Goal: Task Accomplishment & Management: Manage account settings

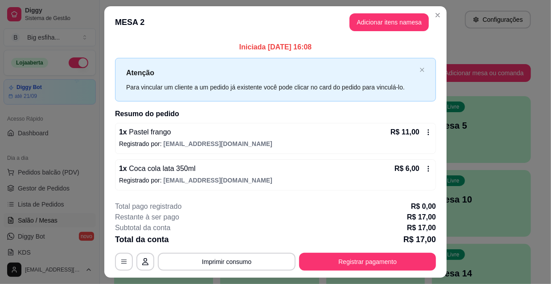
scroll to position [22, 0]
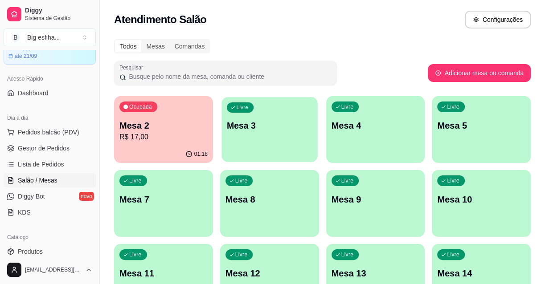
click at [293, 114] on div "Livre Mesa 3" at bounding box center [269, 124] width 96 height 54
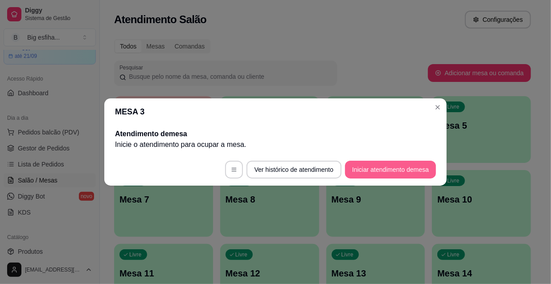
click at [383, 163] on button "Iniciar atendimento de mesa" at bounding box center [390, 170] width 91 height 18
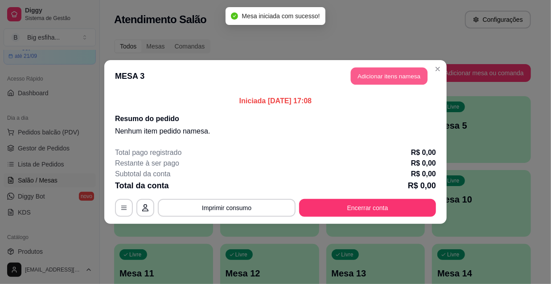
click at [364, 79] on button "Adicionar itens na mesa" at bounding box center [389, 76] width 77 height 17
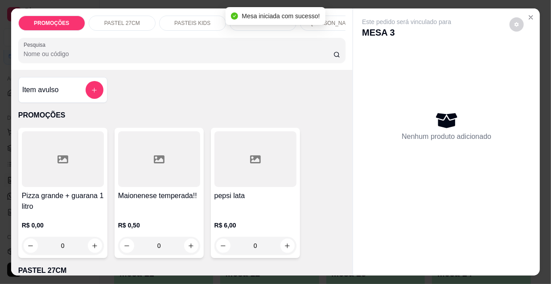
click at [331, 23] on p "[PERSON_NAME]" at bounding box center [333, 23] width 44 height 7
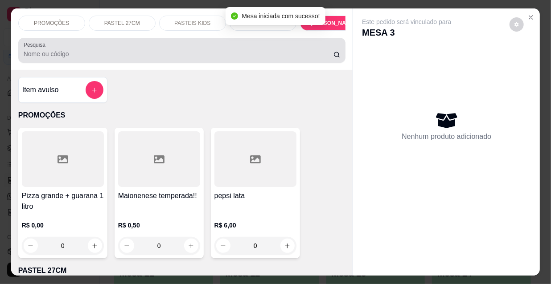
scroll to position [23, 0]
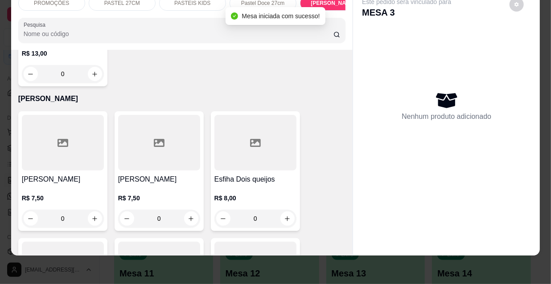
click at [162, 116] on div at bounding box center [159, 143] width 82 height 56
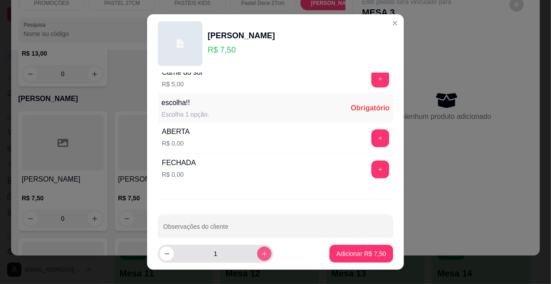
scroll to position [740, 0]
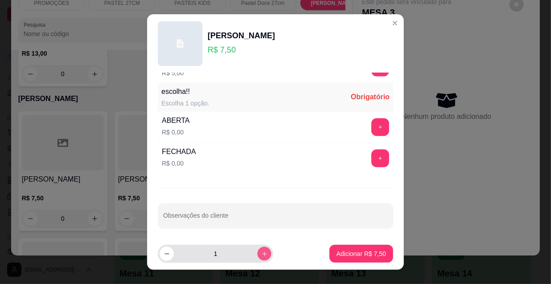
click at [261, 255] on icon "increase-product-quantity" at bounding box center [264, 254] width 7 height 7
type input "2"
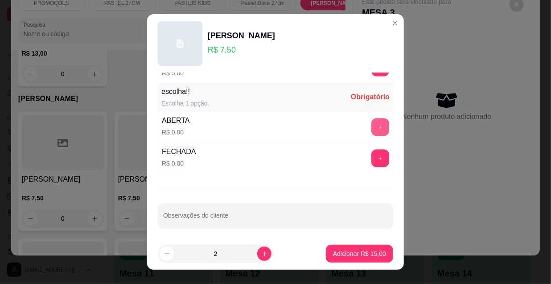
click at [371, 121] on button "+" at bounding box center [380, 128] width 18 height 18
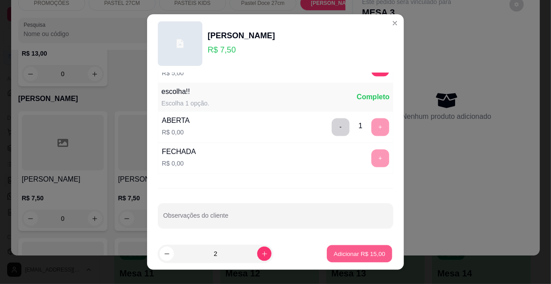
click at [361, 250] on p "Adicionar R$ 15,00" at bounding box center [360, 254] width 52 height 8
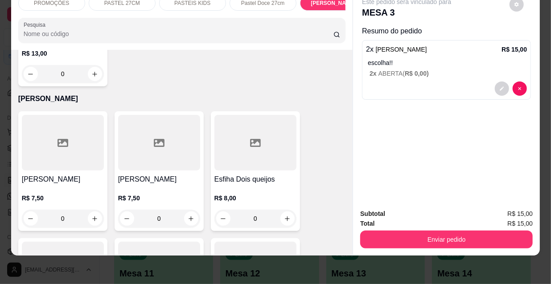
click at [69, 174] on h4 "[PERSON_NAME]" at bounding box center [63, 179] width 82 height 11
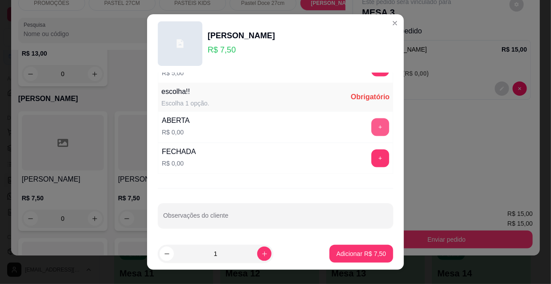
click at [371, 128] on button "+" at bounding box center [380, 128] width 18 height 18
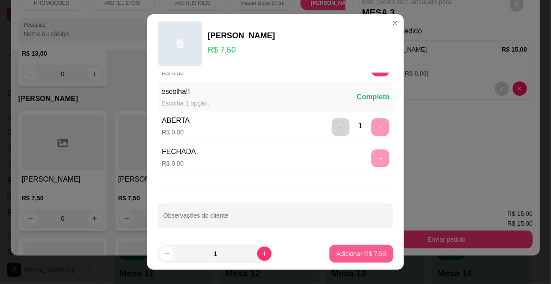
click at [372, 250] on p "Adicionar R$ 7,50" at bounding box center [360, 254] width 49 height 9
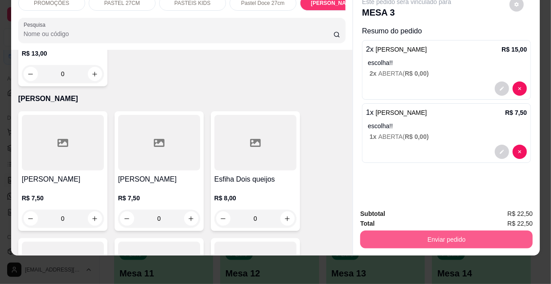
click at [454, 232] on button "Enviar pedido" at bounding box center [446, 240] width 172 height 18
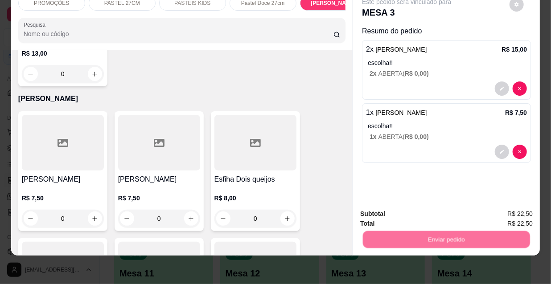
click at [427, 213] on button "Não registrar e enviar pedido" at bounding box center [417, 211] width 93 height 17
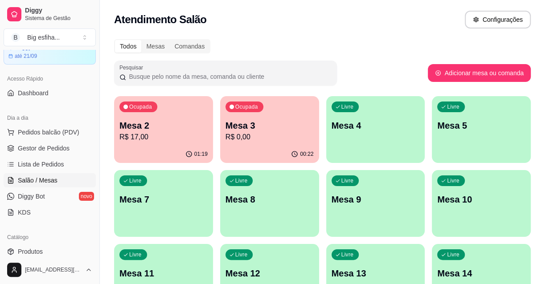
click at [361, 134] on div "Livre Mesa 4" at bounding box center [375, 124] width 99 height 56
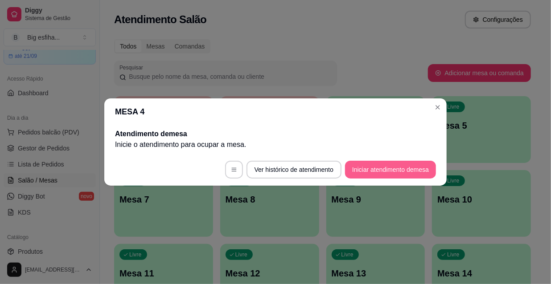
click at [405, 168] on button "Iniciar atendimento de mesa" at bounding box center [390, 170] width 91 height 18
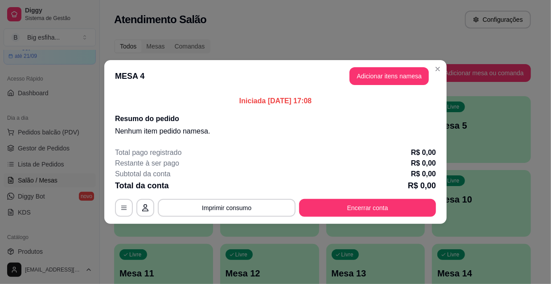
click at [375, 89] on header "MESA 4 Adicionar itens na mesa" at bounding box center [275, 76] width 342 height 32
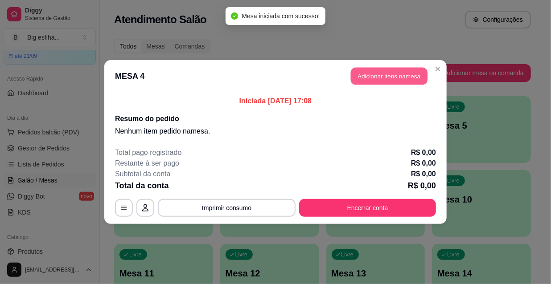
click at [375, 79] on button "Adicionar itens na mesa" at bounding box center [389, 76] width 77 height 17
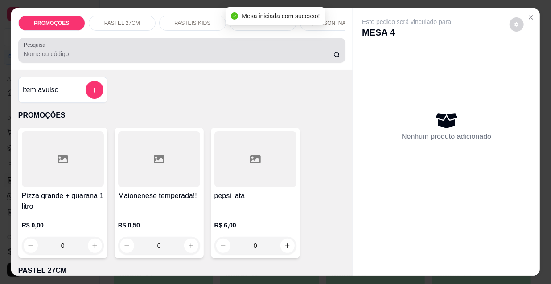
click at [102, 62] on div "Pesquisa" at bounding box center [181, 50] width 327 height 25
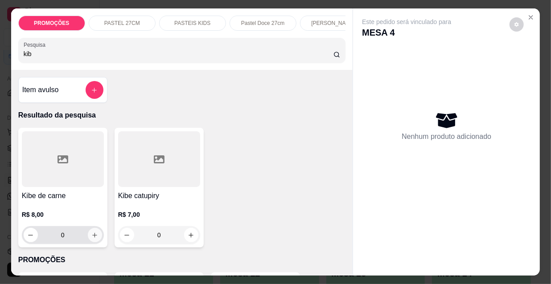
type input "kib"
click at [91, 236] on icon "increase-product-quantity" at bounding box center [94, 235] width 7 height 7
type input "2"
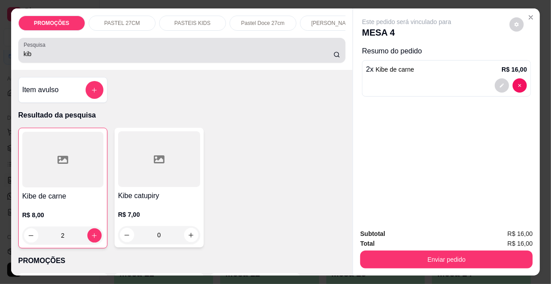
click at [41, 58] on input "kib" at bounding box center [179, 53] width 310 height 9
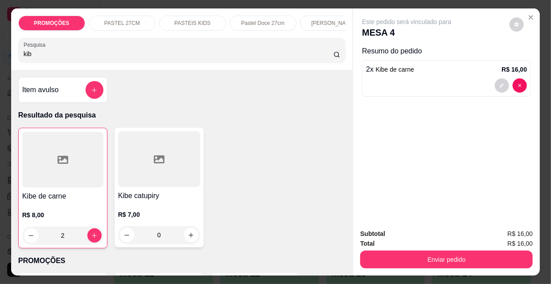
click at [41, 58] on input "kib" at bounding box center [179, 53] width 310 height 9
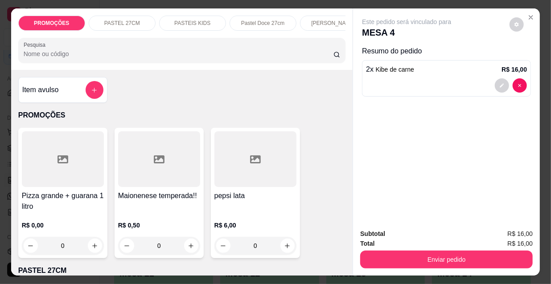
click at [328, 20] on p "[PERSON_NAME]" at bounding box center [333, 23] width 44 height 7
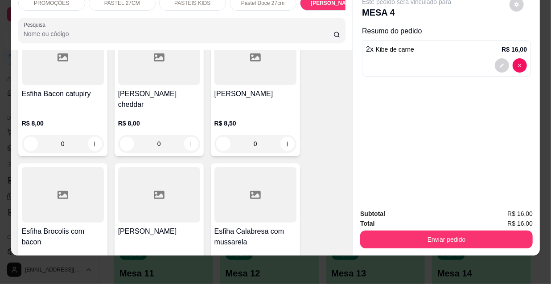
scroll to position [4761, 0]
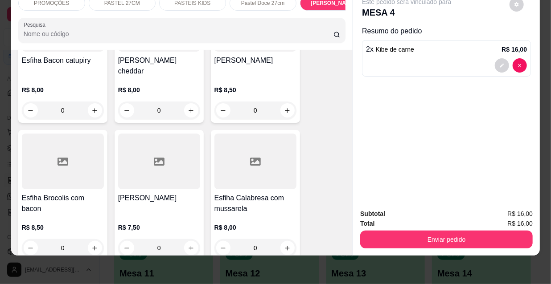
click at [247, 193] on h4 "Esfiha Calabresa com mussarela" at bounding box center [255, 203] width 82 height 21
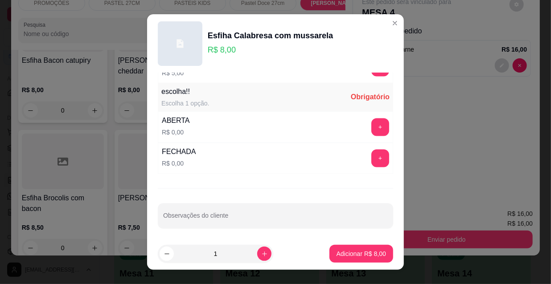
scroll to position [14, 0]
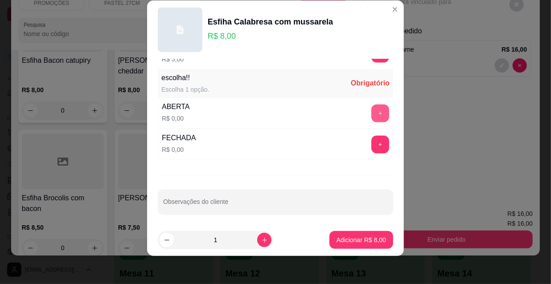
click at [371, 113] on button "+" at bounding box center [380, 114] width 18 height 18
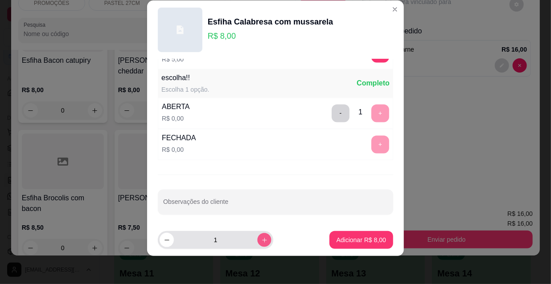
click at [258, 238] on button "increase-product-quantity" at bounding box center [264, 240] width 14 height 14
type input "2"
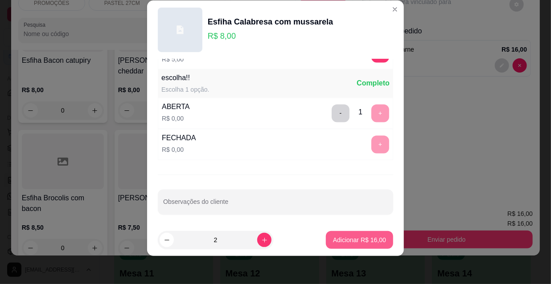
click at [352, 240] on p "Adicionar R$ 16,00" at bounding box center [359, 240] width 53 height 9
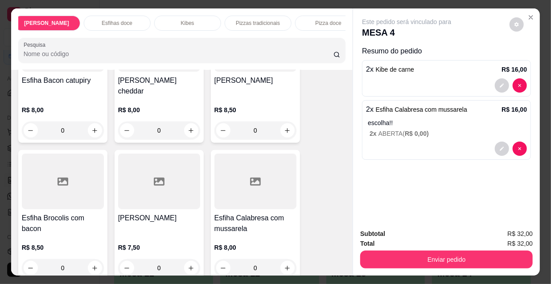
scroll to position [0, 513]
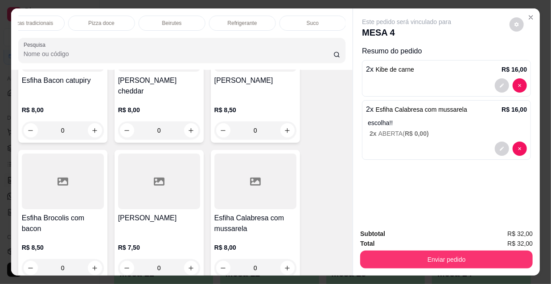
click at [258, 20] on div "Refrigerante" at bounding box center [242, 23] width 67 height 15
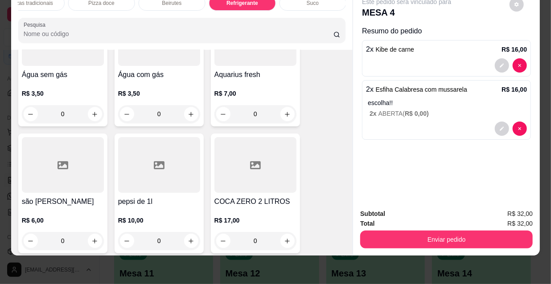
scroll to position [8841, 0]
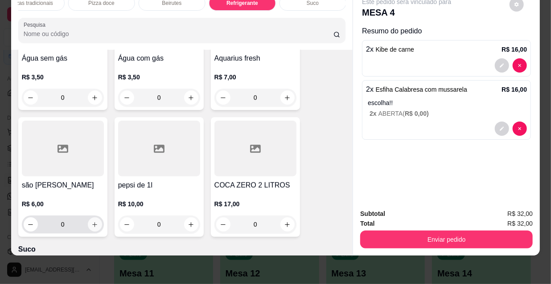
click at [91, 221] on icon "increase-product-quantity" at bounding box center [94, 224] width 7 height 7
type input "1"
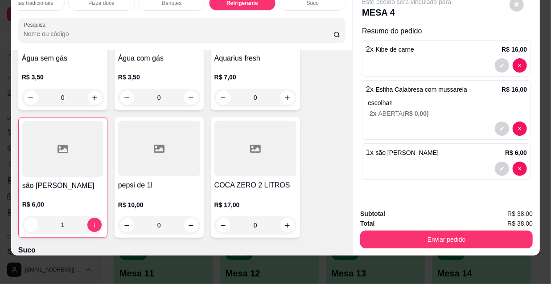
scroll to position [8841, 0]
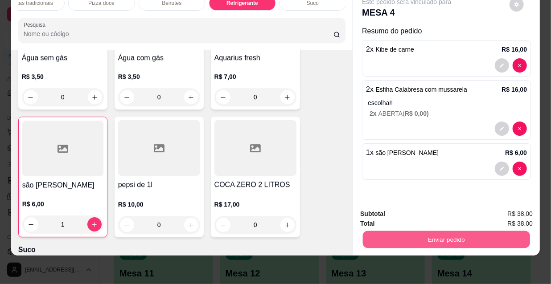
click at [426, 231] on button "Enviar pedido" at bounding box center [446, 239] width 167 height 17
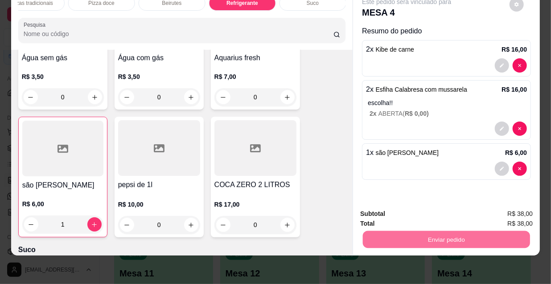
click at [423, 207] on button "Não registrar e enviar pedido" at bounding box center [417, 211] width 93 height 17
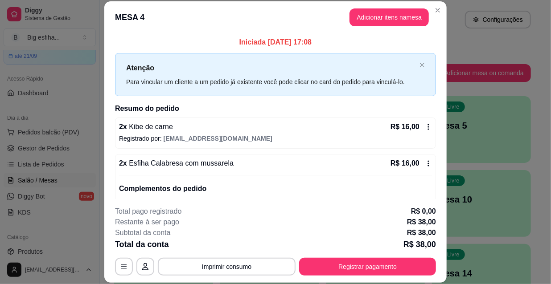
click at [321, 279] on footer "**********" at bounding box center [275, 241] width 342 height 84
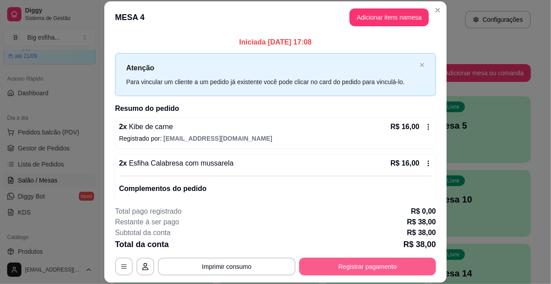
click at [327, 274] on button "Registrar pagamento" at bounding box center [367, 267] width 137 height 18
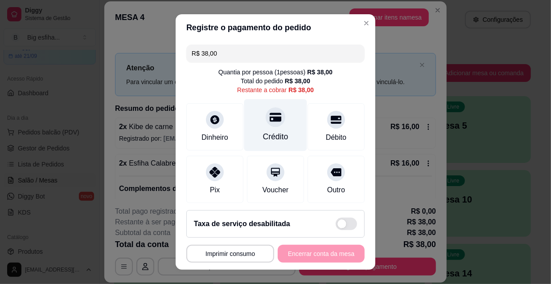
click at [266, 135] on div "Crédito" at bounding box center [275, 137] width 25 height 12
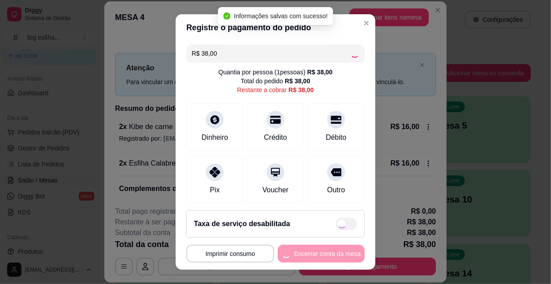
click at [322, 258] on div "**********" at bounding box center [275, 254] width 178 height 18
type input "R$ 0,00"
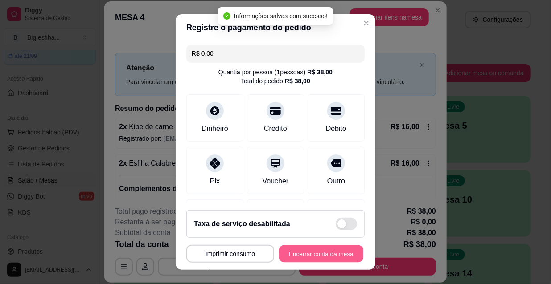
click at [322, 258] on button "Encerrar conta da mesa" at bounding box center [321, 253] width 84 height 17
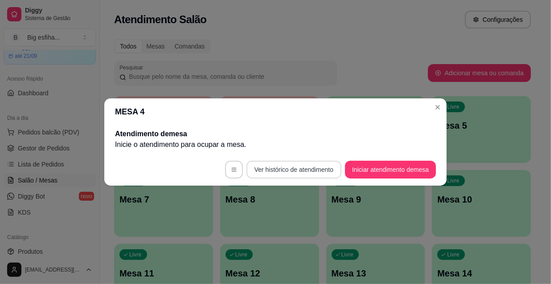
click at [258, 182] on footer "Ver histórico de atendimento Iniciar atendimento de mesa" at bounding box center [275, 170] width 342 height 32
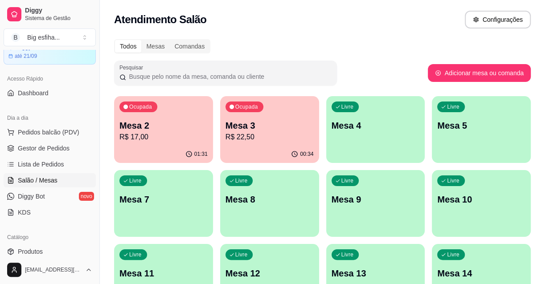
click at [379, 147] on div "Livre Mesa 4" at bounding box center [375, 124] width 99 height 56
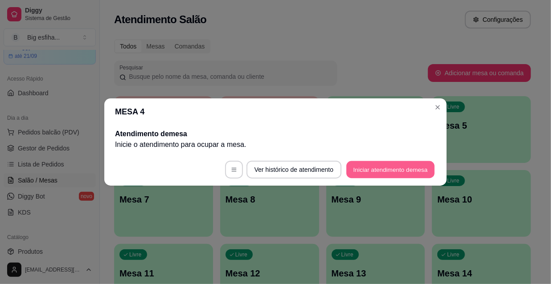
click at [382, 173] on button "Iniciar atendimento de mesa" at bounding box center [390, 169] width 88 height 17
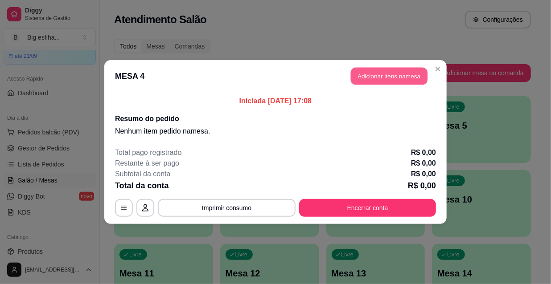
click at [398, 79] on button "Adicionar itens na mesa" at bounding box center [389, 76] width 77 height 17
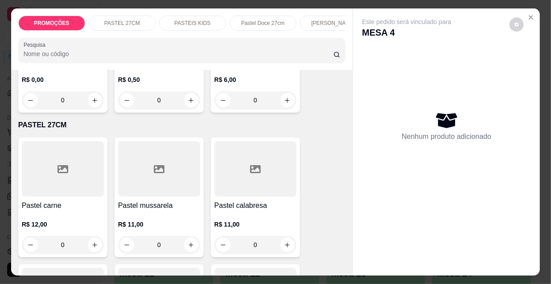
scroll to position [162, 0]
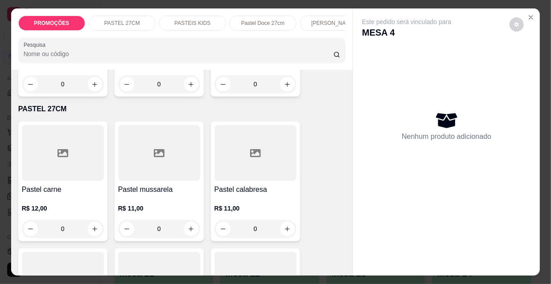
click at [80, 159] on div at bounding box center [63, 153] width 82 height 56
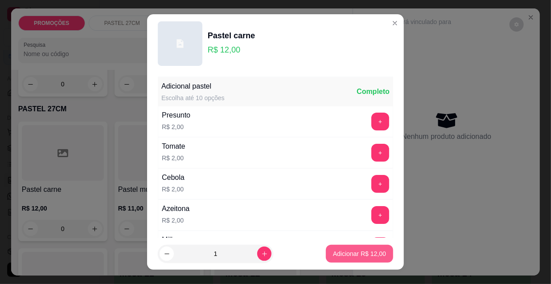
click at [333, 257] on p "Adicionar R$ 12,00" at bounding box center [359, 254] width 53 height 9
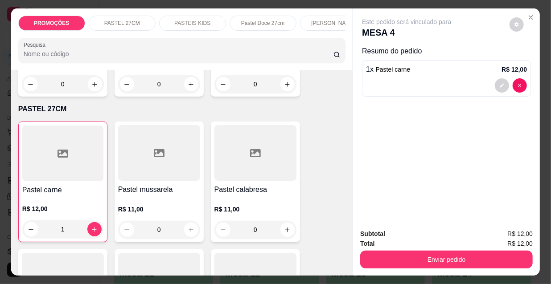
type input "1"
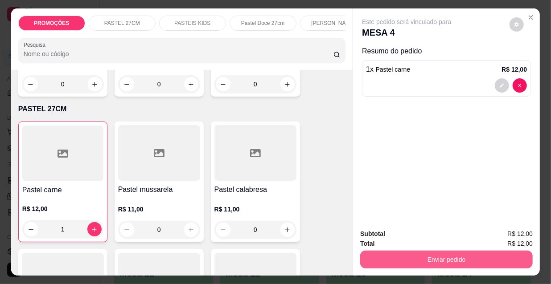
click at [424, 251] on button "Enviar pedido" at bounding box center [446, 260] width 172 height 18
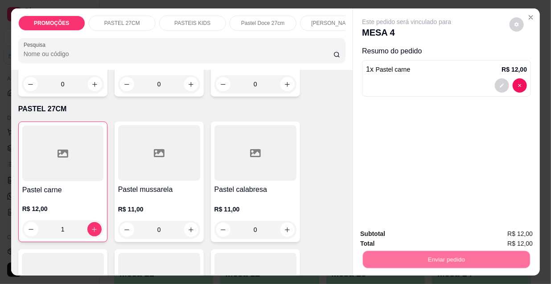
click at [410, 232] on button "Não registrar e enviar pedido" at bounding box center [417, 234] width 90 height 16
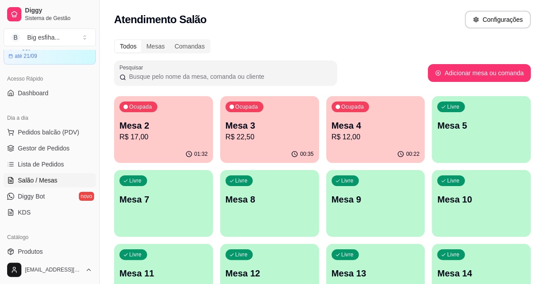
click at [343, 146] on div "00:22" at bounding box center [375, 154] width 99 height 17
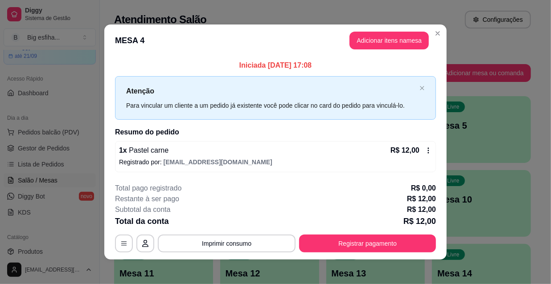
click at [399, 254] on footer "**********" at bounding box center [275, 218] width 342 height 84
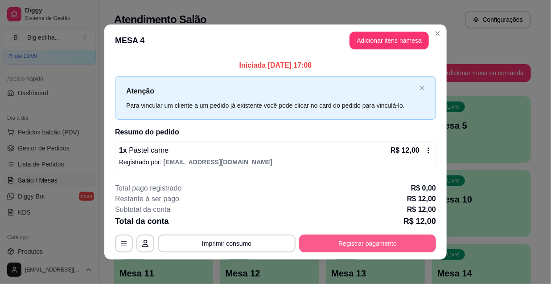
click at [392, 250] on button "Registrar pagamento" at bounding box center [367, 244] width 137 height 18
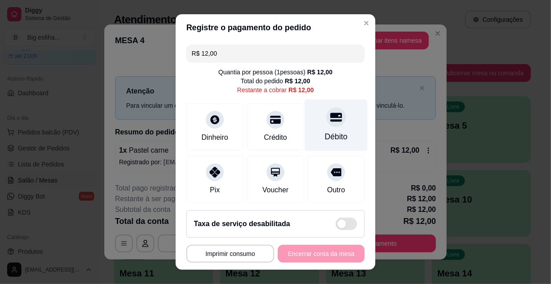
click at [318, 128] on div "Débito" at bounding box center [336, 125] width 63 height 52
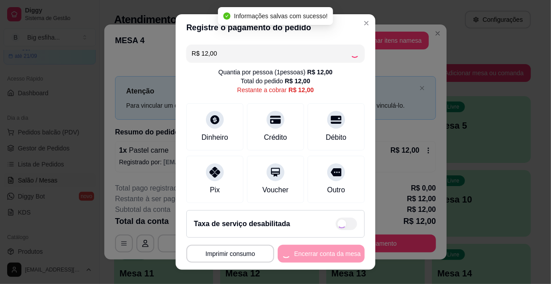
type input "R$ 0,00"
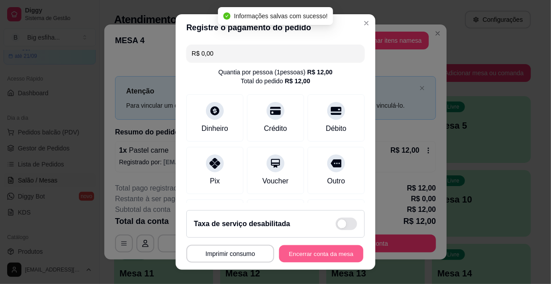
click at [315, 251] on button "Encerrar conta da mesa" at bounding box center [321, 253] width 84 height 17
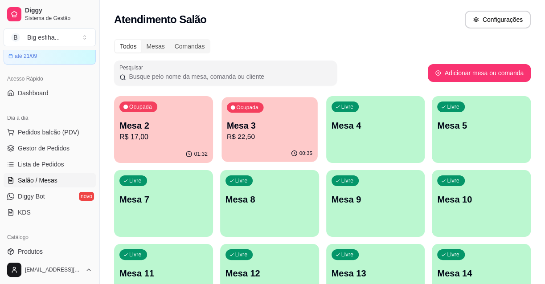
click at [246, 127] on p "Mesa 3" at bounding box center [270, 126] width 86 height 12
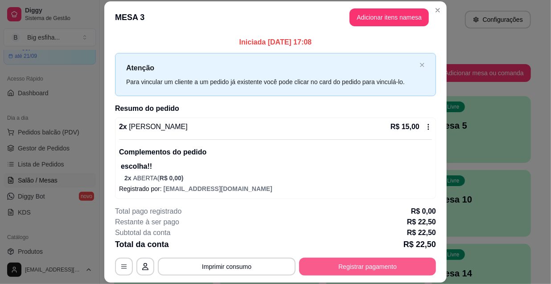
click at [366, 261] on button "Registrar pagamento" at bounding box center [367, 267] width 137 height 18
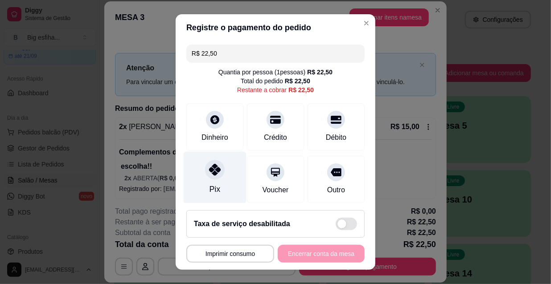
click at [228, 176] on div "Pix" at bounding box center [215, 178] width 63 height 52
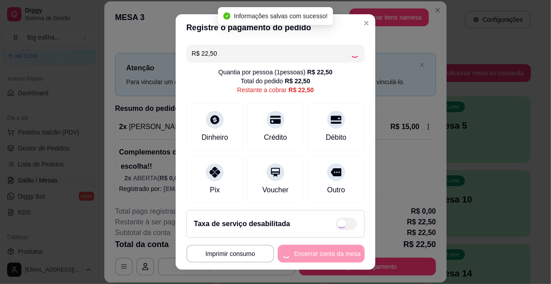
type input "R$ 0,00"
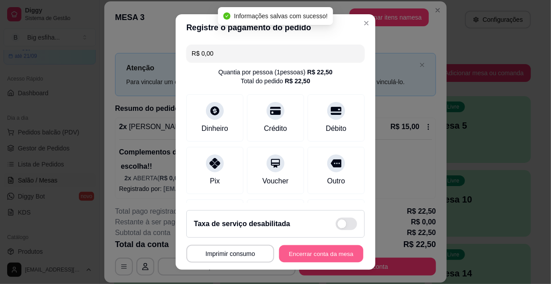
click at [301, 250] on button "Encerrar conta da mesa" at bounding box center [321, 253] width 84 height 17
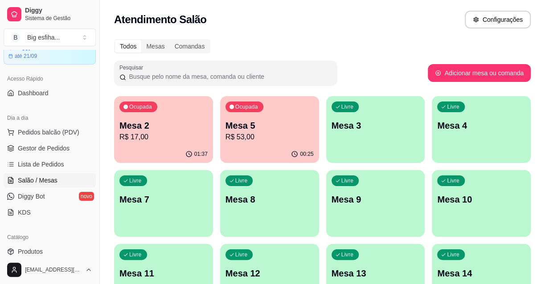
click at [175, 140] on p "R$ 17,00" at bounding box center [163, 137] width 88 height 11
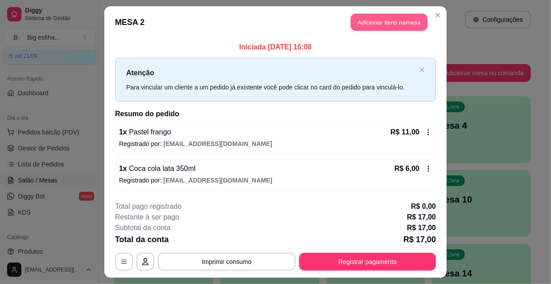
click at [372, 21] on button "Adicionar itens na mesa" at bounding box center [389, 22] width 77 height 17
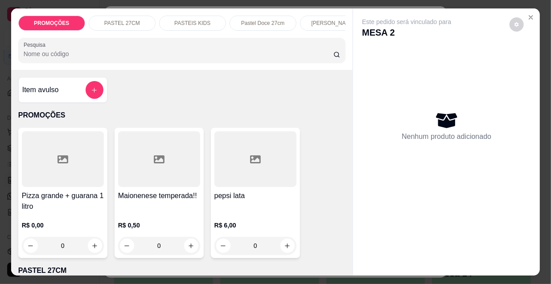
click at [64, 59] on div at bounding box center [182, 50] width 317 height 18
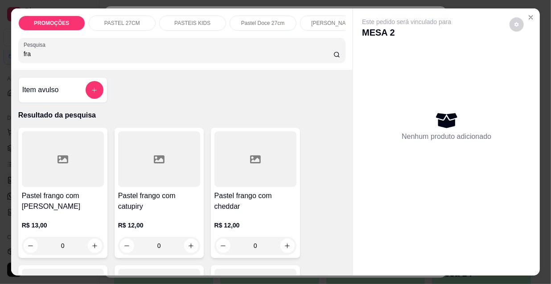
type input "fra"
click at [66, 170] on div at bounding box center [63, 159] width 82 height 56
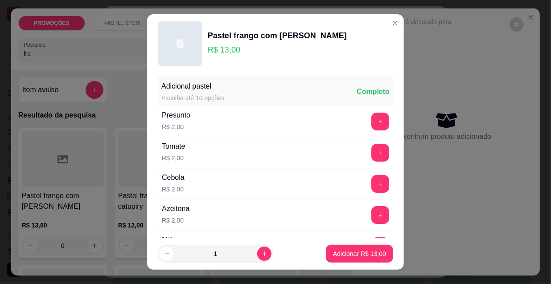
scroll to position [40, 0]
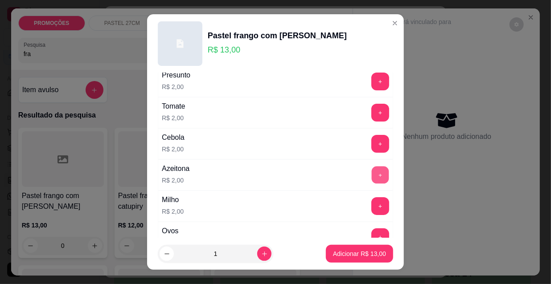
click at [372, 174] on button "+" at bounding box center [380, 175] width 17 height 17
click at [371, 204] on button "+" at bounding box center [380, 206] width 18 height 18
click at [371, 112] on button "+" at bounding box center [380, 113] width 18 height 18
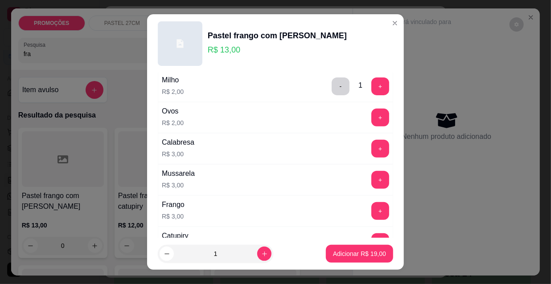
scroll to position [162, 0]
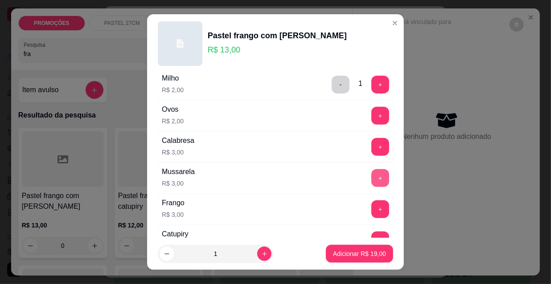
click at [371, 179] on button "+" at bounding box center [380, 178] width 18 height 18
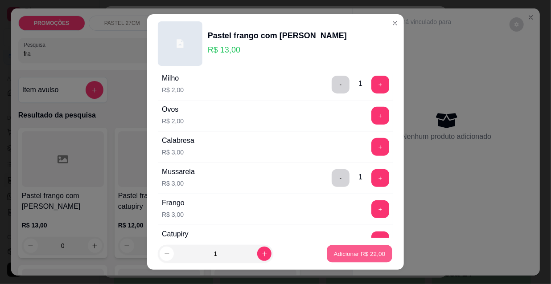
click at [372, 259] on button "Adicionar R$ 22,00" at bounding box center [359, 253] width 65 height 17
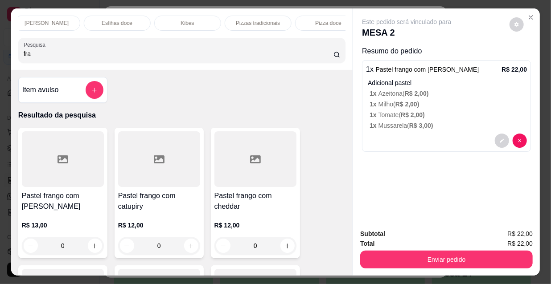
scroll to position [0, 513]
click at [275, 22] on div "PROMOÇÕES PASTEL 27CM PASTEIS KIDS Pastel Doce 27cm Esfihas Salgadas Esfihas do…" at bounding box center [181, 23] width 327 height 15
click at [268, 22] on div "Refrigerante" at bounding box center [242, 23] width 67 height 15
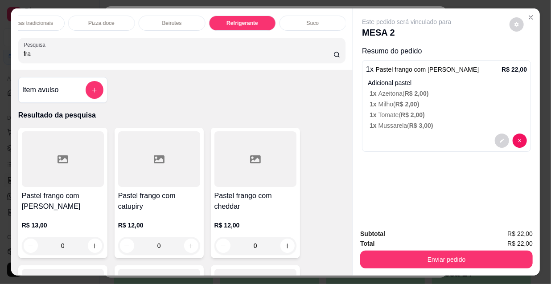
scroll to position [23, 0]
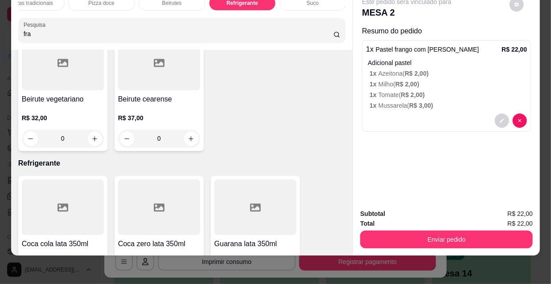
click at [92, 280] on icon "increase-product-quantity" at bounding box center [94, 283] width 7 height 7
type input "1"
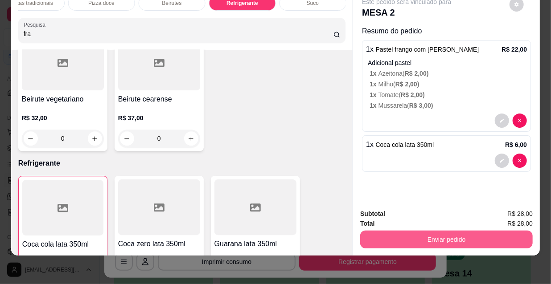
click at [454, 232] on button "Enviar pedido" at bounding box center [446, 240] width 172 height 18
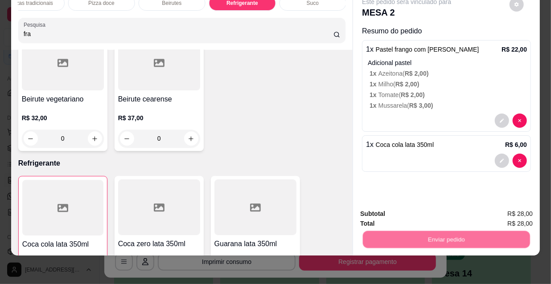
click at [429, 212] on button "Não registrar e enviar pedido" at bounding box center [417, 211] width 93 height 17
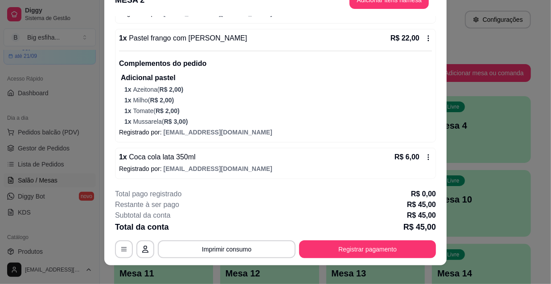
scroll to position [27, 0]
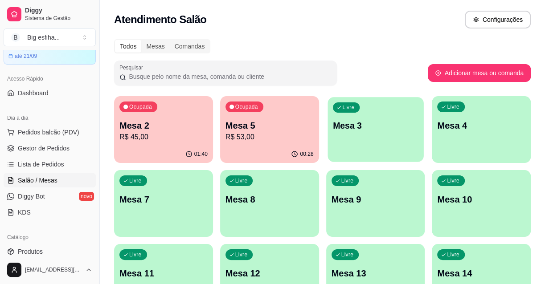
click at [379, 125] on p "Mesa 3" at bounding box center [375, 126] width 86 height 12
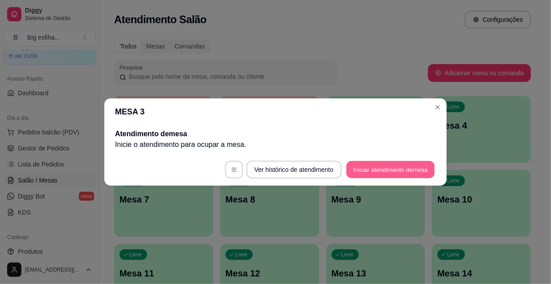
click at [399, 170] on button "Iniciar atendimento de mesa" at bounding box center [390, 169] width 88 height 17
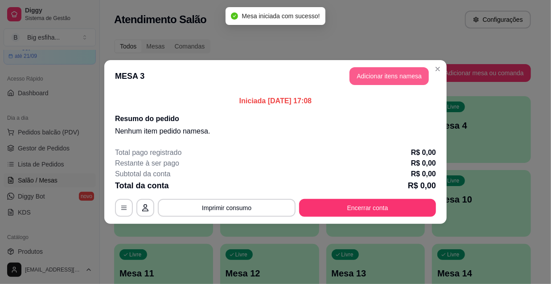
click at [369, 73] on button "Adicionar itens na mesa" at bounding box center [388, 76] width 79 height 18
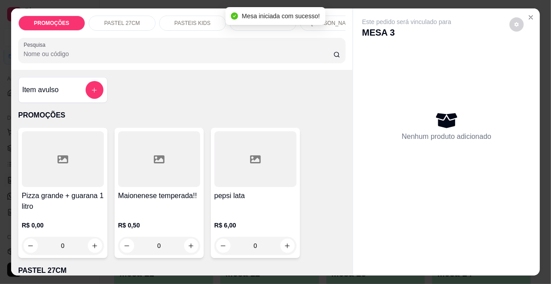
click at [281, 58] on input "Pesquisa" at bounding box center [179, 53] width 310 height 9
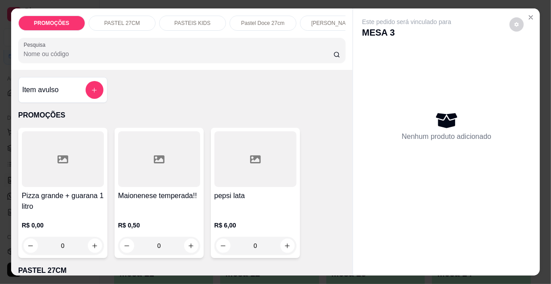
click at [109, 57] on input "Pesquisa" at bounding box center [179, 53] width 310 height 9
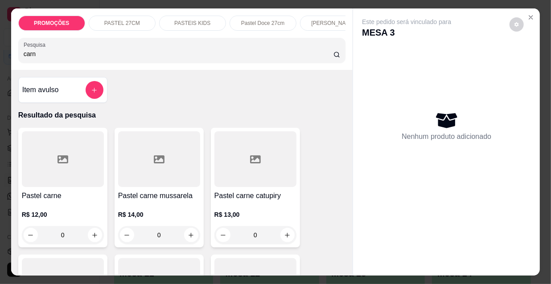
type input "carn"
click at [158, 171] on div at bounding box center [159, 159] width 82 height 56
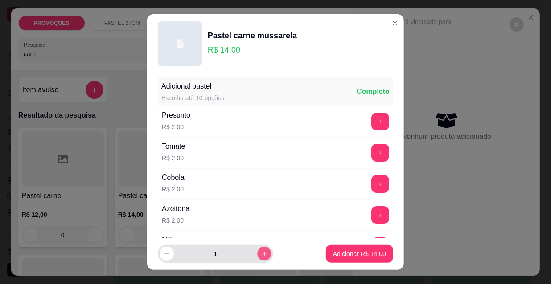
click at [261, 252] on icon "increase-product-quantity" at bounding box center [264, 254] width 7 height 7
type input "2"
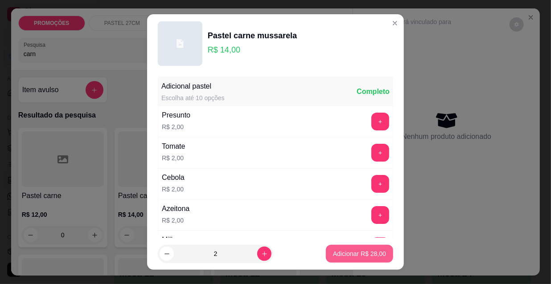
click at [343, 250] on p "Adicionar R$ 28,00" at bounding box center [359, 254] width 53 height 9
type input "2"
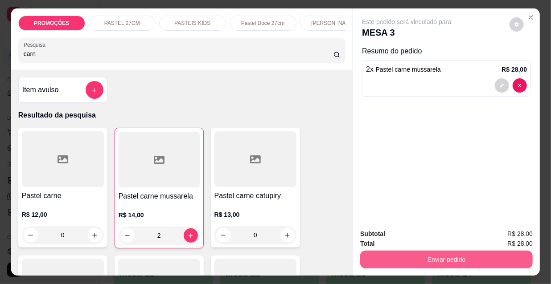
click at [399, 251] on button "Enviar pedido" at bounding box center [446, 260] width 172 height 18
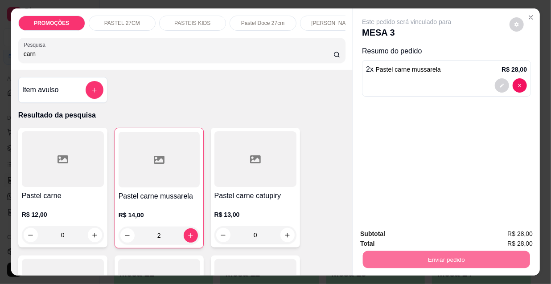
click at [388, 232] on button "Não registrar e enviar pedido" at bounding box center [417, 234] width 93 height 17
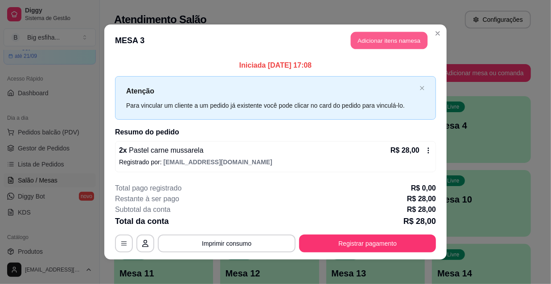
click at [387, 44] on button "Adicionar itens na mesa" at bounding box center [389, 40] width 77 height 17
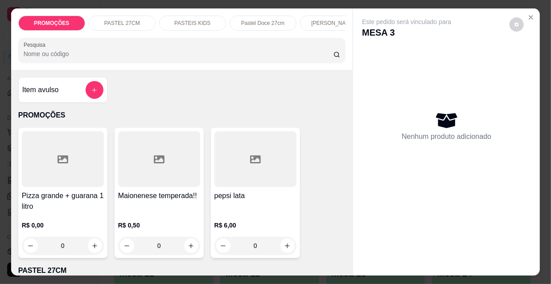
click at [259, 50] on div at bounding box center [182, 50] width 317 height 18
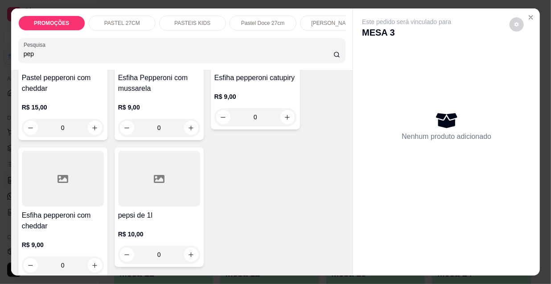
scroll to position [283, 0]
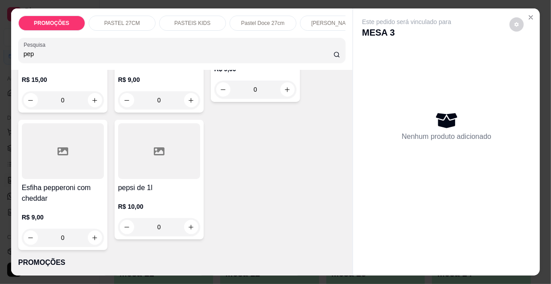
type input "pep"
click at [123, 178] on div at bounding box center [159, 151] width 82 height 56
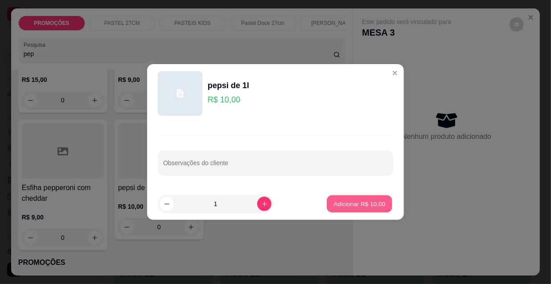
click at [339, 205] on p "Adicionar R$ 10,00" at bounding box center [360, 204] width 52 height 8
type input "1"
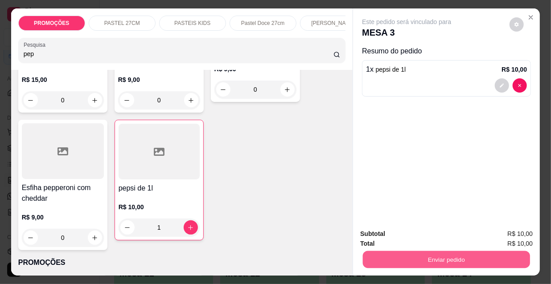
click at [397, 254] on button "Enviar pedido" at bounding box center [446, 259] width 167 height 17
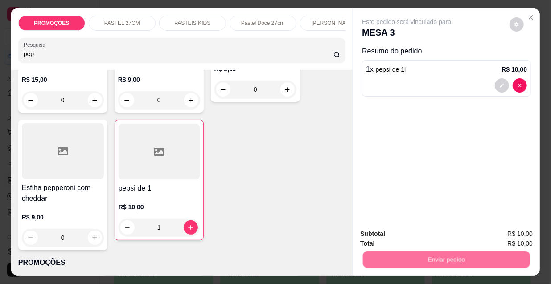
click at [401, 237] on button "Não registrar e enviar pedido" at bounding box center [417, 234] width 90 height 16
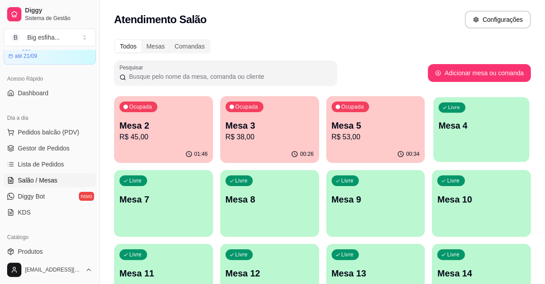
click at [454, 127] on p "Mesa 4" at bounding box center [481, 126] width 86 height 12
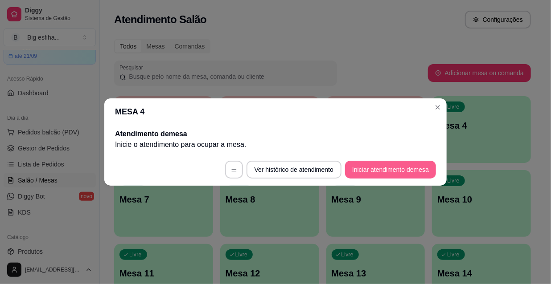
click at [381, 169] on button "Iniciar atendimento de mesa" at bounding box center [390, 170] width 91 height 18
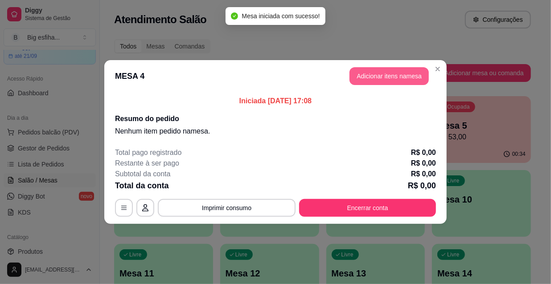
click at [397, 76] on button "Adicionar itens na mesa" at bounding box center [388, 76] width 79 height 18
click at [274, 45] on div at bounding box center [182, 50] width 317 height 18
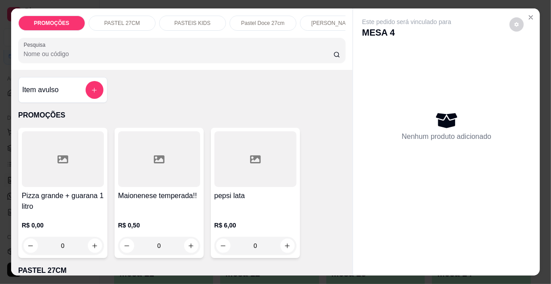
click at [274, 57] on input "Pesquisa" at bounding box center [179, 53] width 310 height 9
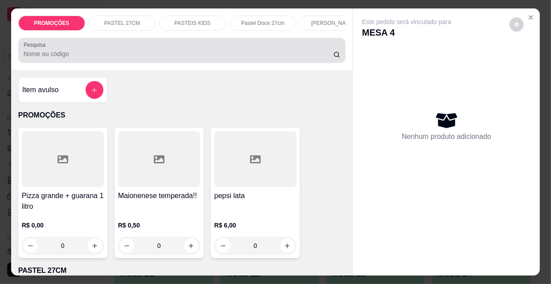
drag, startPoint x: 139, startPoint y: 49, endPoint x: 143, endPoint y: 42, distance: 7.4
click at [139, 49] on div at bounding box center [182, 50] width 317 height 18
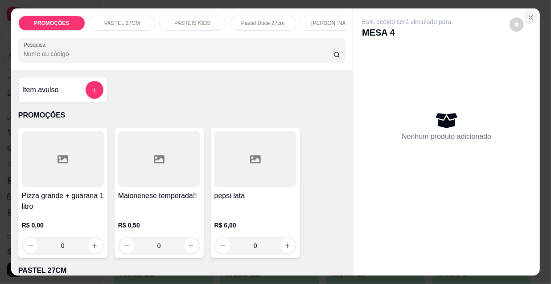
click at [532, 14] on button "Close" at bounding box center [531, 17] width 14 height 14
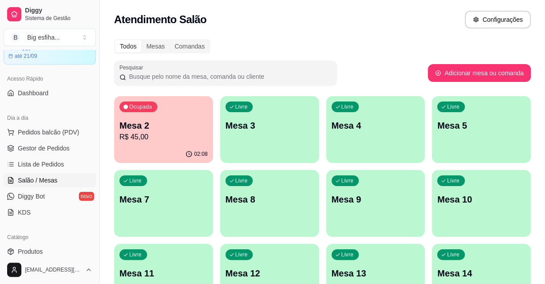
click at [180, 133] on p "R$ 45,00" at bounding box center [163, 137] width 88 height 11
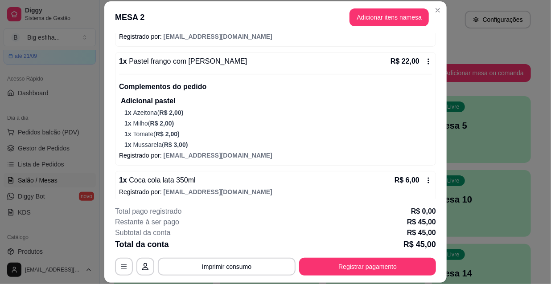
scroll to position [144, 0]
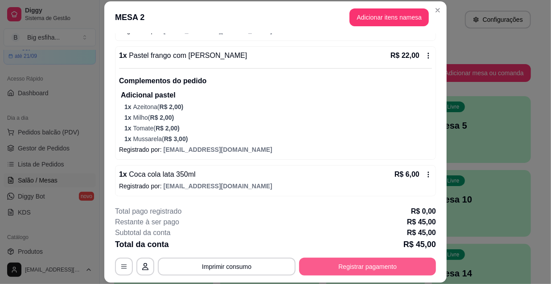
click at [358, 266] on button "Registrar pagamento" at bounding box center [367, 267] width 137 height 18
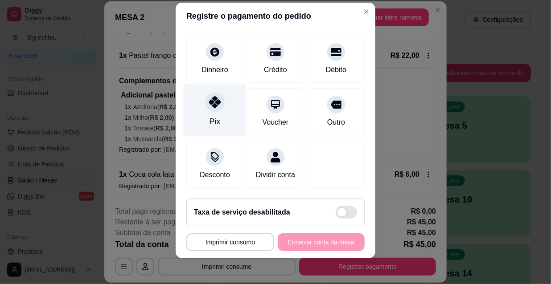
scroll to position [0, 0]
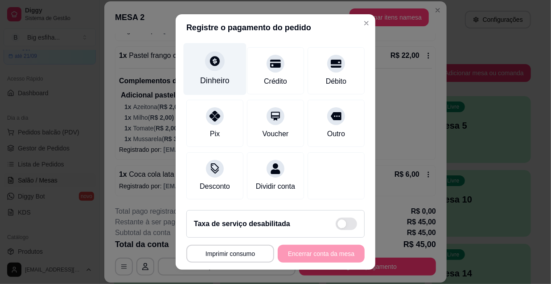
click at [195, 77] on div "Dinheiro" at bounding box center [215, 69] width 63 height 52
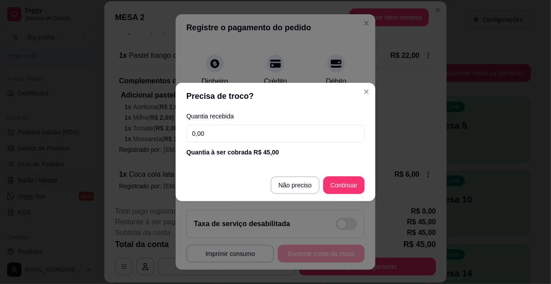
click at [231, 132] on input "0,00" at bounding box center [275, 134] width 178 height 18
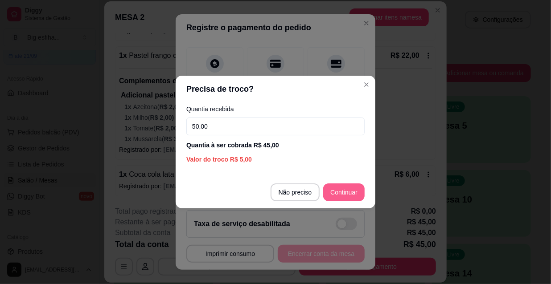
type input "50,00"
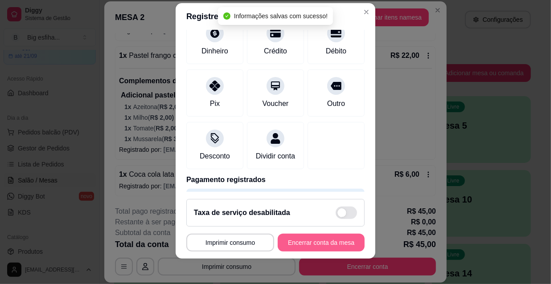
type input "R$ 0,00"
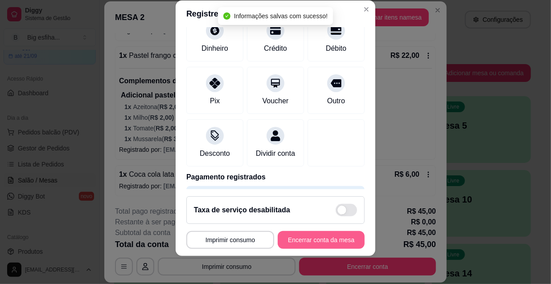
scroll to position [57, 0]
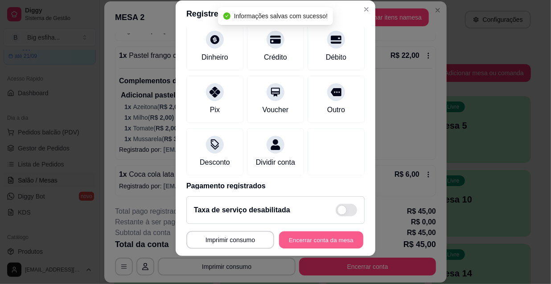
click at [310, 241] on button "Encerrar conta da mesa" at bounding box center [321, 240] width 84 height 17
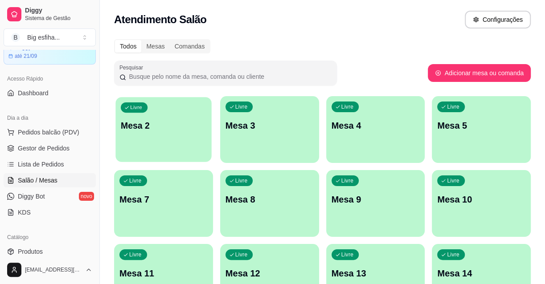
click at [150, 146] on div "Livre Mesa 2" at bounding box center [163, 124] width 96 height 54
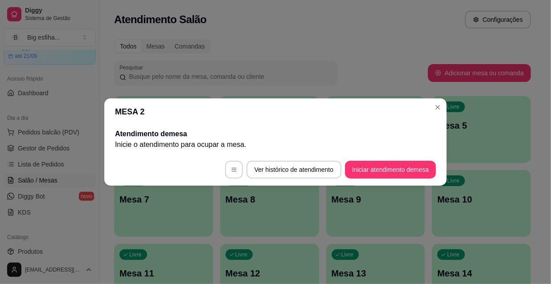
click at [392, 165] on button "Iniciar atendimento de mesa" at bounding box center [390, 170] width 91 height 18
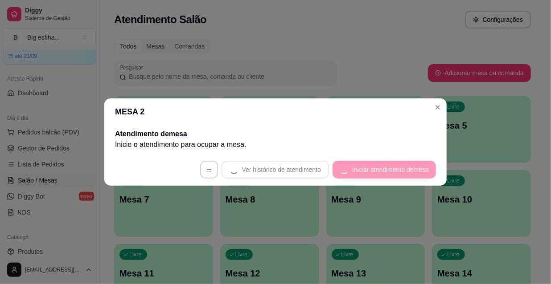
click at [394, 172] on footer "Ver histórico de atendimento Iniciar atendimento de mesa" at bounding box center [275, 170] width 342 height 32
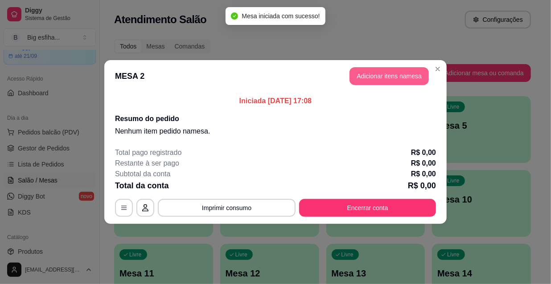
click at [366, 74] on div "MESA 2 Adicionar itens na mesa Iniciada [DATE] 17:08 Resumo do pedido Nenhum it…" at bounding box center [275, 142] width 551 height 284
click at [368, 78] on button "Adicionar itens na mesa" at bounding box center [388, 76] width 79 height 18
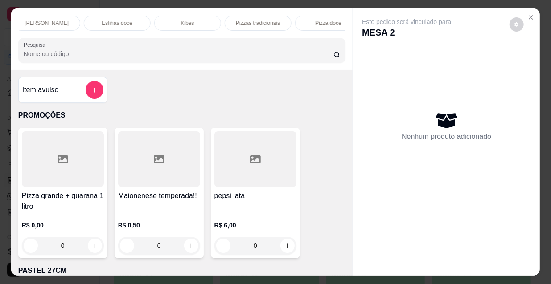
scroll to position [0, 513]
click at [31, 20] on p "Pizzas tradicionais" at bounding box center [31, 23] width 44 height 7
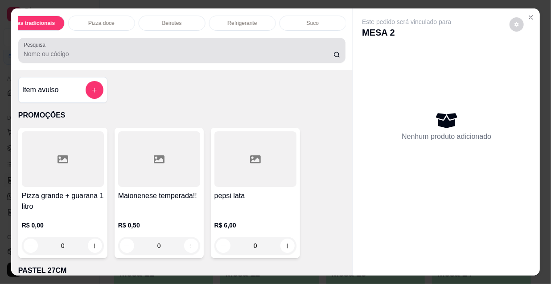
scroll to position [23, 0]
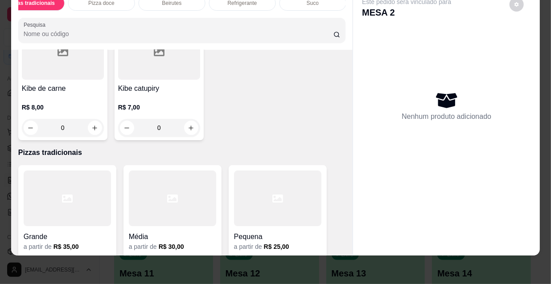
click at [40, 171] on div at bounding box center [67, 199] width 87 height 56
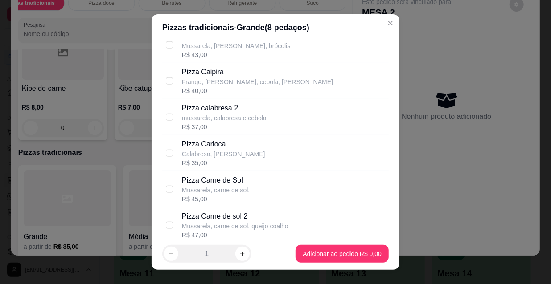
scroll to position [486, 0]
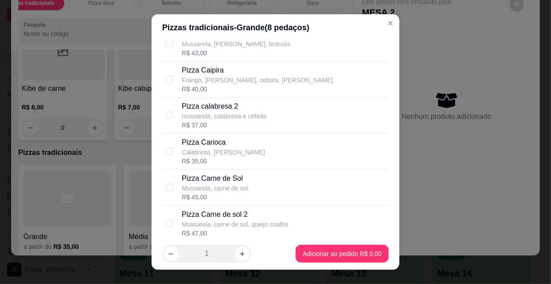
click at [231, 155] on p "Calabresa, [PERSON_NAME]" at bounding box center [223, 152] width 83 height 9
checkbox input "true"
click at [245, 188] on div "Pizza Carne de Sol Mussarela, carne de sol. R$ 45,00" at bounding box center [283, 187] width 203 height 29
checkbox input "true"
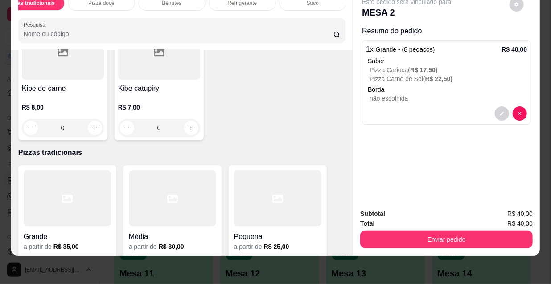
click at [420, 233] on button "Enviar pedido" at bounding box center [446, 240] width 172 height 18
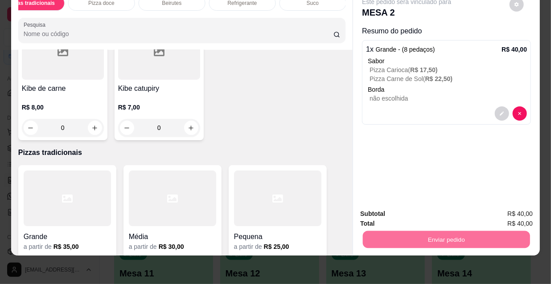
click at [437, 210] on button "Não registrar e enviar pedido" at bounding box center [417, 211] width 93 height 17
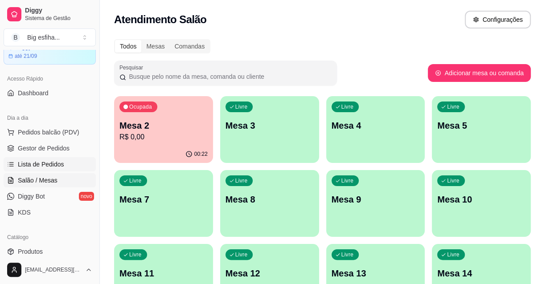
click at [46, 167] on span "Lista de Pedidos" at bounding box center [41, 164] width 46 height 9
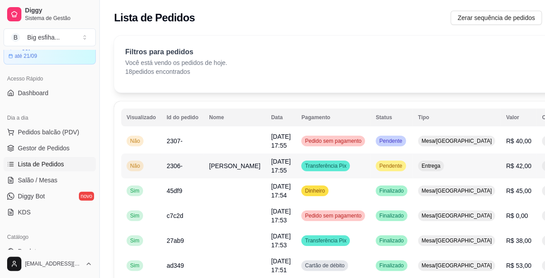
click at [499, 199] on button "IMPRESSORA" at bounding box center [508, 206] width 65 height 14
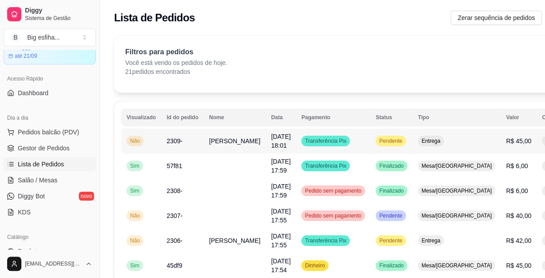
click at [521, 179] on button "IMPRESSORA" at bounding box center [508, 186] width 62 height 14
click at [47, 184] on span "Salão / Mesas" at bounding box center [38, 180] width 40 height 9
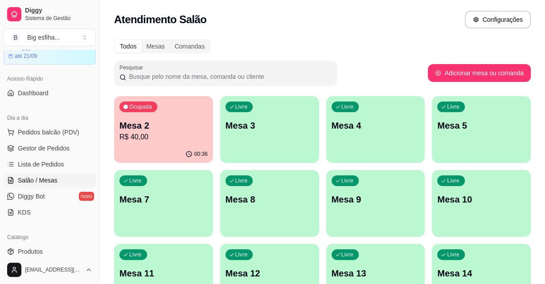
click at [257, 147] on div "Livre Mesa 3" at bounding box center [269, 124] width 99 height 56
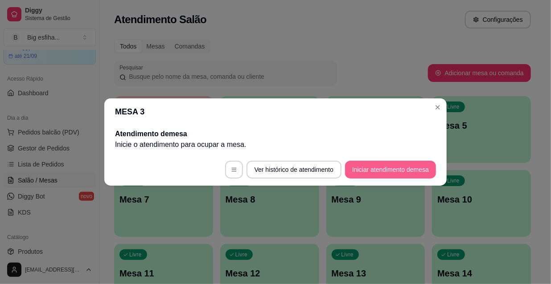
click at [386, 170] on button "Iniciar atendimento de mesa" at bounding box center [390, 170] width 91 height 18
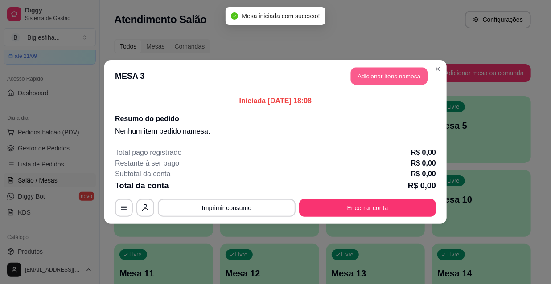
click at [387, 78] on button "Adicionar itens na mesa" at bounding box center [389, 76] width 77 height 17
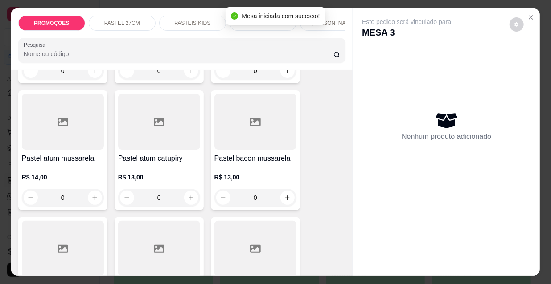
scroll to position [607, 0]
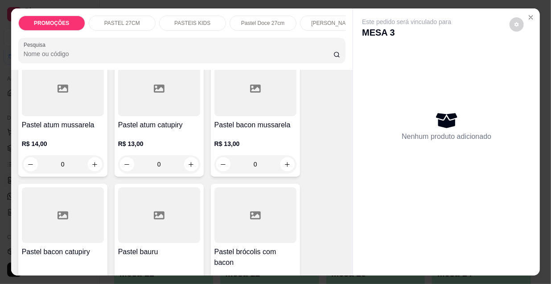
click at [290, 168] on div "0" at bounding box center [255, 164] width 82 height 18
click at [352, 253] on p "Adicionar R$ 13,00" at bounding box center [359, 254] width 53 height 9
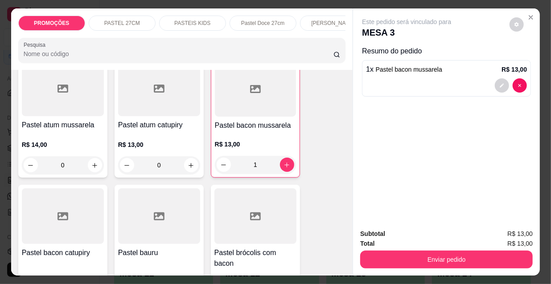
type input "1"
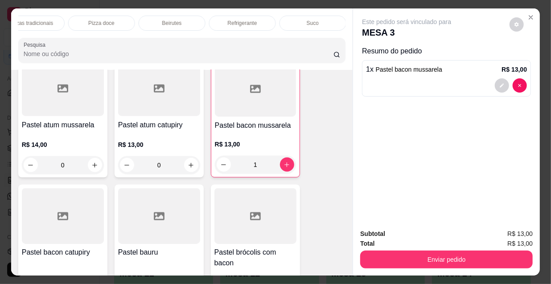
click at [237, 20] on p "Refrigerante" at bounding box center [242, 23] width 29 height 7
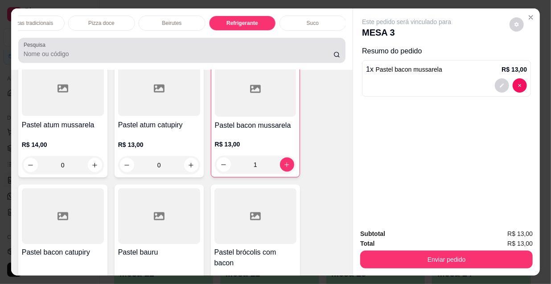
scroll to position [23, 0]
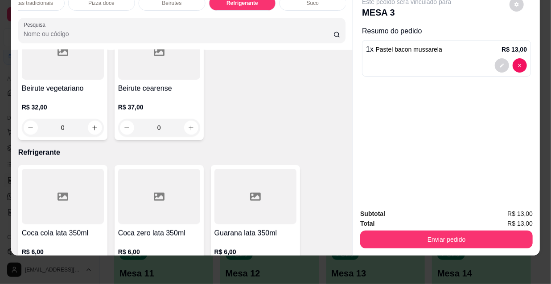
click at [284, 270] on icon "increase-product-quantity" at bounding box center [287, 273] width 7 height 7
type input "1"
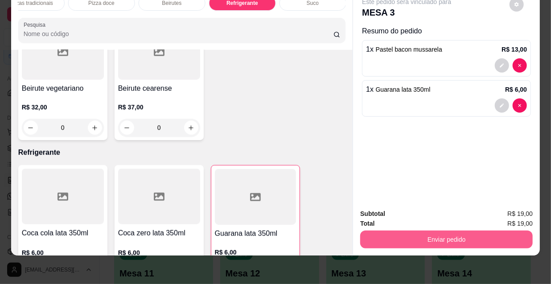
click at [421, 235] on button "Enviar pedido" at bounding box center [446, 240] width 172 height 18
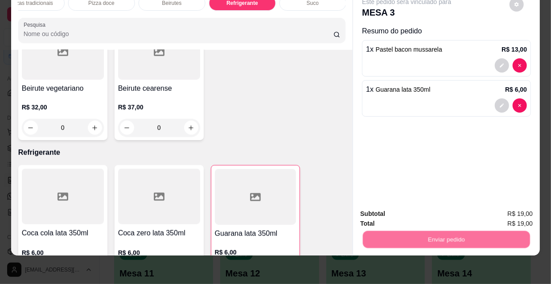
click at [398, 207] on button "Não registrar e enviar pedido" at bounding box center [417, 211] width 90 height 16
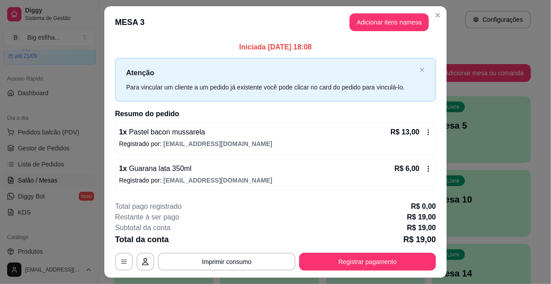
scroll to position [22, 0]
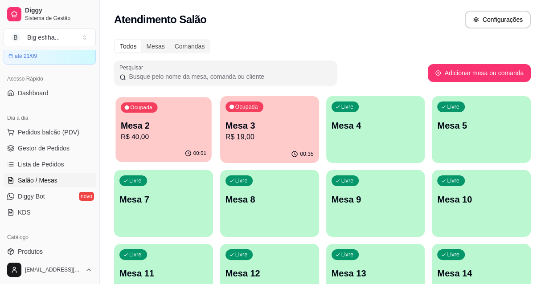
click at [201, 137] on p "R$ 40,00" at bounding box center [164, 137] width 86 height 10
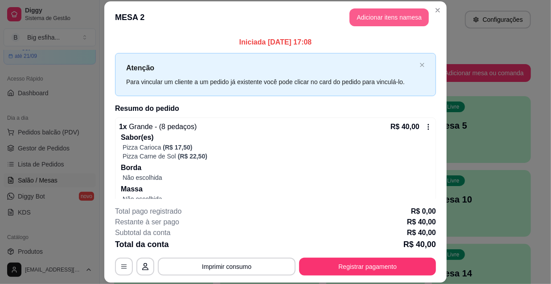
click at [381, 14] on button "Adicionar itens na mesa" at bounding box center [388, 17] width 79 height 18
click at [306, 36] on div "PROMOÇÕES PASTEL 27CM PASTEIS KIDS Pastel Doce 27cm Esfihas Salgadas Esfihas do…" at bounding box center [182, 38] width 342 height 61
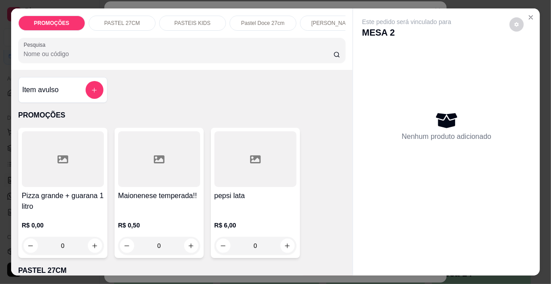
click at [311, 25] on div "[PERSON_NAME]" at bounding box center [333, 23] width 67 height 15
click at [315, 49] on input "Pesquisa" at bounding box center [179, 53] width 310 height 9
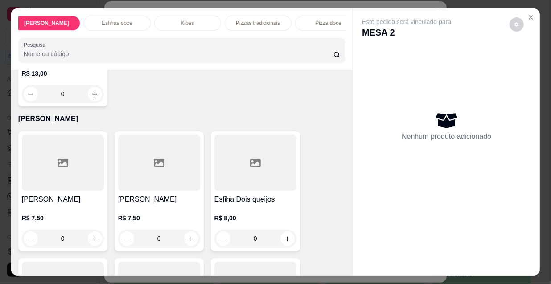
scroll to position [0, 513]
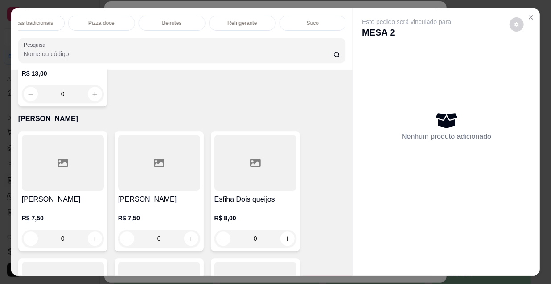
click at [232, 20] on p "Refrigerante" at bounding box center [242, 23] width 29 height 7
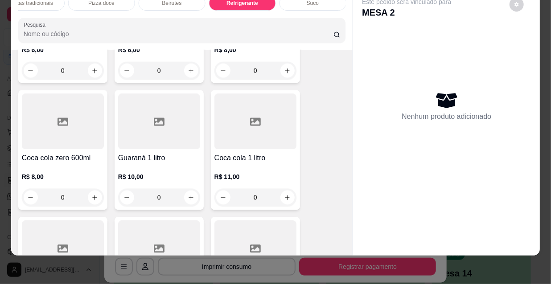
scroll to position [8394, 0]
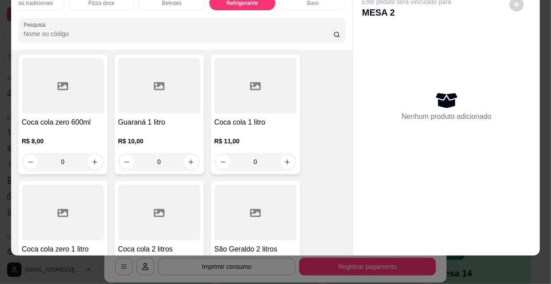
click at [189, 284] on icon "increase-product-quantity" at bounding box center [191, 289] width 7 height 7
type input "1"
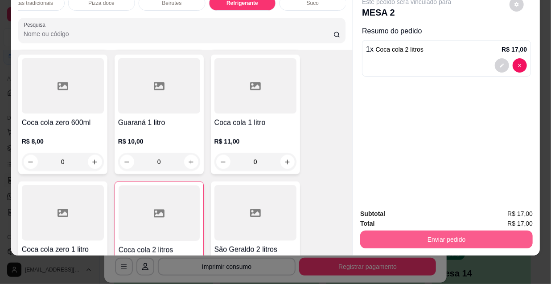
click at [415, 236] on button "Enviar pedido" at bounding box center [446, 240] width 172 height 18
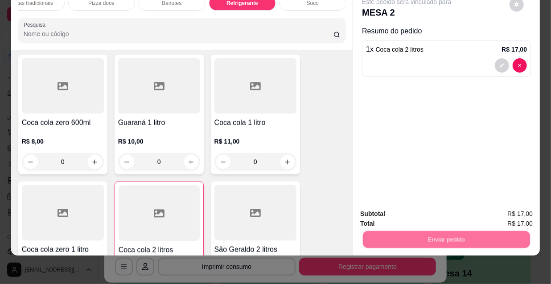
click at [410, 214] on button "Não registrar e enviar pedido" at bounding box center [417, 211] width 90 height 16
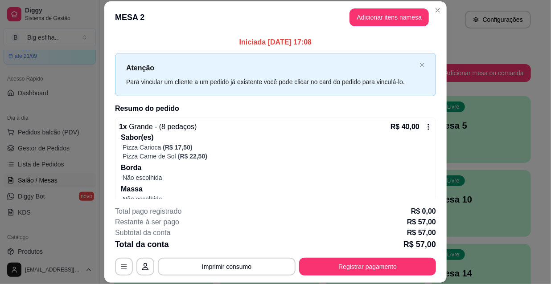
scroll to position [61, 0]
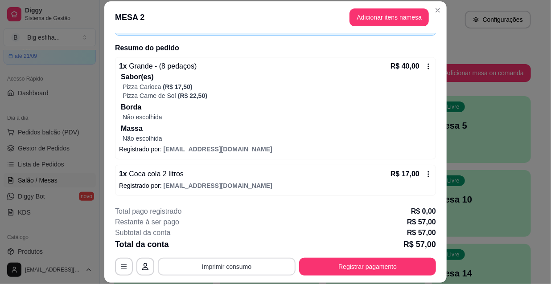
click at [262, 265] on button "Imprimir consumo" at bounding box center [227, 267] width 138 height 18
click at [247, 246] on button "IMPRESSORA" at bounding box center [226, 246] width 65 height 14
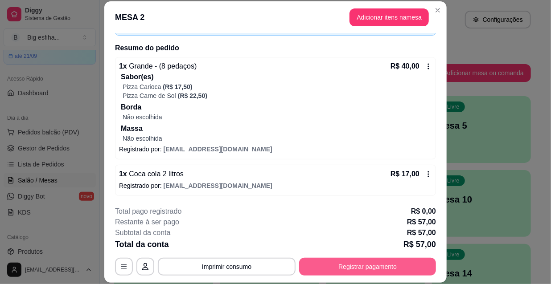
click at [356, 263] on button "Registrar pagamento" at bounding box center [367, 267] width 137 height 18
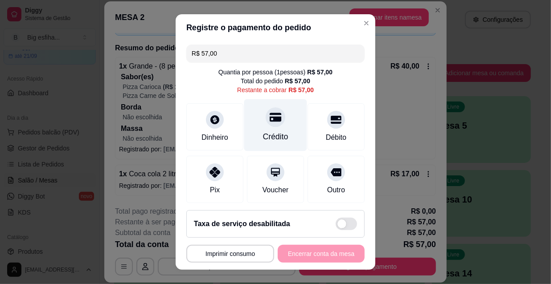
click at [270, 113] on icon at bounding box center [276, 117] width 12 height 12
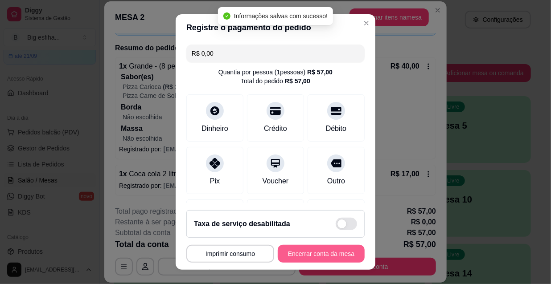
type input "R$ 0,00"
click at [299, 253] on button "Encerrar conta da mesa" at bounding box center [321, 254] width 87 height 18
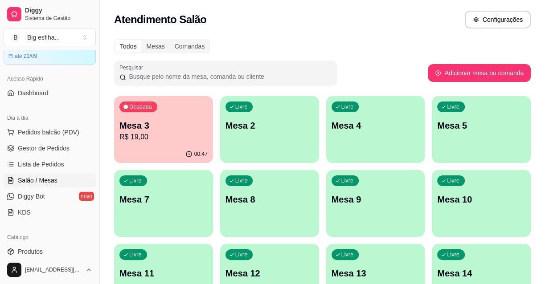
click at [292, 136] on div "Livre Mesa 2" at bounding box center [269, 124] width 99 height 56
click at [175, 117] on div "Ocupada Mesa 3 R$ 19,00" at bounding box center [163, 120] width 99 height 49
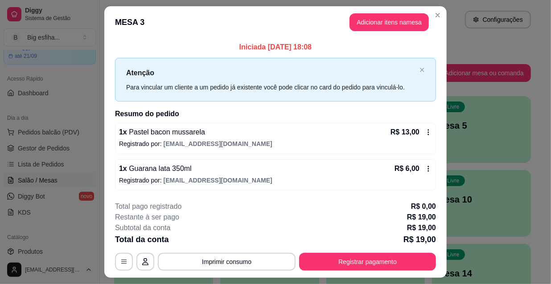
click at [362, 184] on div "1 x Guarana lata 350ml R$ 6,00 Registrado por: [EMAIL_ADDRESS][DOMAIN_NAME]" at bounding box center [275, 175] width 321 height 31
click at [383, 253] on div "**********" at bounding box center [275, 236] width 321 height 70
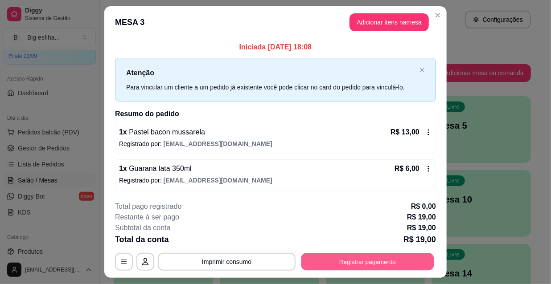
click at [360, 270] on button "Registrar pagamento" at bounding box center [367, 261] width 133 height 17
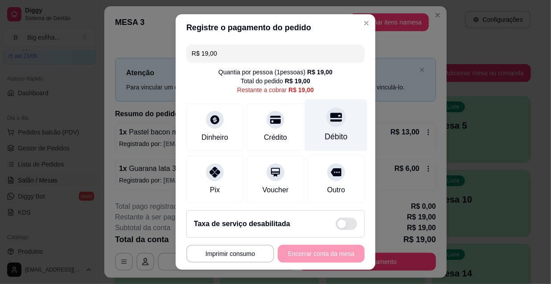
click at [325, 142] on div "Débito" at bounding box center [336, 137] width 23 height 12
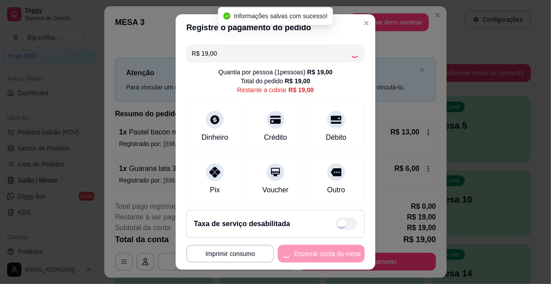
type input "R$ 0,00"
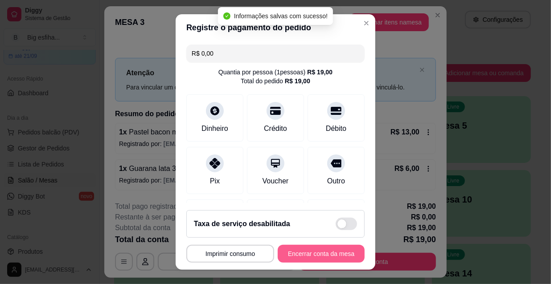
click at [330, 251] on button "Encerrar conta da mesa" at bounding box center [321, 254] width 87 height 18
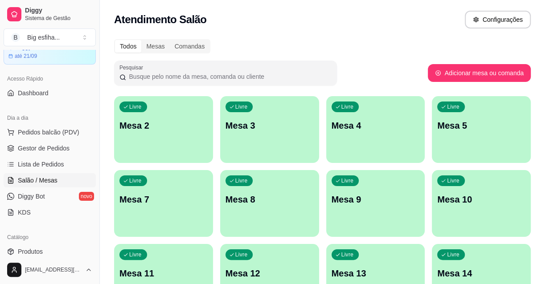
click at [162, 140] on div "Livre Mesa 2" at bounding box center [163, 124] width 99 height 56
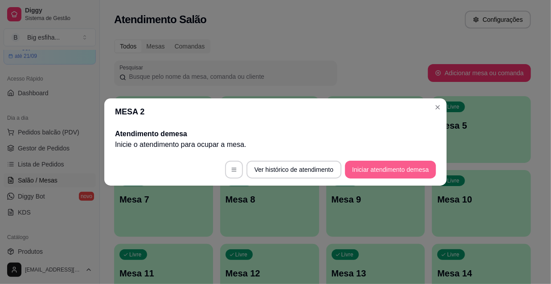
click at [371, 172] on button "Iniciar atendimento de mesa" at bounding box center [390, 170] width 91 height 18
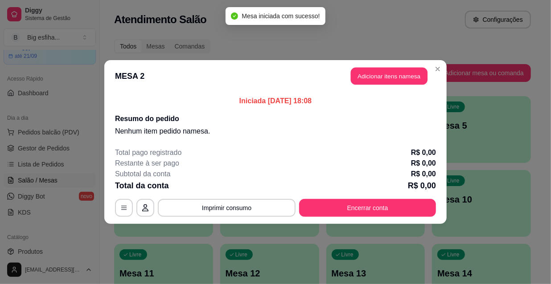
click at [397, 85] on header "MESA 2 Adicionar itens na mesa" at bounding box center [275, 76] width 342 height 32
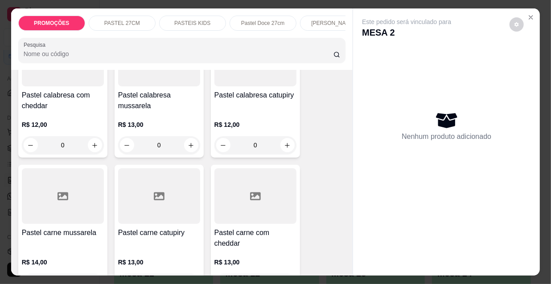
scroll to position [931, 0]
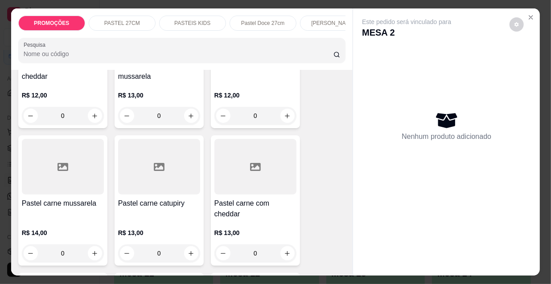
click at [82, 200] on h4 "Pastel carne mussarela" at bounding box center [63, 203] width 82 height 11
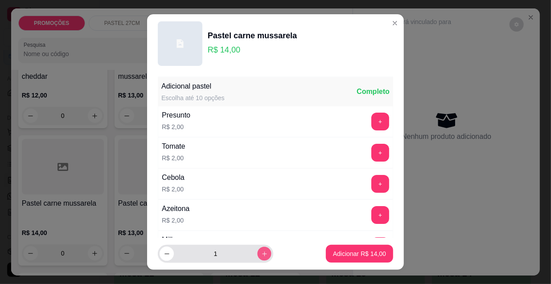
click at [261, 253] on icon "increase-product-quantity" at bounding box center [264, 254] width 7 height 7
type input "2"
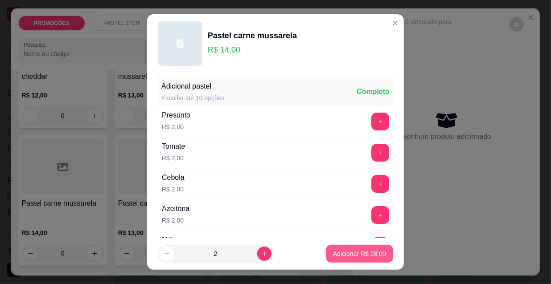
click at [334, 255] on p "Adicionar R$ 28,00" at bounding box center [359, 254] width 53 height 9
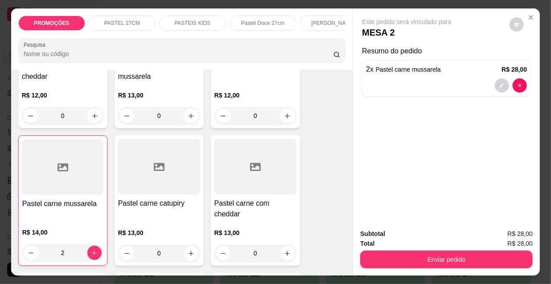
type input "2"
click at [53, 199] on h4 "Pastel carne mussarela" at bounding box center [62, 204] width 81 height 11
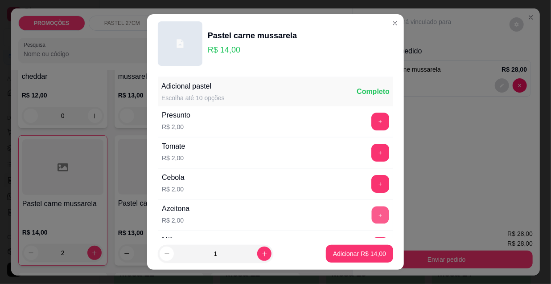
click at [372, 215] on button "+" at bounding box center [380, 215] width 17 height 17
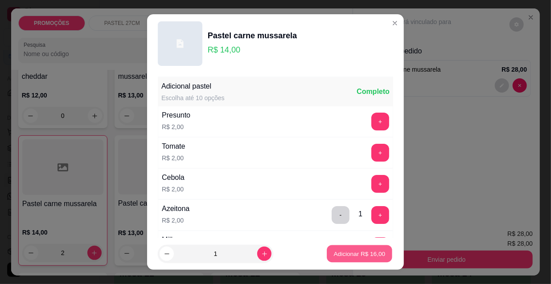
click at [346, 252] on p "Adicionar R$ 16,00" at bounding box center [360, 254] width 52 height 8
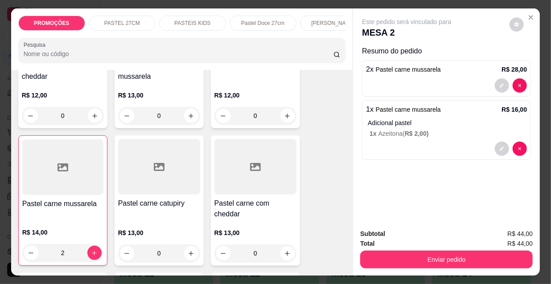
scroll to position [23, 0]
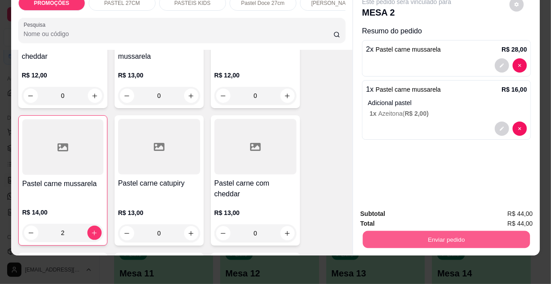
click at [413, 236] on button "Enviar pedido" at bounding box center [446, 239] width 167 height 17
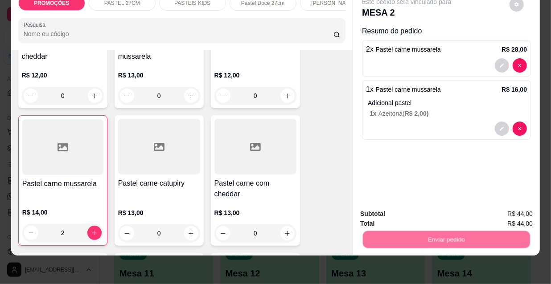
click at [412, 208] on button "Não registrar e enviar pedido" at bounding box center [417, 211] width 90 height 16
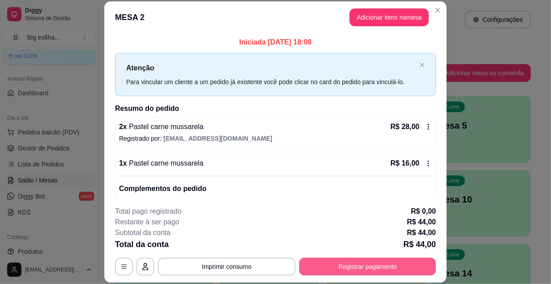
click at [336, 263] on button "Registrar pagamento" at bounding box center [367, 267] width 137 height 18
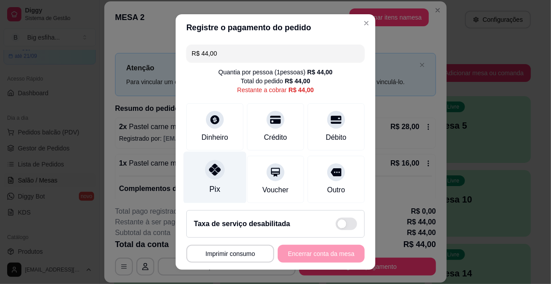
click at [201, 185] on div "Pix" at bounding box center [215, 178] width 63 height 52
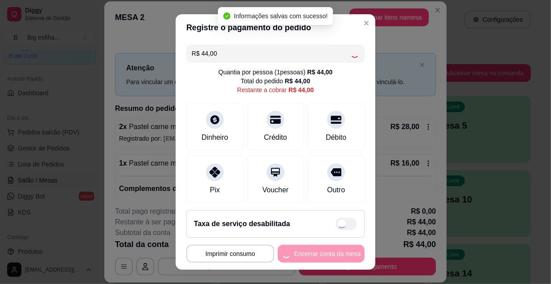
type input "R$ 0,00"
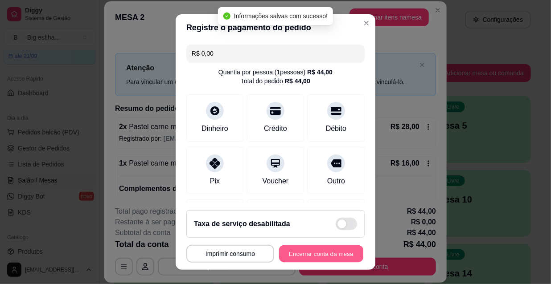
click at [305, 253] on button "Encerrar conta da mesa" at bounding box center [321, 253] width 84 height 17
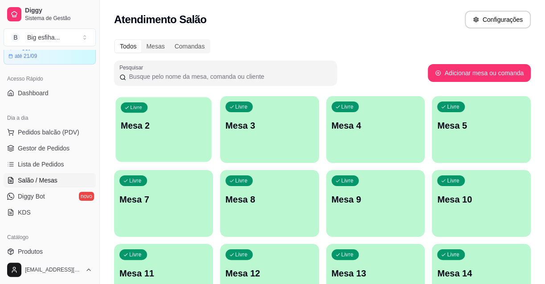
click at [143, 147] on div "Livre Mesa 2" at bounding box center [163, 124] width 96 height 54
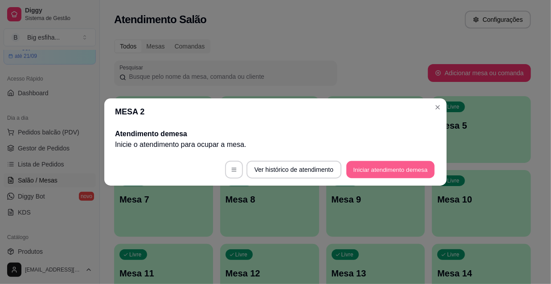
click at [394, 172] on button "Iniciar atendimento de mesa" at bounding box center [390, 169] width 88 height 17
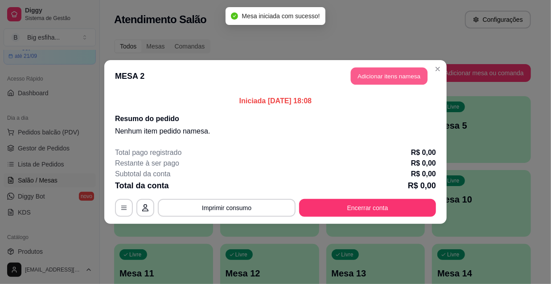
click at [401, 75] on button "Adicionar itens na mesa" at bounding box center [389, 76] width 77 height 17
click at [325, 20] on p "[PERSON_NAME]" at bounding box center [333, 23] width 44 height 7
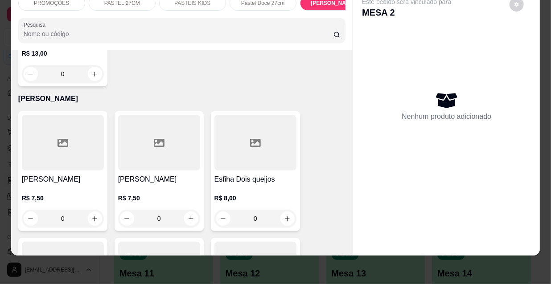
click at [73, 174] on h4 "[PERSON_NAME]" at bounding box center [63, 179] width 82 height 11
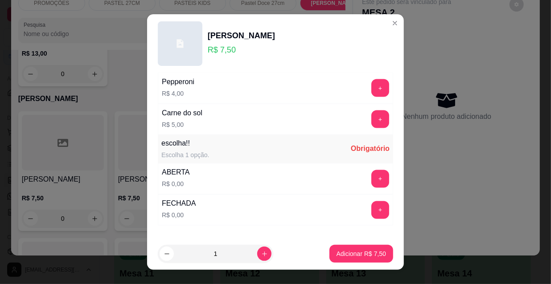
scroll to position [740, 0]
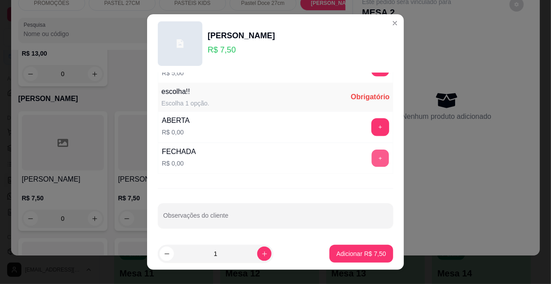
click at [372, 152] on button "+" at bounding box center [380, 158] width 17 height 17
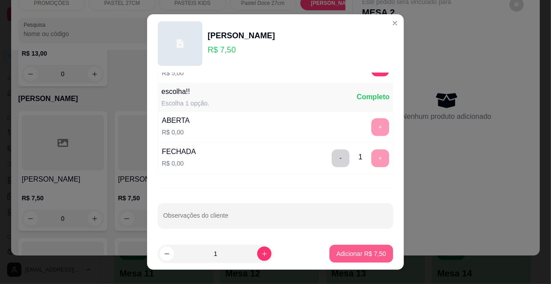
click at [347, 259] on button "Adicionar R$ 7,50" at bounding box center [361, 254] width 64 height 18
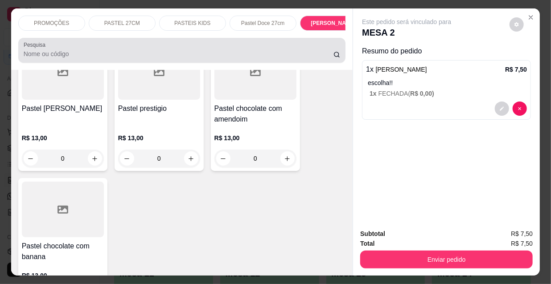
scroll to position [0, 0]
click at [291, 29] on div "PROMOÇÕES PASTEL 27CM PASTEIS KIDS Pastel Doce 27cm Esfihas Salgadas Esfihas do…" at bounding box center [181, 23] width 327 height 15
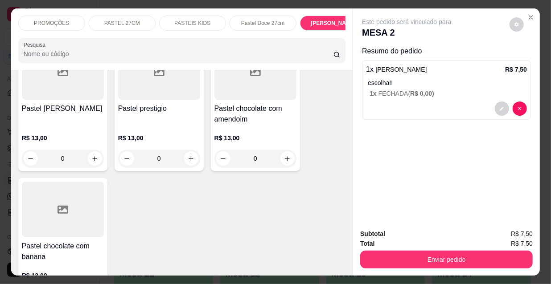
scroll to position [0, 286]
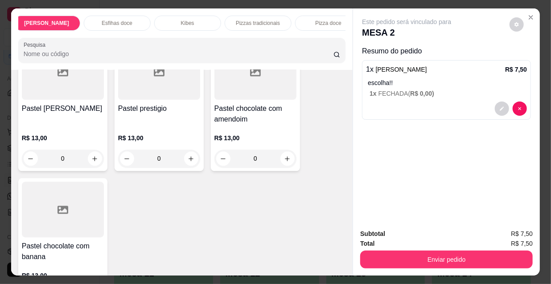
click at [173, 20] on div "Kibes" at bounding box center [187, 23] width 67 height 15
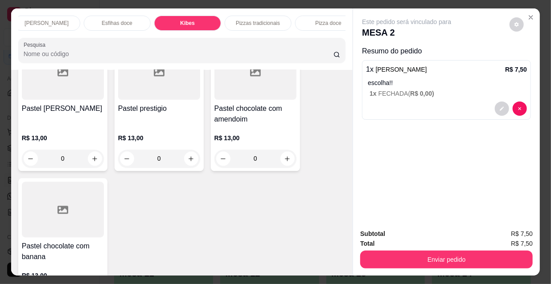
scroll to position [23, 0]
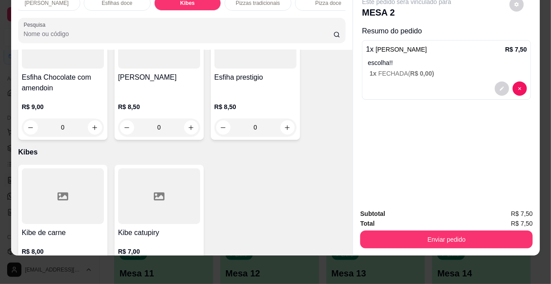
click at [89, 265] on button "increase-product-quantity" at bounding box center [95, 272] width 14 height 14
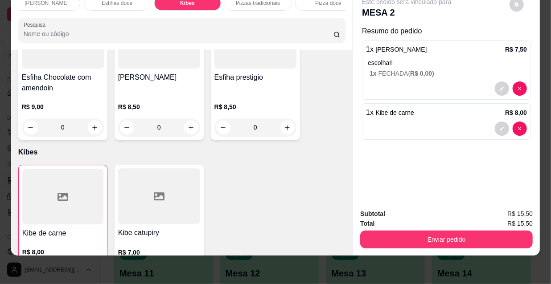
type input "1"
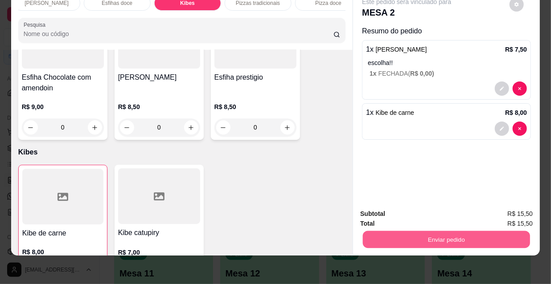
click at [471, 234] on button "Enviar pedido" at bounding box center [446, 239] width 167 height 17
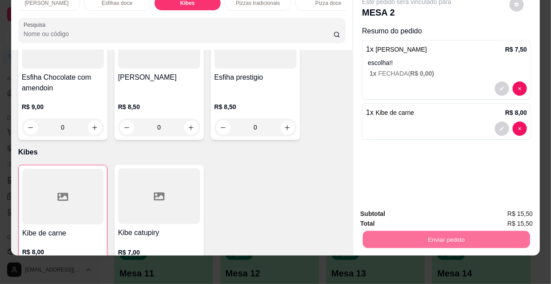
click at [405, 207] on button "Não registrar e enviar pedido" at bounding box center [417, 211] width 93 height 17
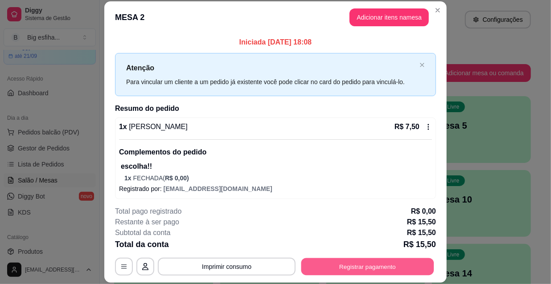
click at [348, 264] on button "Registrar pagamento" at bounding box center [367, 266] width 133 height 17
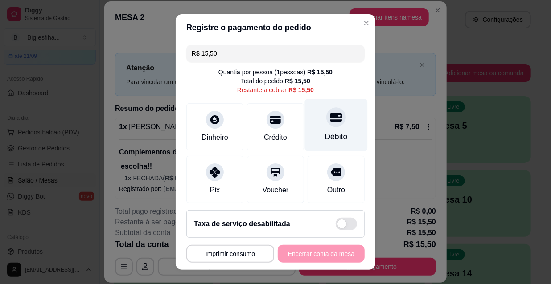
click at [311, 136] on div "Débito" at bounding box center [336, 125] width 63 height 52
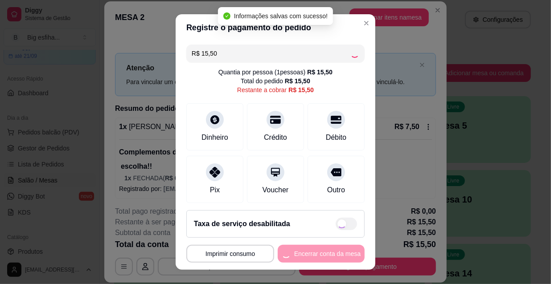
type input "R$ 0,00"
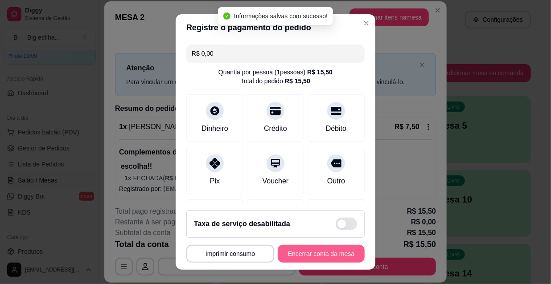
click at [316, 254] on button "Encerrar conta da mesa" at bounding box center [321, 254] width 87 height 18
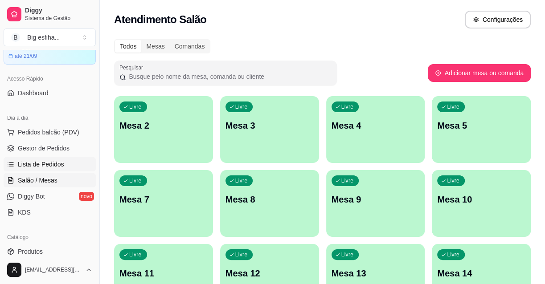
click at [44, 167] on span "Lista de Pedidos" at bounding box center [41, 164] width 46 height 9
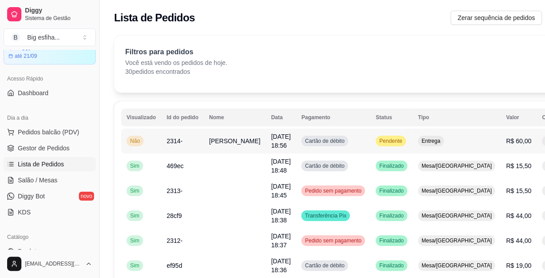
click at [499, 179] on div "Escolha a impressora IMPRESSORA" at bounding box center [508, 170] width 74 height 39
click at [499, 174] on button "IMPRESSORA" at bounding box center [508, 181] width 65 height 14
click at [58, 183] on link "Salão / Mesas" at bounding box center [50, 180] width 92 height 14
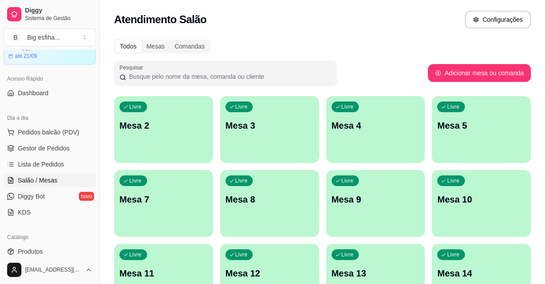
click at [174, 143] on div "Livre Mesa 2" at bounding box center [163, 124] width 99 height 56
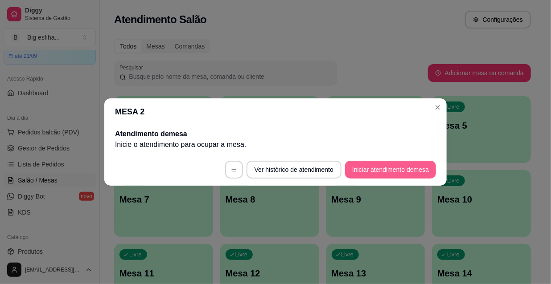
click at [374, 164] on button "Iniciar atendimento de mesa" at bounding box center [390, 170] width 91 height 18
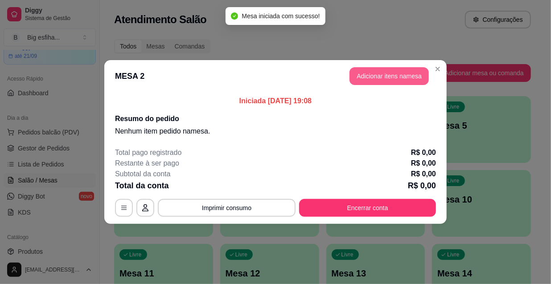
click at [385, 78] on button "Adicionar itens na mesa" at bounding box center [388, 76] width 79 height 18
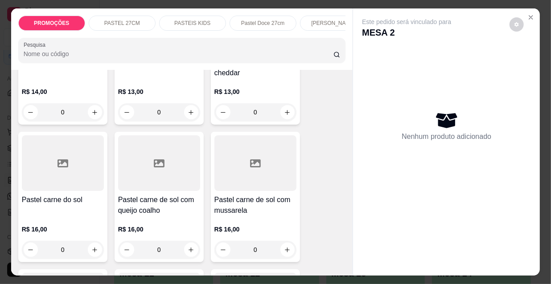
scroll to position [1134, 0]
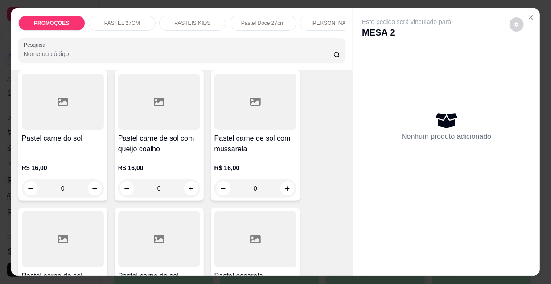
click at [22, 133] on div "Pastel carne do sol" at bounding box center [63, 143] width 82 height 21
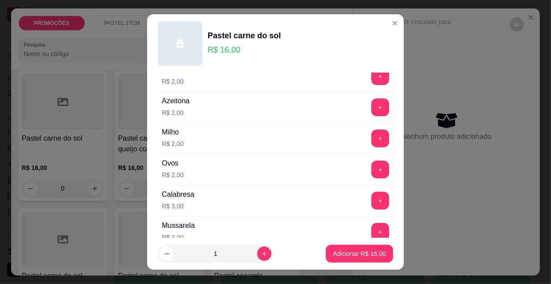
scroll to position [121, 0]
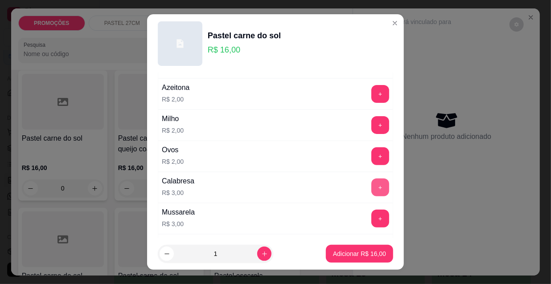
click at [371, 182] on button "+" at bounding box center [380, 188] width 18 height 18
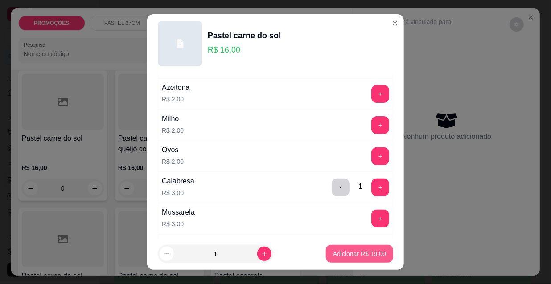
click at [362, 250] on p "Adicionar R$ 19,00" at bounding box center [359, 254] width 53 height 9
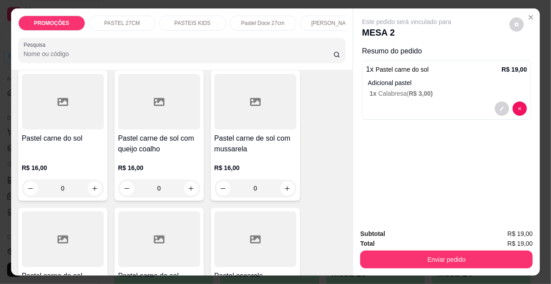
scroll to position [0, 286]
click at [33, 20] on p "[PERSON_NAME]" at bounding box center [47, 23] width 44 height 7
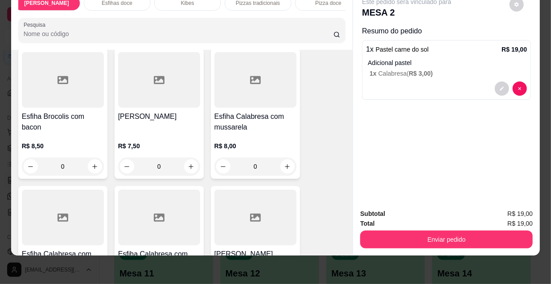
scroll to position [4882, 0]
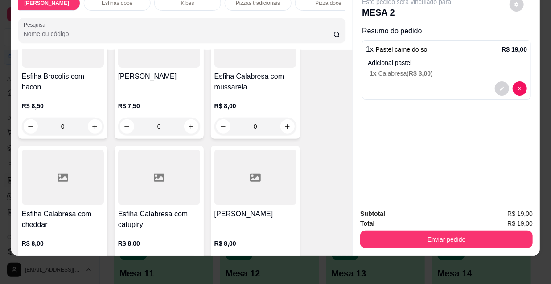
click at [247, 209] on h4 "[PERSON_NAME]" at bounding box center [255, 214] width 82 height 11
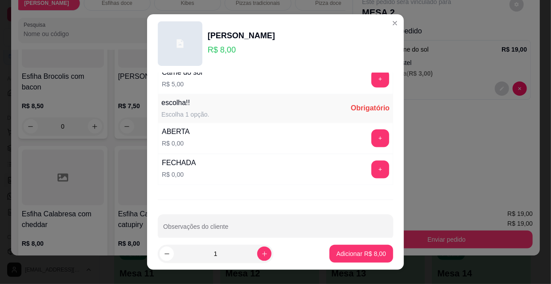
scroll to position [740, 0]
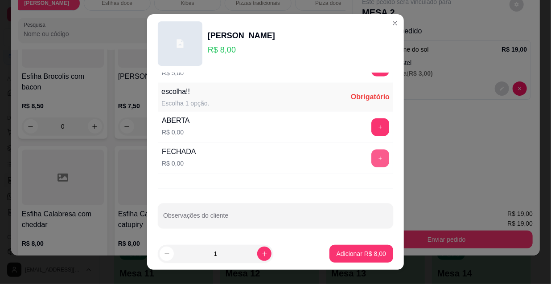
click at [371, 151] on button "+" at bounding box center [380, 159] width 18 height 18
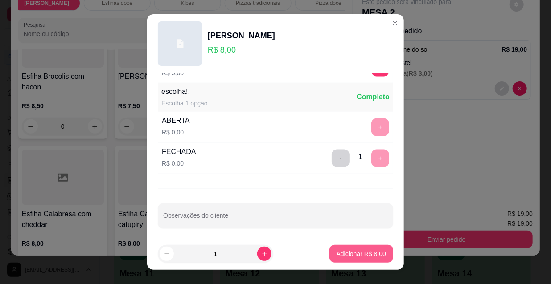
click at [364, 256] on p "Adicionar R$ 8,00" at bounding box center [360, 254] width 49 height 9
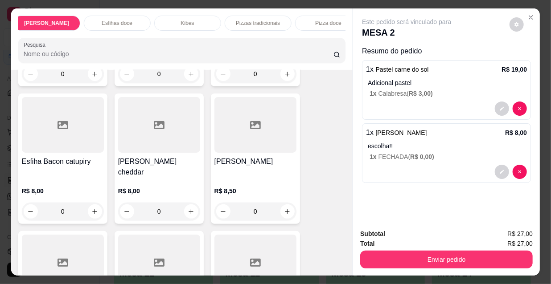
scroll to position [0, 0]
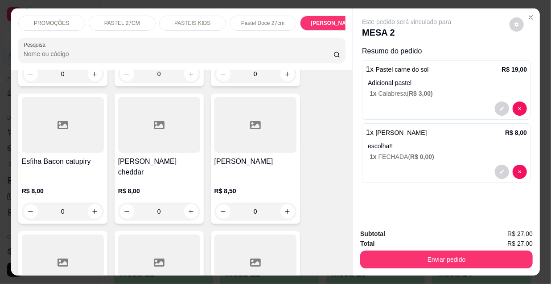
click at [116, 16] on div "PASTEL 27CM" at bounding box center [122, 23] width 67 height 15
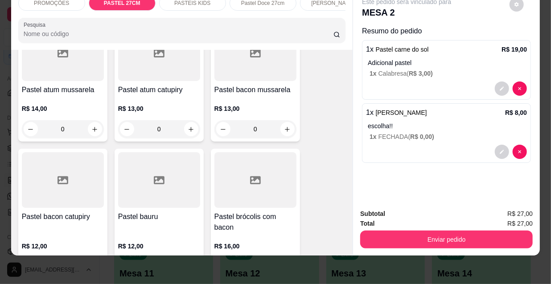
scroll to position [641, 0]
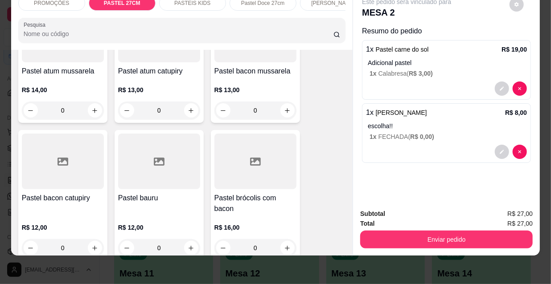
click at [78, 193] on h4 "Pastel bacon catupiry" at bounding box center [63, 198] width 82 height 11
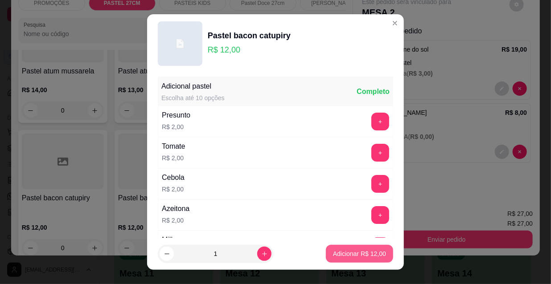
click at [349, 258] on button "Adicionar R$ 12,00" at bounding box center [359, 254] width 67 height 18
type input "1"
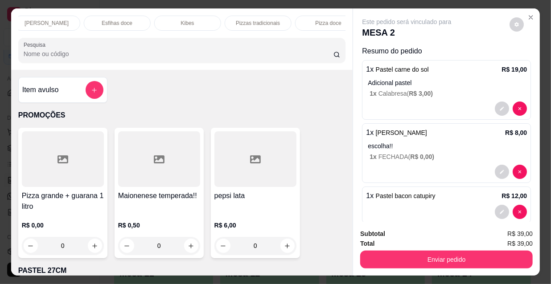
scroll to position [0, 513]
click at [255, 24] on div "Refrigerante" at bounding box center [242, 23] width 67 height 15
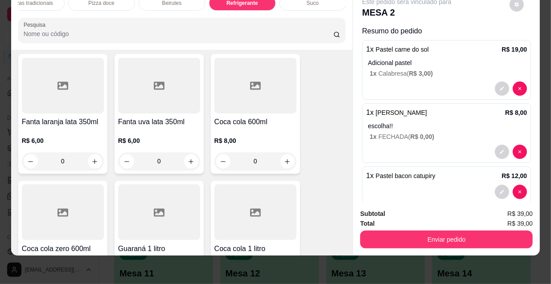
scroll to position [8274, 0]
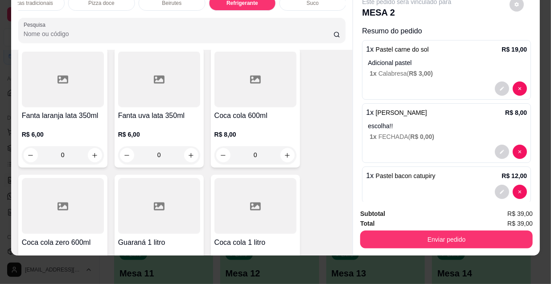
click at [188, 279] on icon "increase-product-quantity" at bounding box center [191, 282] width 7 height 7
type input "1"
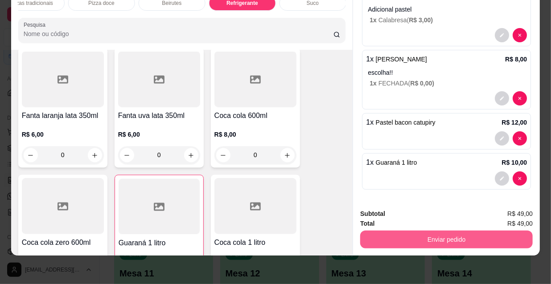
click at [427, 232] on button "Enviar pedido" at bounding box center [446, 240] width 172 height 18
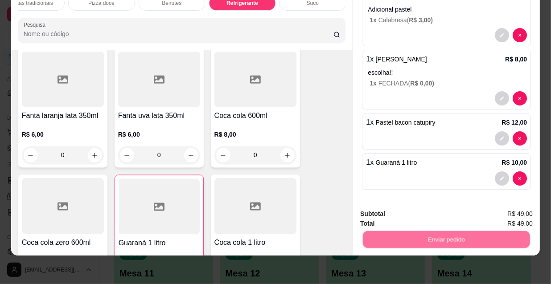
click at [397, 209] on button "Não registrar e enviar pedido" at bounding box center [417, 211] width 93 height 17
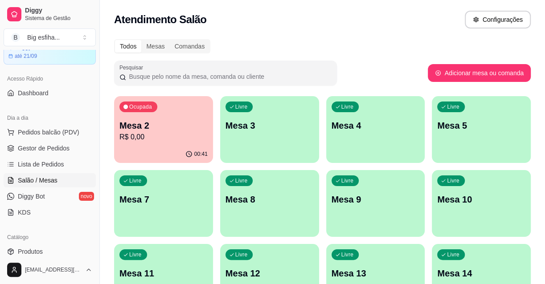
click at [251, 120] on p "Mesa 3" at bounding box center [269, 125] width 88 height 12
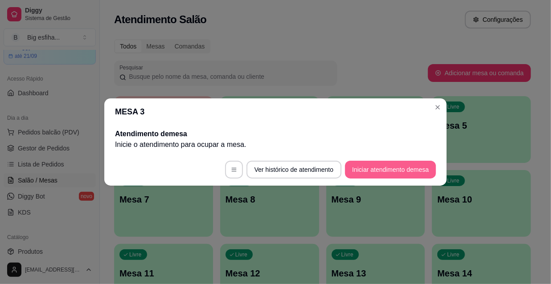
click at [387, 174] on button "Iniciar atendimento de mesa" at bounding box center [390, 170] width 91 height 18
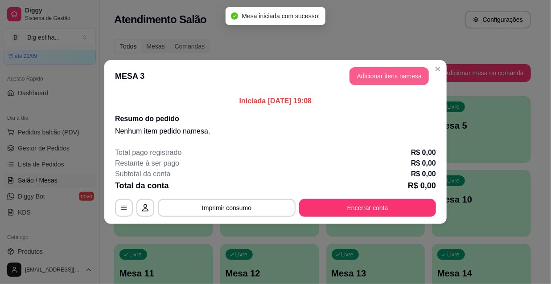
click at [374, 78] on button "Adicionar itens na mesa" at bounding box center [388, 76] width 79 height 18
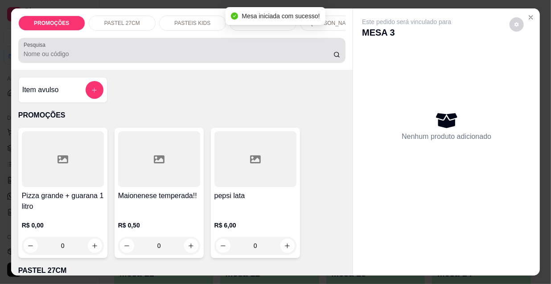
click at [180, 53] on input "Pesquisa" at bounding box center [179, 53] width 310 height 9
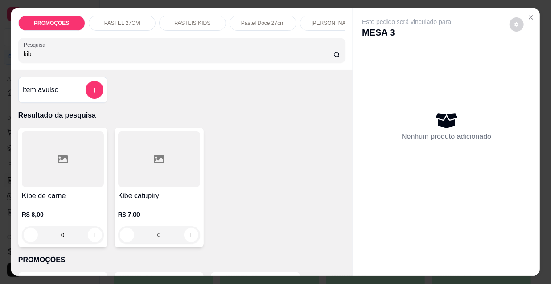
type input "kib"
click at [44, 181] on div at bounding box center [63, 159] width 82 height 56
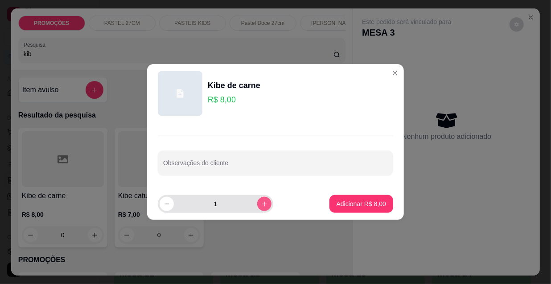
click at [262, 204] on icon "increase-product-quantity" at bounding box center [264, 204] width 5 height 5
click at [262, 204] on icon "increase-product-quantity" at bounding box center [264, 204] width 4 height 4
type input "3"
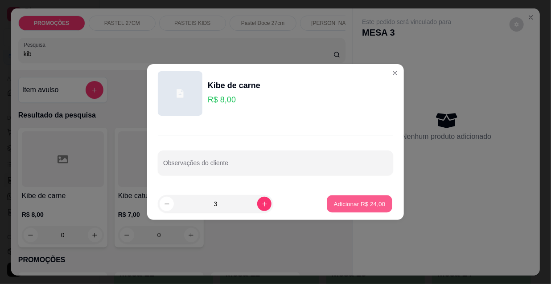
click at [334, 201] on p "Adicionar R$ 24,00" at bounding box center [360, 204] width 52 height 8
type input "3"
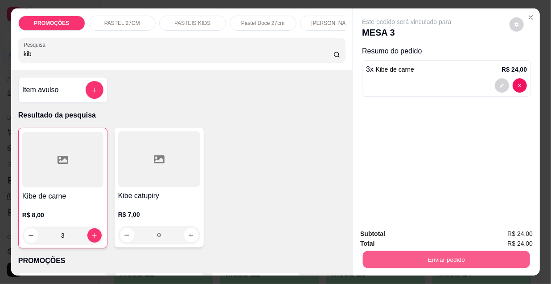
click at [405, 260] on button "Enviar pedido" at bounding box center [446, 259] width 167 height 17
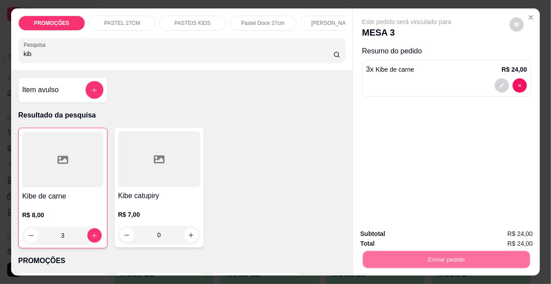
click at [411, 237] on button "Não registrar e enviar pedido" at bounding box center [417, 234] width 93 height 17
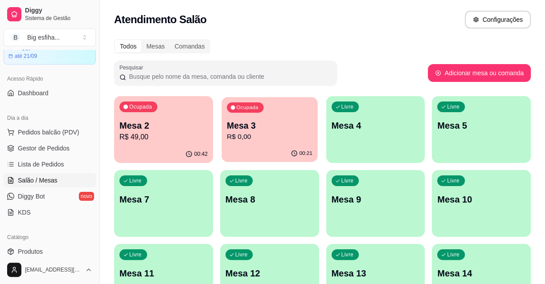
click at [260, 119] on div "Ocupada Mesa 3 R$ 0,00" at bounding box center [269, 121] width 96 height 48
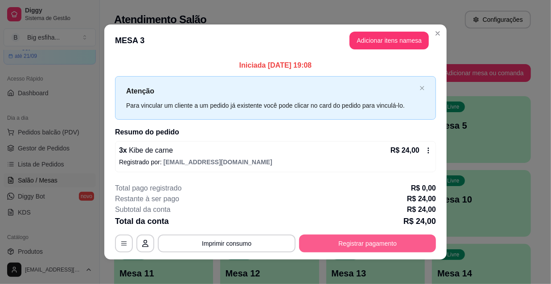
click at [344, 245] on button "Registrar pagamento" at bounding box center [367, 244] width 137 height 18
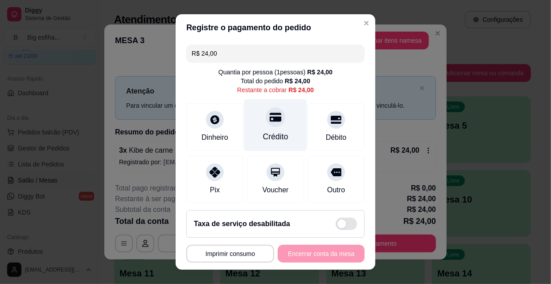
click at [286, 133] on div "Crédito" at bounding box center [275, 125] width 63 height 52
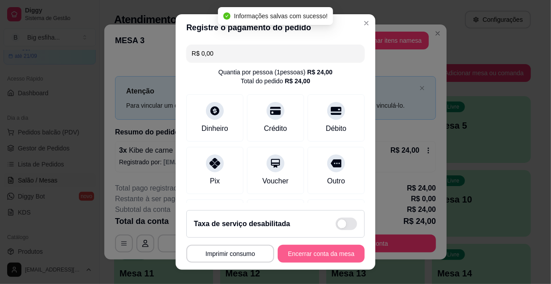
type input "R$ 0,00"
click at [310, 253] on button "Encerrar conta da mesa" at bounding box center [321, 254] width 87 height 18
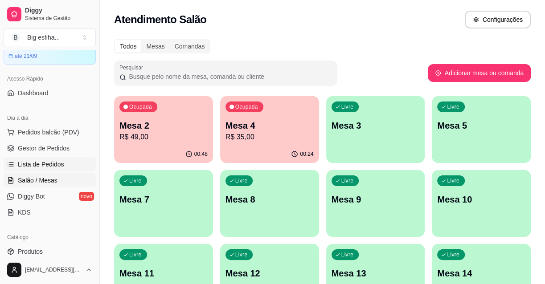
click at [27, 162] on span "Lista de Pedidos" at bounding box center [41, 164] width 46 height 9
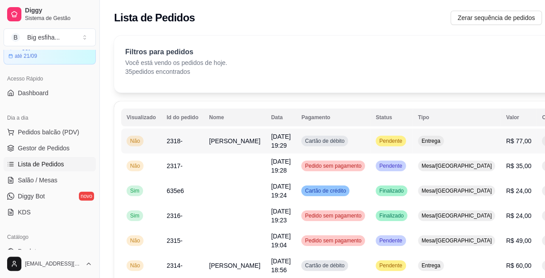
click at [503, 174] on button "IMPRESSORA" at bounding box center [508, 181] width 65 height 14
click at [34, 180] on span "Salão / Mesas" at bounding box center [38, 180] width 40 height 9
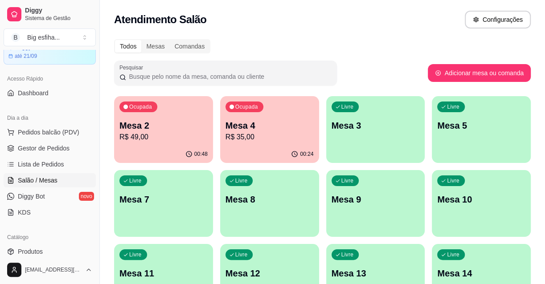
click at [263, 145] on div "Ocupada Mesa 4 R$ 35,00" at bounding box center [269, 120] width 99 height 49
click at [172, 144] on div "Ocupada Mesa 2 R$ 49,00" at bounding box center [163, 120] width 99 height 49
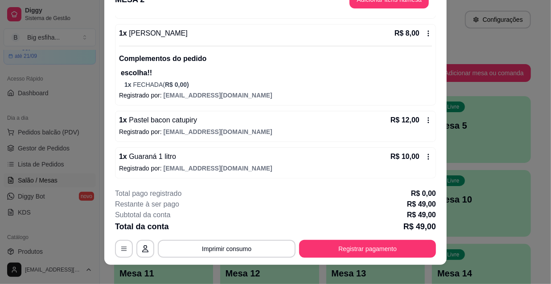
scroll to position [27, 0]
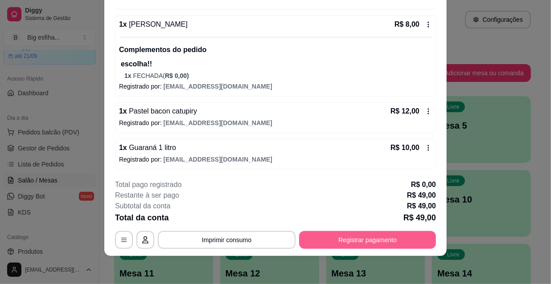
click at [348, 238] on button "Registrar pagamento" at bounding box center [367, 240] width 137 height 18
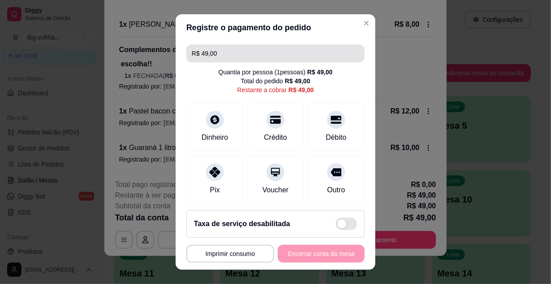
click at [222, 55] on input "R$ 49,00" at bounding box center [276, 54] width 168 height 18
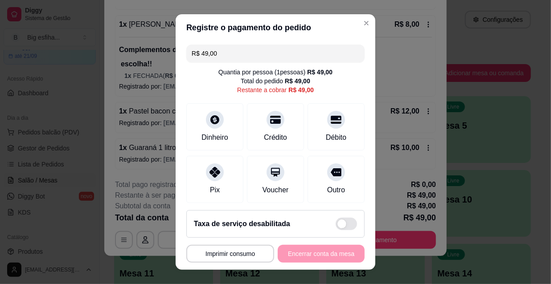
click at [222, 55] on input "R$ 49,00" at bounding box center [276, 54] width 168 height 18
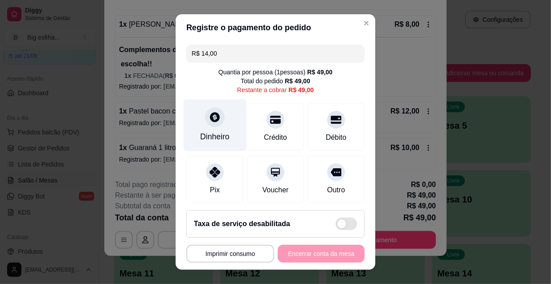
click at [209, 136] on div "Dinheiro" at bounding box center [214, 137] width 29 height 12
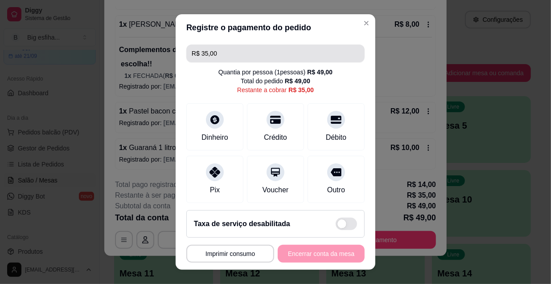
click at [232, 57] on input "R$ 35,00" at bounding box center [276, 54] width 168 height 18
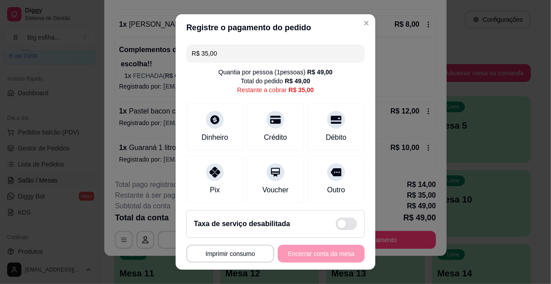
click at [232, 57] on input "R$ 35,00" at bounding box center [276, 54] width 168 height 18
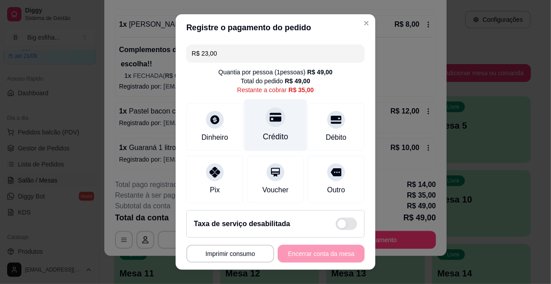
click at [277, 120] on div "Crédito" at bounding box center [275, 125] width 63 height 52
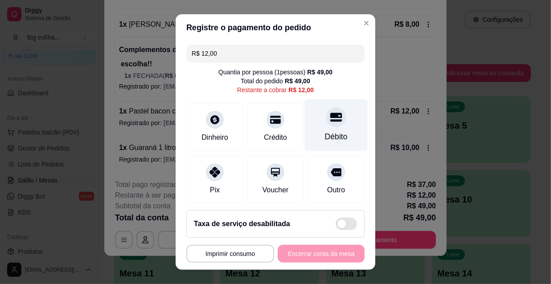
click at [328, 123] on div at bounding box center [336, 117] width 20 height 20
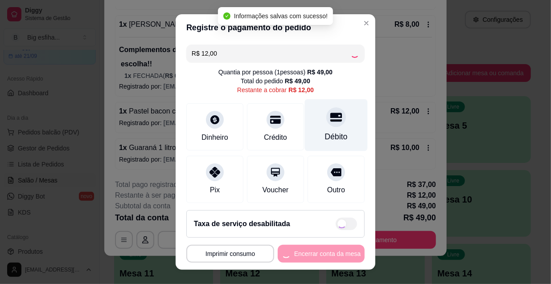
type input "R$ 0,00"
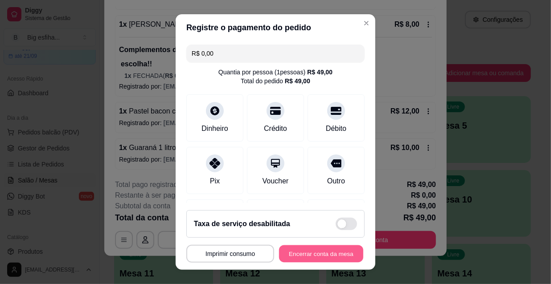
click at [305, 248] on button "Encerrar conta da mesa" at bounding box center [321, 253] width 84 height 17
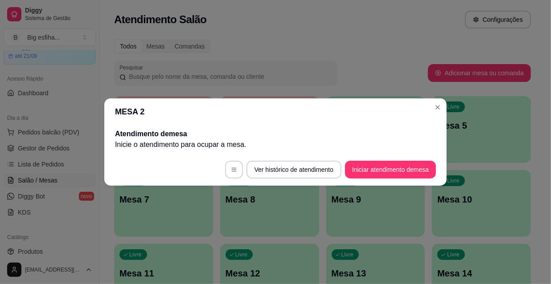
scroll to position [0, 0]
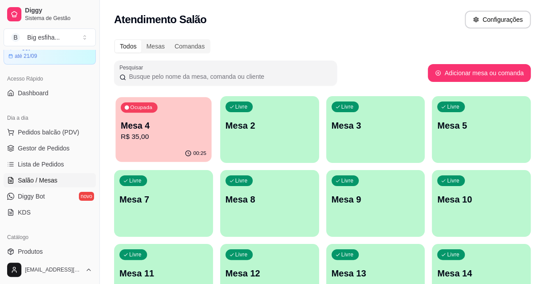
click at [132, 115] on div "Ocupada Mesa 4 R$ 35,00" at bounding box center [163, 121] width 96 height 48
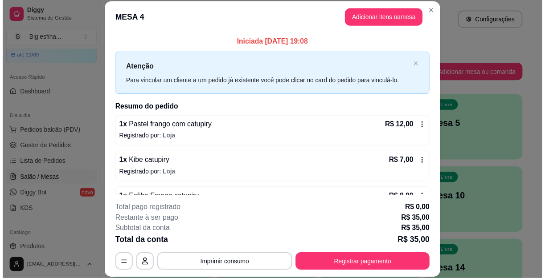
scroll to position [27, 0]
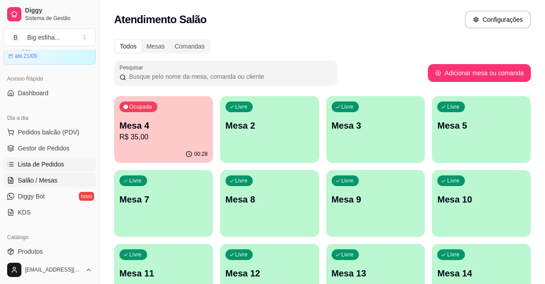
click at [33, 168] on link "Lista de Pedidos" at bounding box center [50, 164] width 92 height 14
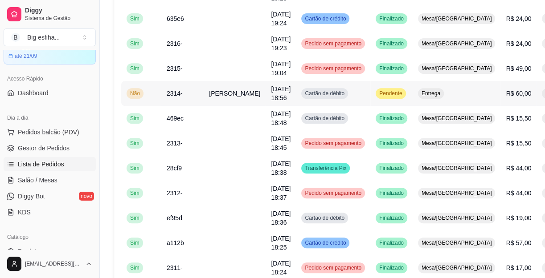
scroll to position [202, 0]
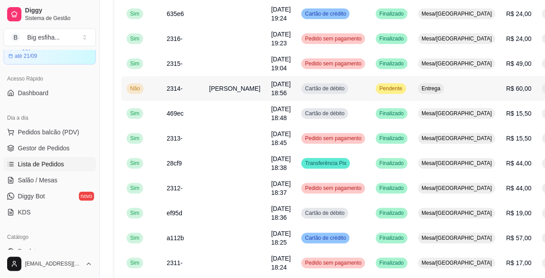
click at [377, 89] on span "Pendente" at bounding box center [390, 88] width 26 height 7
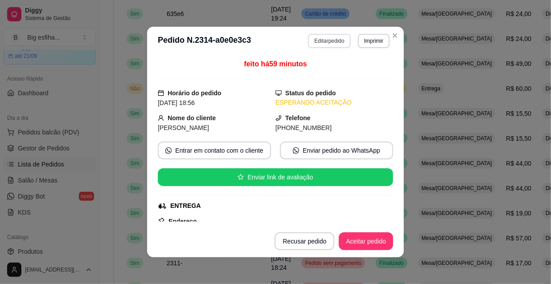
click at [321, 42] on button "Editar pedido" at bounding box center [329, 41] width 42 height 14
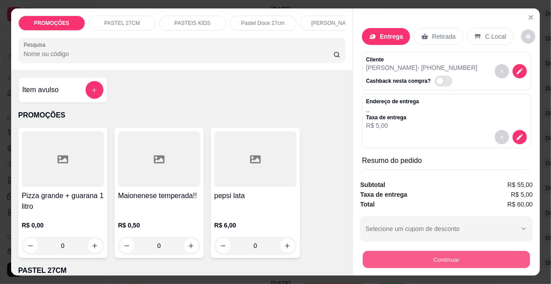
click at [423, 257] on button "Continuar" at bounding box center [446, 259] width 167 height 17
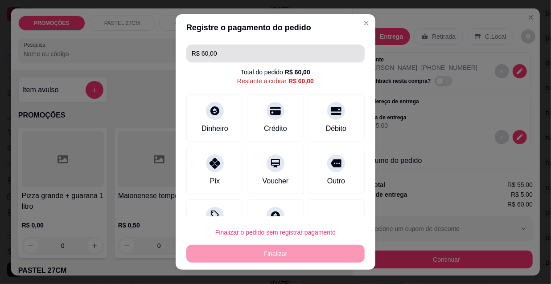
click at [216, 58] on input "R$ 60,00" at bounding box center [276, 54] width 168 height 18
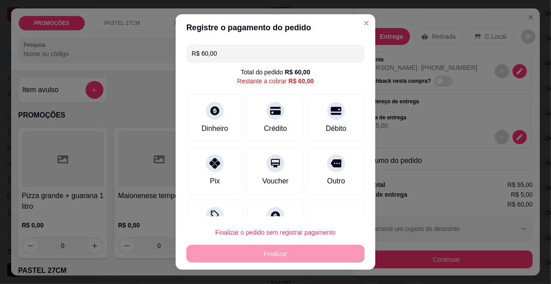
click at [216, 58] on input "R$ 60,00" at bounding box center [276, 54] width 168 height 18
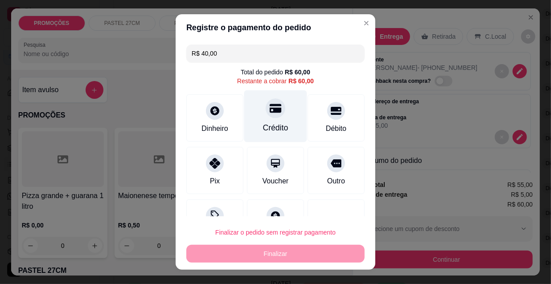
click at [272, 113] on icon at bounding box center [276, 108] width 12 height 12
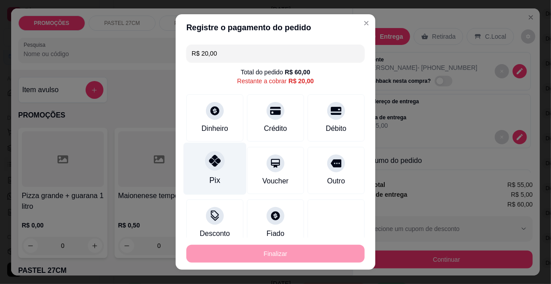
click at [215, 160] on icon at bounding box center [215, 161] width 12 height 12
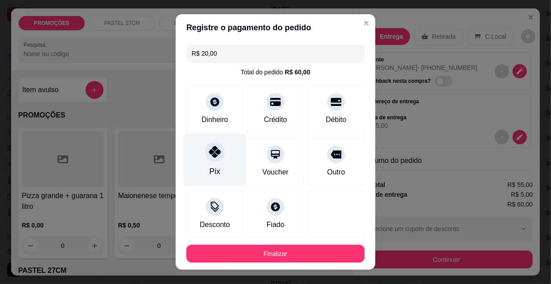
type input "R$ 0,00"
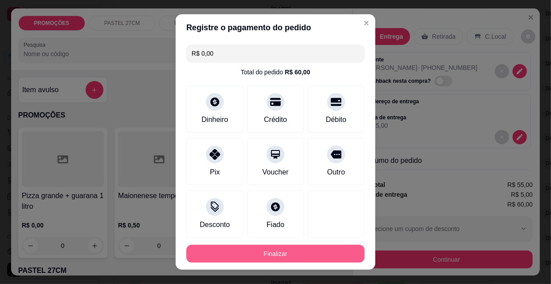
click at [281, 254] on button "Finalizar" at bounding box center [275, 254] width 178 height 18
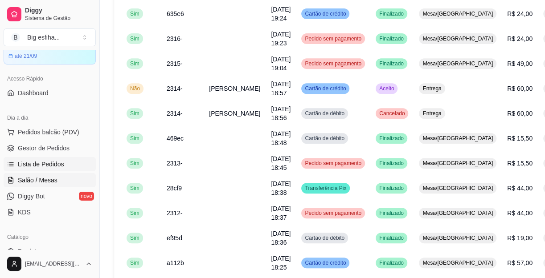
click at [39, 182] on span "Salão / Mesas" at bounding box center [38, 180] width 40 height 9
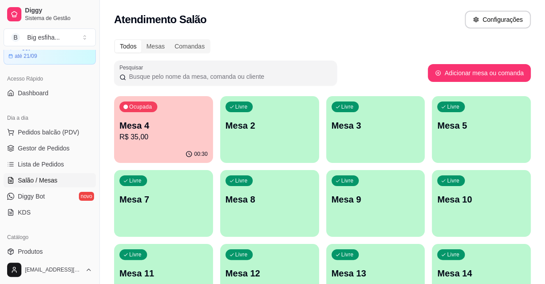
click at [165, 137] on p "R$ 35,00" at bounding box center [163, 137] width 88 height 11
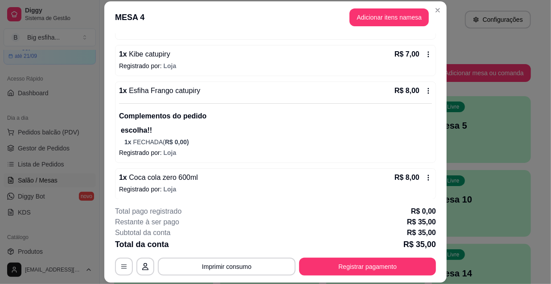
scroll to position [112, 0]
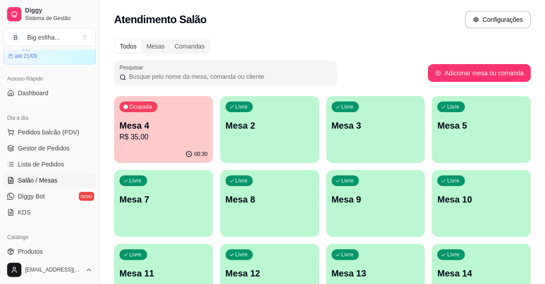
click at [293, 143] on div "Livre Mesa 2" at bounding box center [269, 124] width 99 height 56
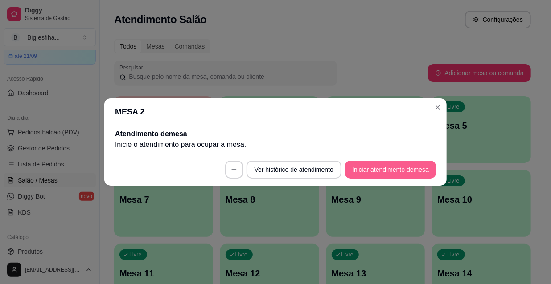
click at [381, 172] on button "Iniciar atendimento de mesa" at bounding box center [390, 170] width 91 height 18
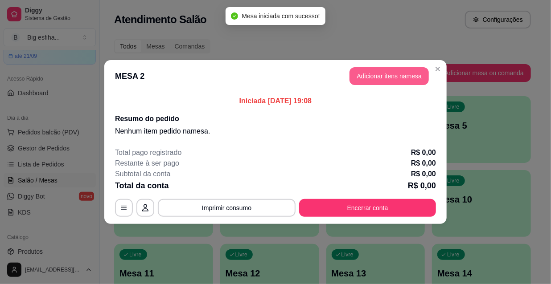
click at [365, 79] on button "Adicionar itens na mesa" at bounding box center [388, 76] width 79 height 18
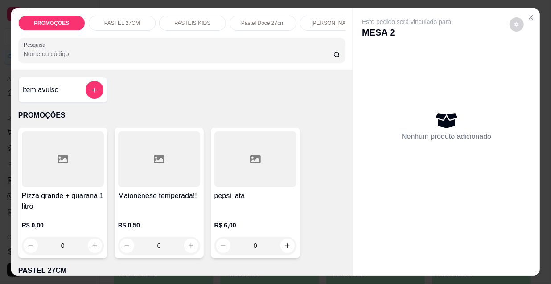
click at [213, 53] on input "Pesquisa" at bounding box center [179, 53] width 310 height 9
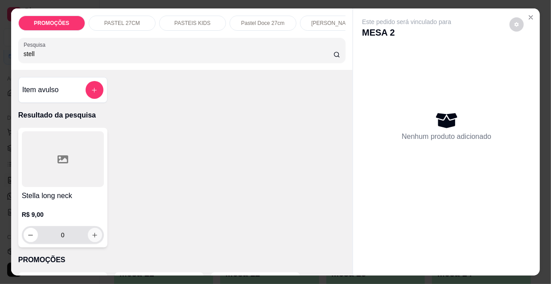
type input "stell"
click at [91, 237] on icon "increase-product-quantity" at bounding box center [94, 235] width 7 height 7
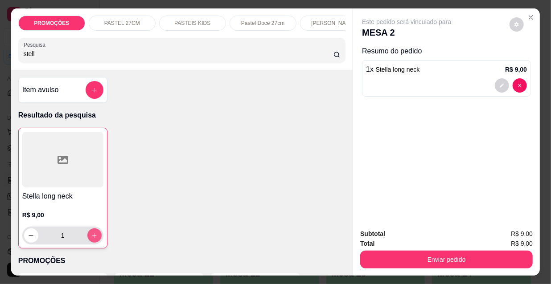
type input "1"
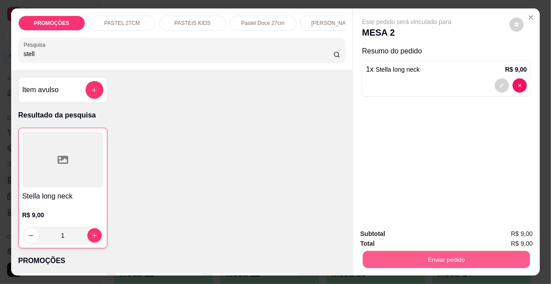
click at [404, 253] on button "Enviar pedido" at bounding box center [446, 259] width 167 height 17
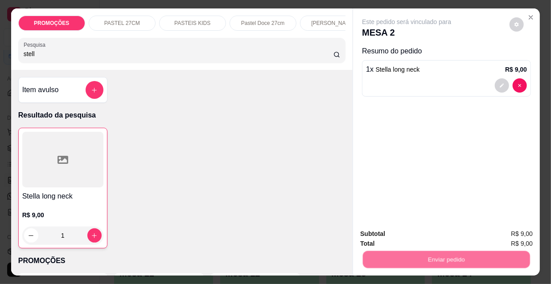
click at [396, 233] on button "Não registrar e enviar pedido" at bounding box center [417, 234] width 93 height 17
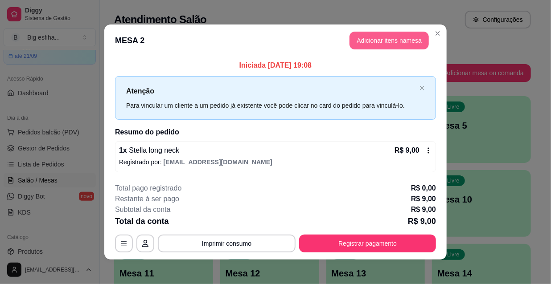
click at [383, 44] on button "Adicionar itens na mesa" at bounding box center [388, 41] width 79 height 18
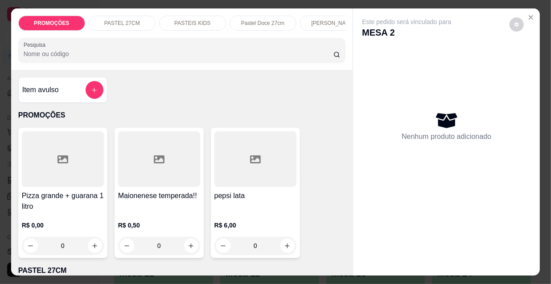
click at [311, 21] on p "[PERSON_NAME]" at bounding box center [333, 23] width 44 height 7
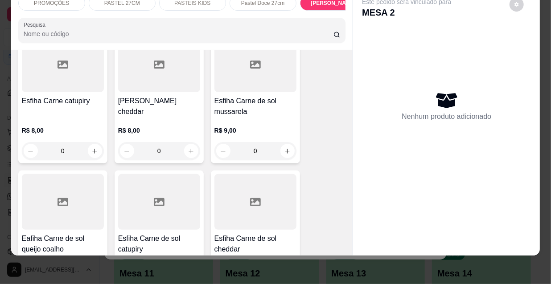
scroll to position [5125, 0]
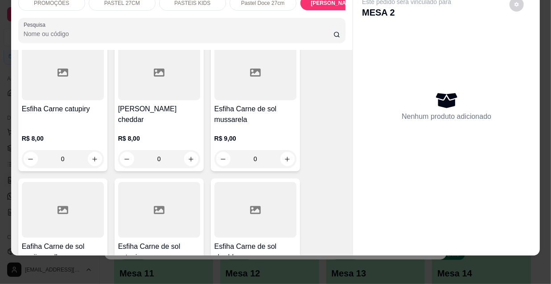
click at [64, 182] on div at bounding box center [63, 210] width 82 height 56
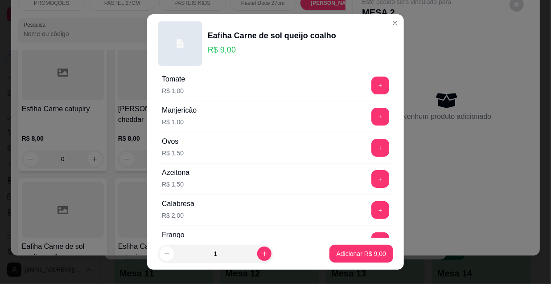
scroll to position [81, 0]
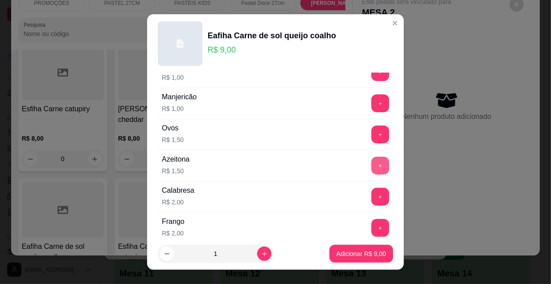
click at [371, 159] on button "+" at bounding box center [380, 166] width 18 height 18
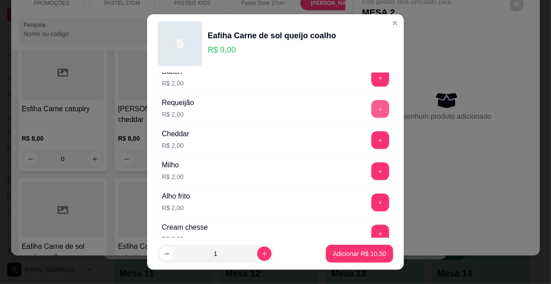
scroll to position [364, 0]
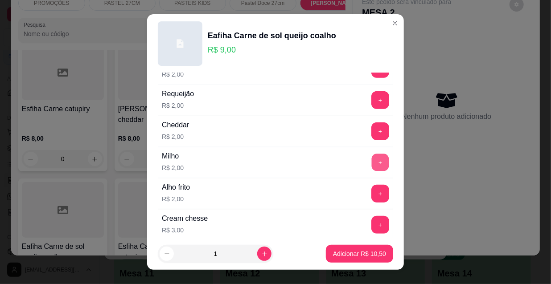
click at [372, 160] on button "+" at bounding box center [380, 162] width 17 height 17
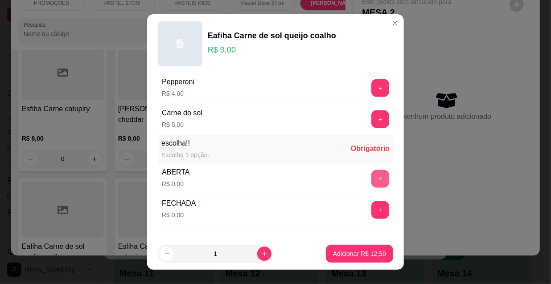
scroll to position [740, 0]
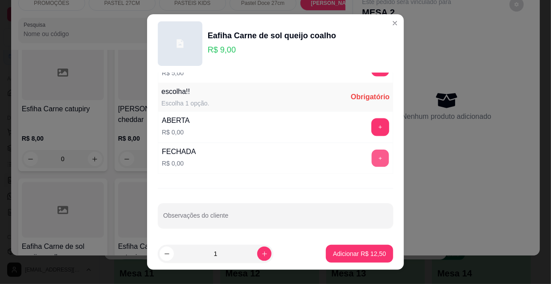
click at [372, 160] on button "+" at bounding box center [380, 158] width 17 height 17
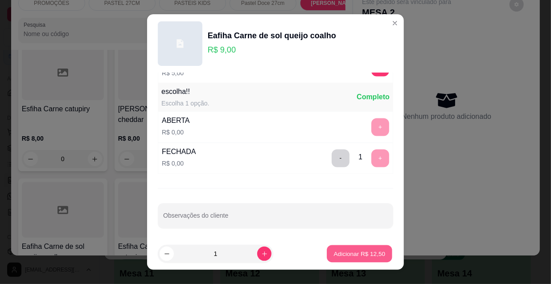
click at [360, 259] on button "Adicionar R$ 12,50" at bounding box center [359, 253] width 65 height 17
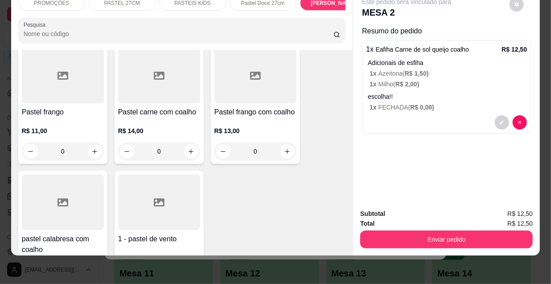
scroll to position [2614, 0]
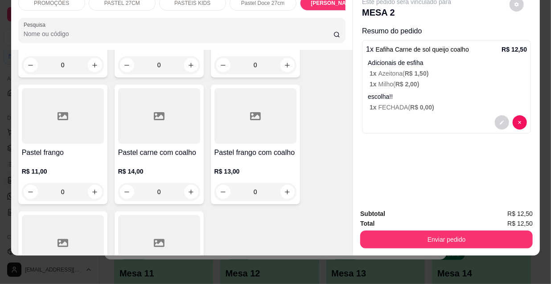
click at [174, 158] on div "R$ 14,00 0" at bounding box center [159, 179] width 82 height 43
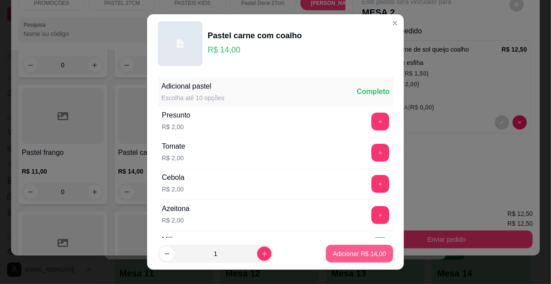
click at [364, 249] on button "Adicionar R$ 14,00" at bounding box center [359, 254] width 67 height 18
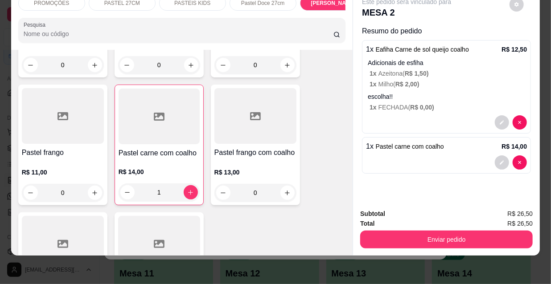
type input "1"
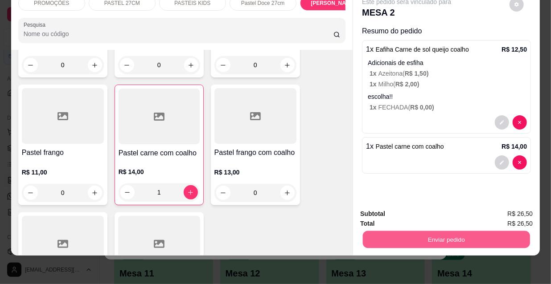
click at [458, 232] on button "Enviar pedido" at bounding box center [446, 239] width 167 height 17
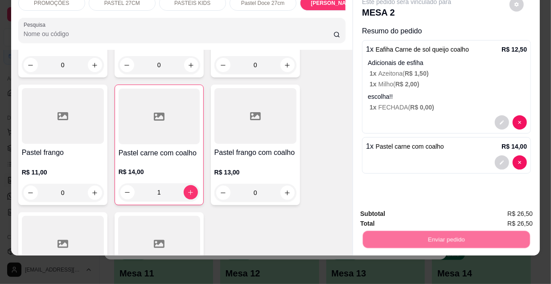
click at [424, 209] on button "Não registrar e enviar pedido" at bounding box center [417, 211] width 90 height 16
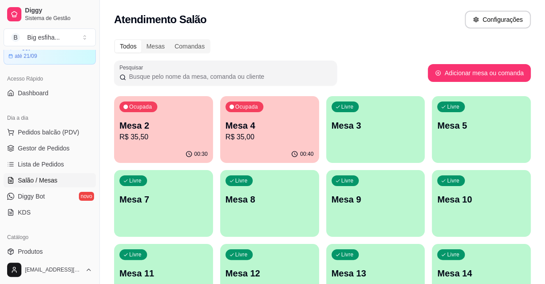
click at [45, 173] on link "Salão / Mesas" at bounding box center [50, 180] width 92 height 14
click at [49, 160] on span "Lista de Pedidos" at bounding box center [41, 164] width 46 height 9
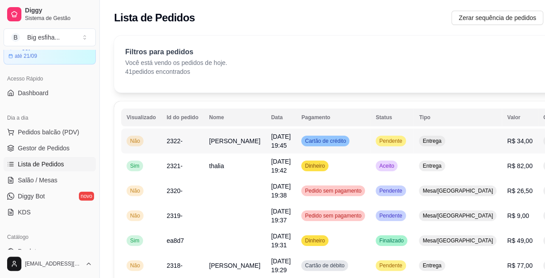
click at [271, 149] on span "[DATE] 19:45" at bounding box center [281, 141] width 20 height 16
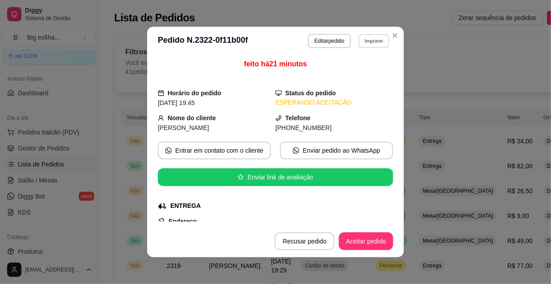
click at [374, 43] on button "Imprimir" at bounding box center [373, 41] width 31 height 14
click at [357, 74] on button "IMPRESSORA" at bounding box center [362, 68] width 52 height 12
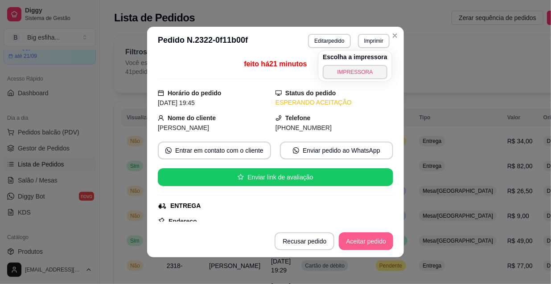
click at [354, 247] on button "Aceitar pedido" at bounding box center [366, 242] width 54 height 18
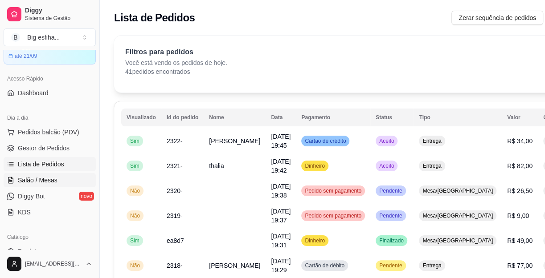
click at [48, 181] on span "Salão / Mesas" at bounding box center [38, 180] width 40 height 9
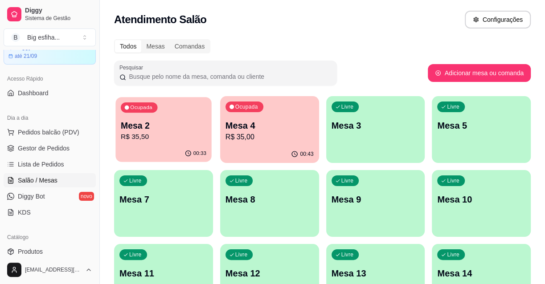
click at [180, 122] on p "Mesa 2" at bounding box center [164, 126] width 86 height 12
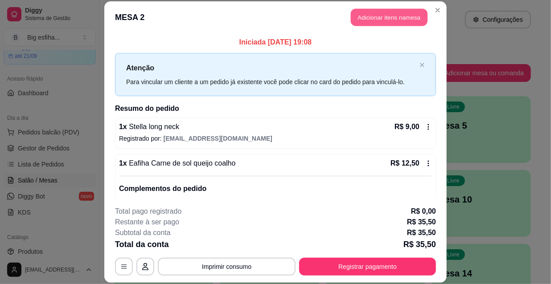
click at [380, 15] on button "Adicionar itens na mesa" at bounding box center [389, 17] width 77 height 17
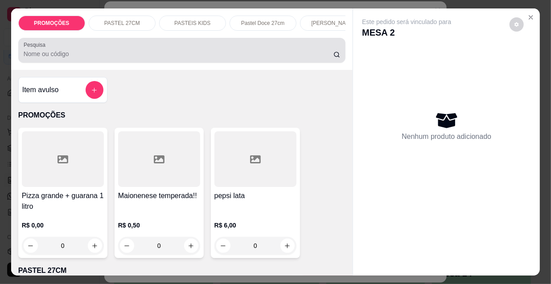
click at [87, 54] on input "Pesquisa" at bounding box center [179, 53] width 310 height 9
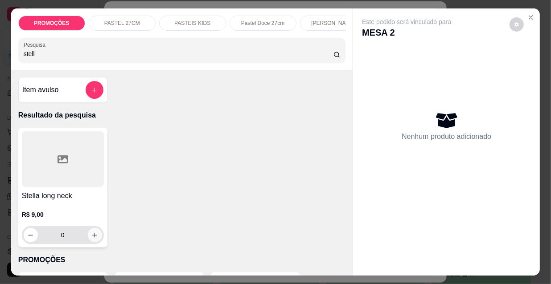
type input "stell"
click at [91, 236] on icon "increase-product-quantity" at bounding box center [94, 235] width 7 height 7
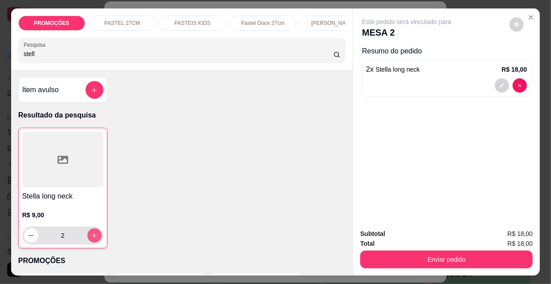
type input "2"
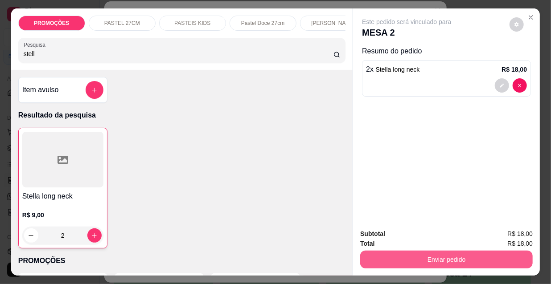
click at [447, 258] on button "Enviar pedido" at bounding box center [446, 260] width 172 height 18
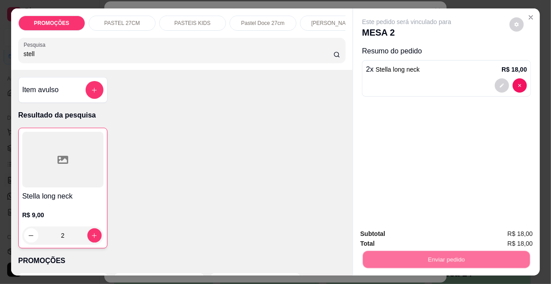
click at [410, 235] on button "Não registrar e enviar pedido" at bounding box center [417, 234] width 90 height 16
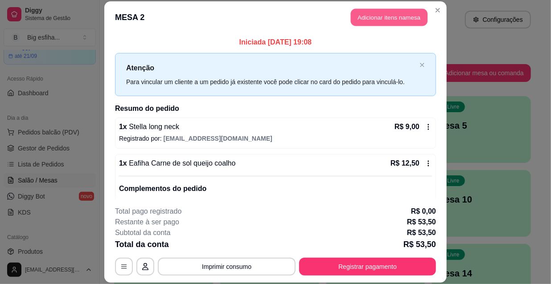
click at [372, 13] on button "Adicionar itens na mesa" at bounding box center [389, 17] width 77 height 17
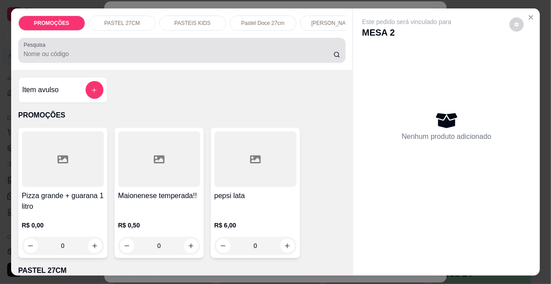
click at [65, 53] on input "Pesquisa" at bounding box center [179, 53] width 310 height 9
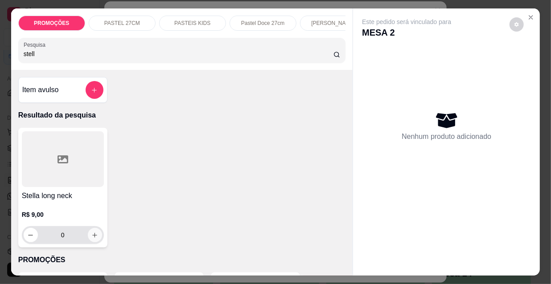
type input "stell"
click at [92, 236] on icon "increase-product-quantity" at bounding box center [94, 235] width 7 height 7
type input "1"
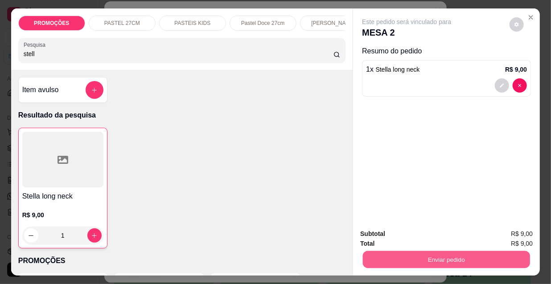
click at [425, 254] on button "Enviar pedido" at bounding box center [446, 259] width 167 height 17
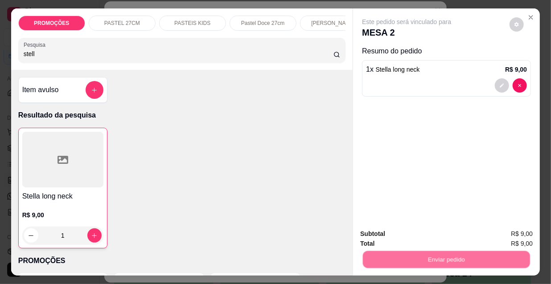
click at [417, 239] on button "Não registrar e enviar pedido" at bounding box center [417, 234] width 93 height 17
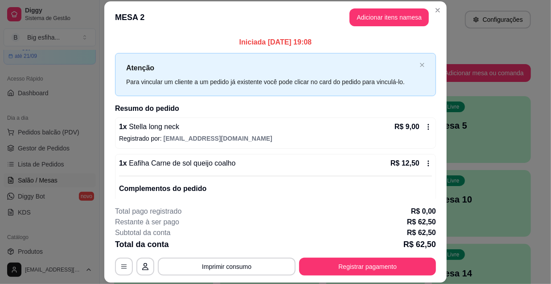
click at [123, 208] on p "Total pago registrado" at bounding box center [148, 211] width 66 height 11
click at [362, 13] on button "Adicionar itens na mesa" at bounding box center [388, 17] width 79 height 18
click at [138, 58] on input "Pesquisa" at bounding box center [179, 53] width 310 height 9
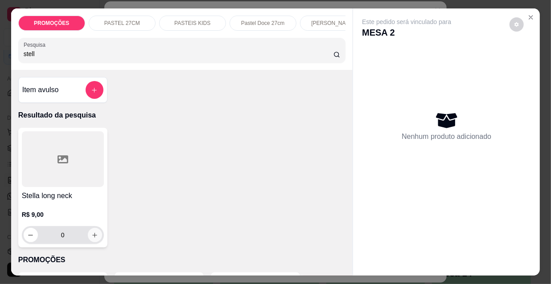
type input "stell"
click at [91, 235] on icon "increase-product-quantity" at bounding box center [94, 235] width 7 height 7
type input "2"
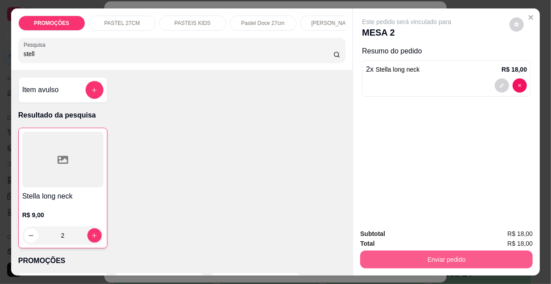
click at [384, 252] on button "Enviar pedido" at bounding box center [446, 260] width 172 height 18
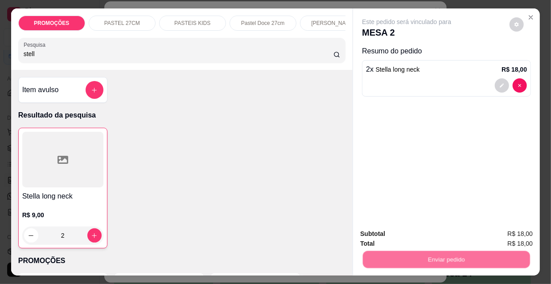
click at [383, 240] on button "Não registrar e enviar pedido" at bounding box center [417, 234] width 93 height 17
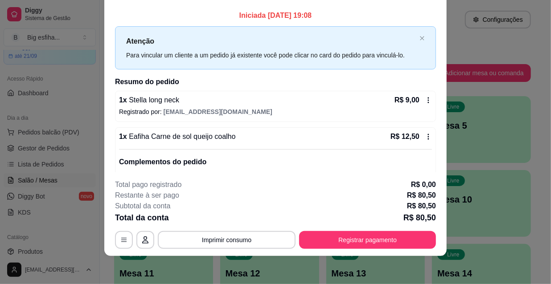
scroll to position [221, 0]
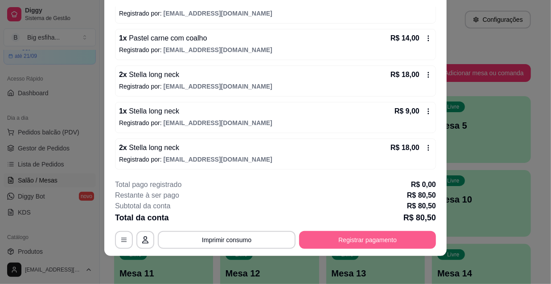
click at [349, 241] on button "Registrar pagamento" at bounding box center [367, 240] width 137 height 18
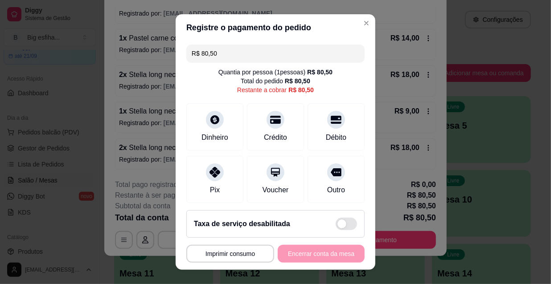
click at [224, 51] on input "R$ 80,50" at bounding box center [276, 54] width 168 height 18
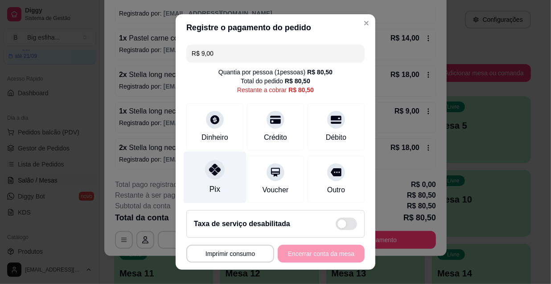
click at [205, 171] on div at bounding box center [215, 170] width 20 height 20
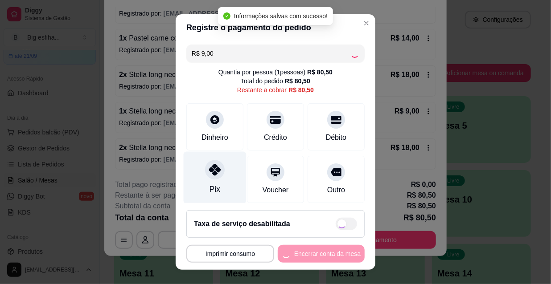
type input "R$ 71,50"
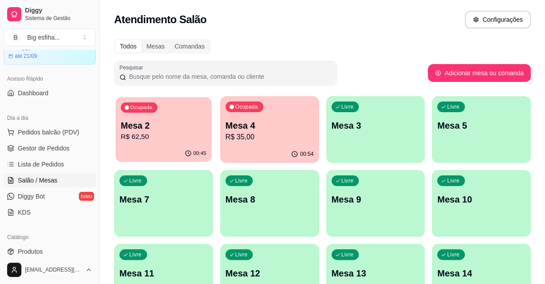
click at [165, 143] on div "Ocupada Mesa 2 R$ 62,50" at bounding box center [163, 121] width 96 height 48
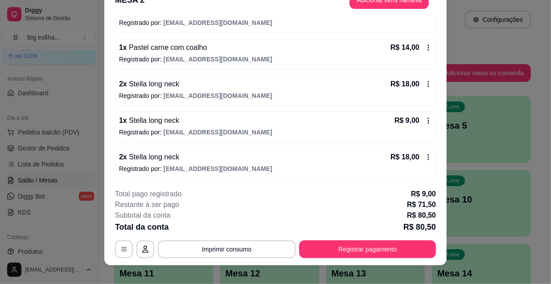
scroll to position [27, 0]
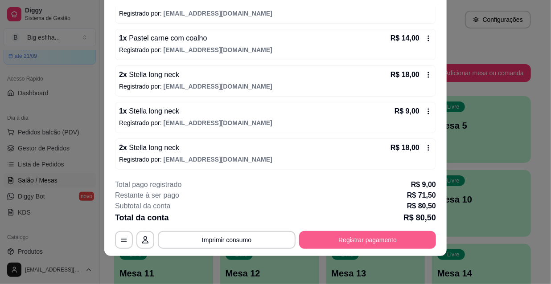
click at [383, 247] on button "Registrar pagamento" at bounding box center [367, 240] width 137 height 18
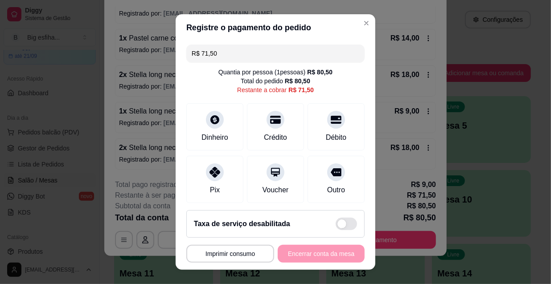
click at [267, 59] on input "R$ 71,50" at bounding box center [276, 54] width 168 height 18
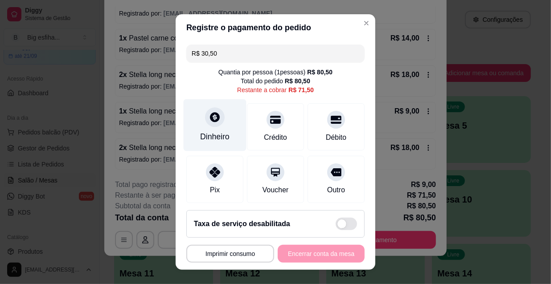
click at [205, 144] on div "Dinheiro" at bounding box center [215, 125] width 63 height 52
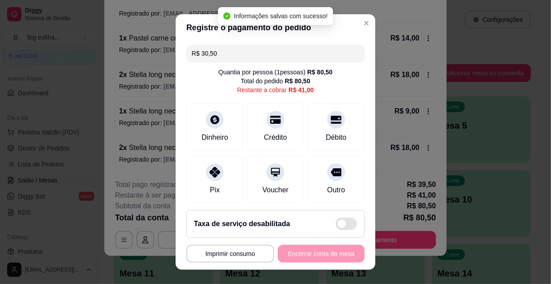
type input "R$ 41,00"
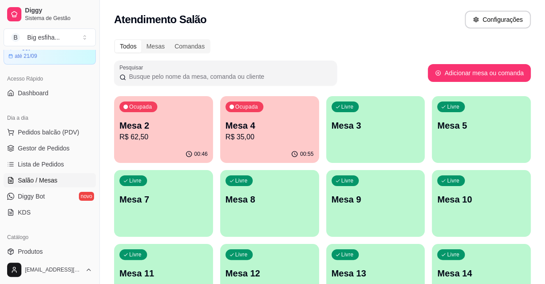
click at [281, 118] on div "Ocupada Mesa 4 R$ 35,00" at bounding box center [269, 120] width 99 height 49
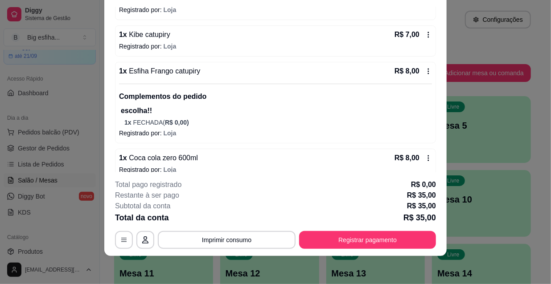
scroll to position [112, 0]
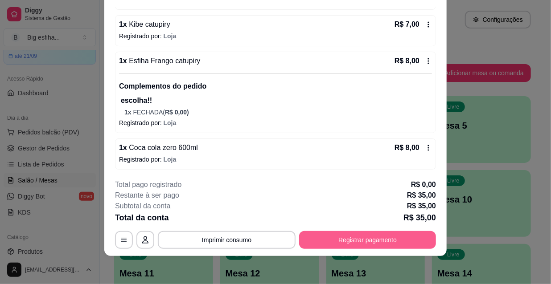
click at [388, 241] on button "Registrar pagamento" at bounding box center [367, 240] width 137 height 18
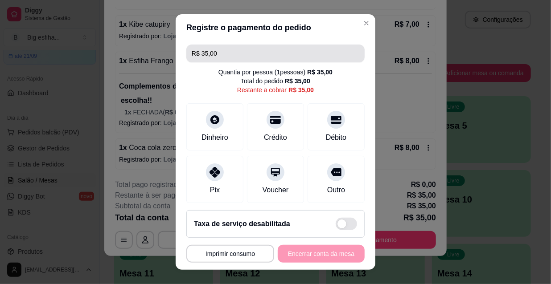
click at [220, 56] on input "R$ 35,00" at bounding box center [276, 54] width 168 height 18
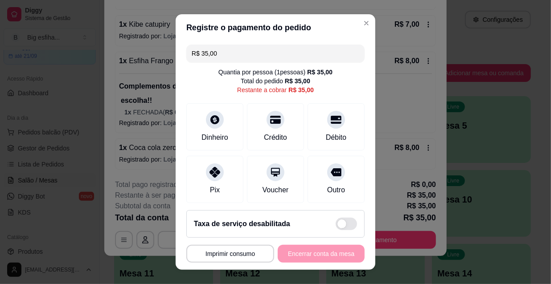
click at [220, 56] on input "R$ 35,00" at bounding box center [276, 54] width 168 height 18
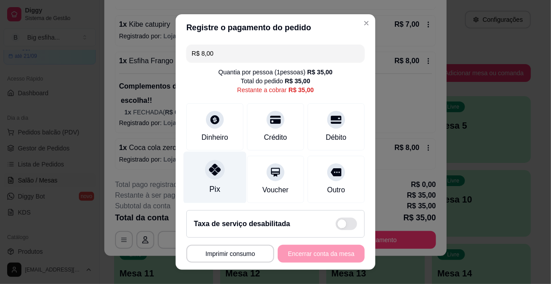
click at [200, 174] on div "Pix" at bounding box center [215, 178] width 63 height 52
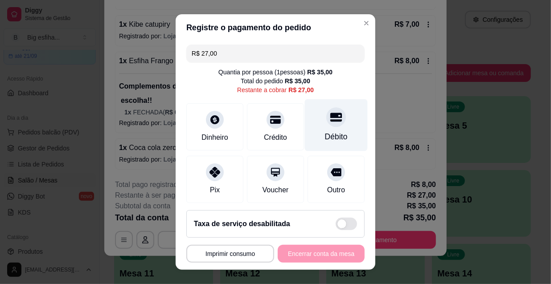
click at [305, 126] on div "Débito" at bounding box center [336, 125] width 63 height 52
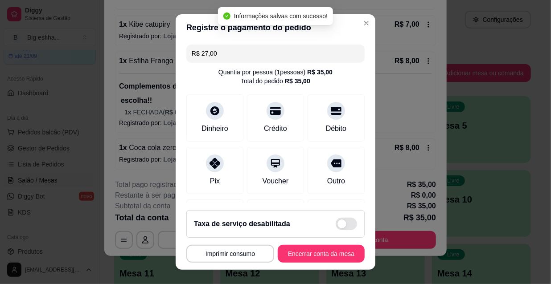
type input "R$ 0,00"
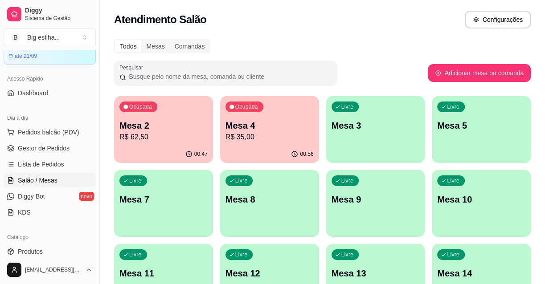
click at [131, 125] on p "Mesa 2" at bounding box center [163, 125] width 88 height 12
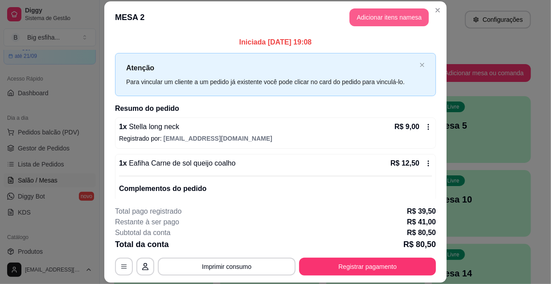
click at [364, 21] on button "Adicionar itens na mesa" at bounding box center [388, 17] width 79 height 18
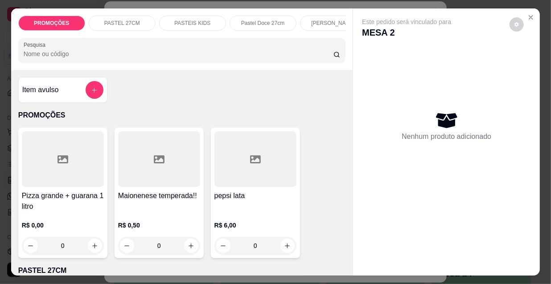
click at [295, 54] on input "Pesquisa" at bounding box center [179, 53] width 310 height 9
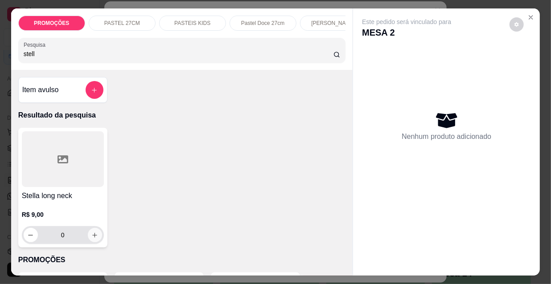
type input "stell"
click at [91, 237] on icon "increase-product-quantity" at bounding box center [94, 235] width 7 height 7
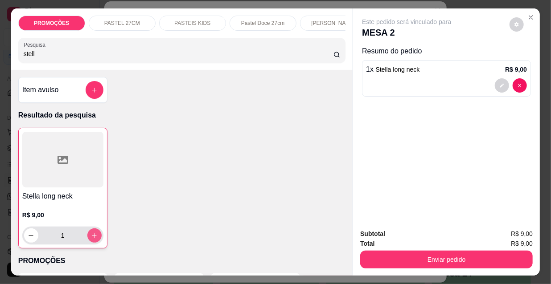
type input "1"
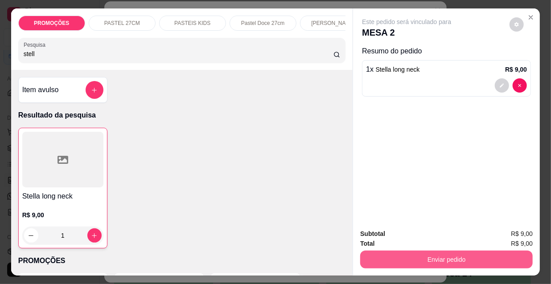
click at [422, 261] on button "Enviar pedido" at bounding box center [446, 260] width 172 height 18
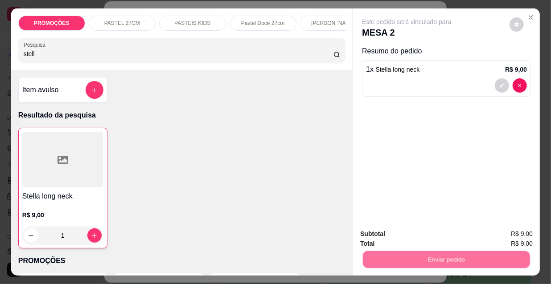
click at [395, 229] on button "Não registrar e enviar pedido" at bounding box center [417, 234] width 90 height 16
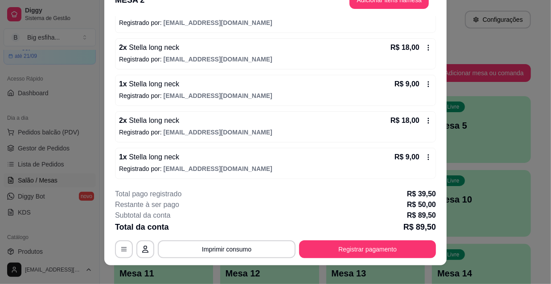
scroll to position [27, 0]
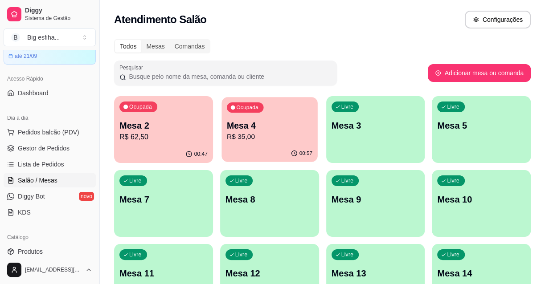
click at [266, 134] on p "R$ 35,00" at bounding box center [270, 137] width 86 height 10
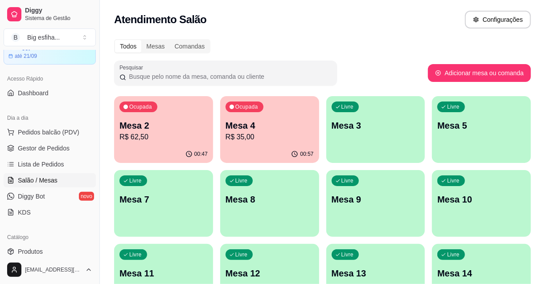
scroll to position [112, 0]
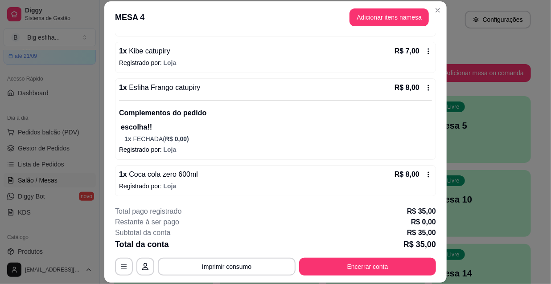
click at [359, 282] on footer "**********" at bounding box center [275, 241] width 342 height 84
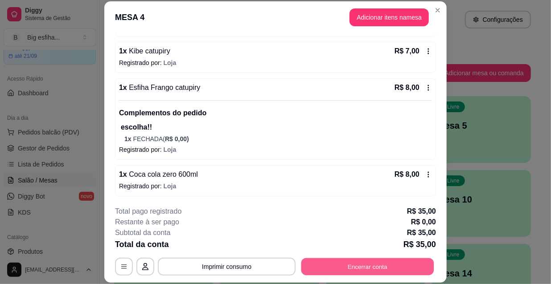
click at [365, 269] on button "Encerrar conta" at bounding box center [367, 266] width 133 height 17
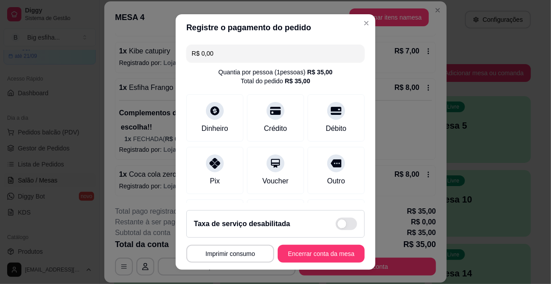
click at [332, 245] on footer "**********" at bounding box center [276, 236] width 200 height 67
click at [343, 254] on button "Encerrar conta da mesa" at bounding box center [321, 253] width 84 height 17
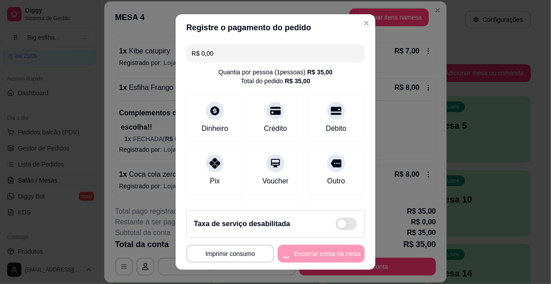
scroll to position [0, 0]
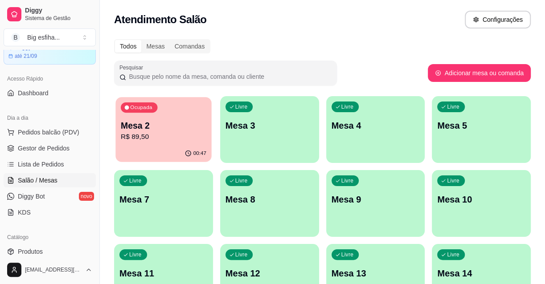
click at [184, 133] on p "R$ 89,50" at bounding box center [164, 137] width 86 height 10
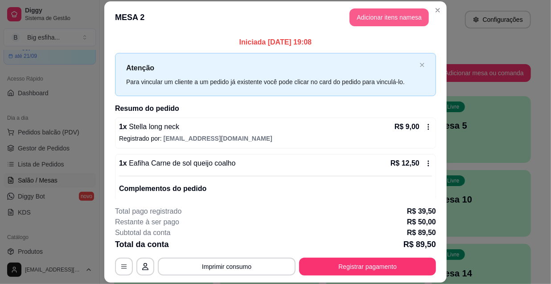
click at [379, 18] on button "Adicionar itens na mesa" at bounding box center [388, 17] width 79 height 18
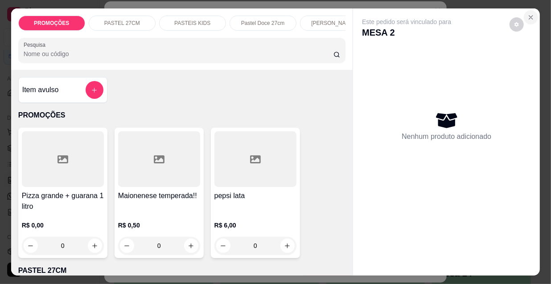
click at [524, 12] on button "Close" at bounding box center [531, 17] width 14 height 14
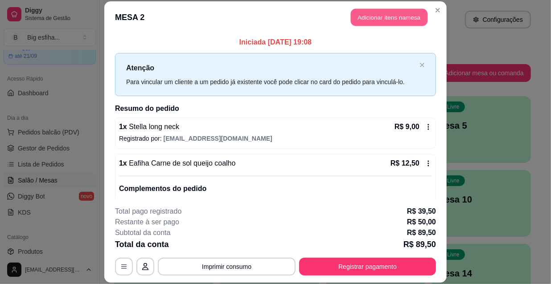
click at [369, 17] on button "Adicionar itens na mesa" at bounding box center [389, 17] width 77 height 17
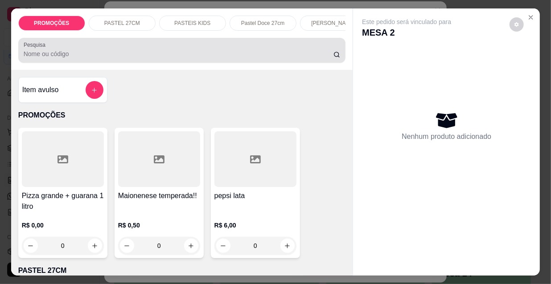
click at [55, 59] on div at bounding box center [182, 50] width 317 height 18
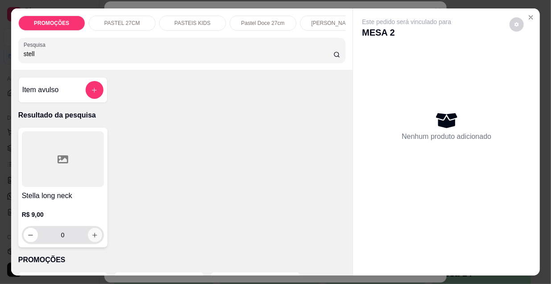
type input "stell"
click at [95, 241] on button "increase-product-quantity" at bounding box center [95, 235] width 14 height 14
type input "1"
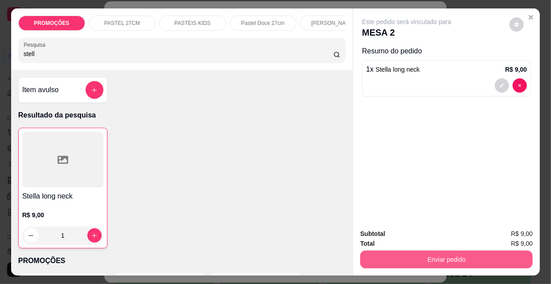
click at [405, 255] on button "Enviar pedido" at bounding box center [446, 260] width 172 height 18
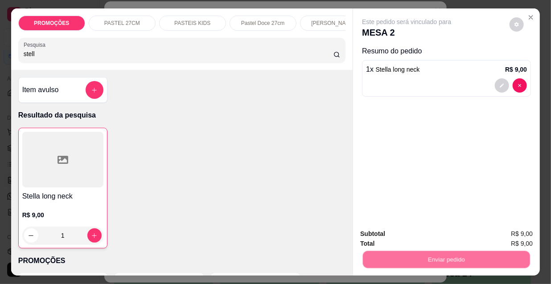
click at [404, 231] on button "Não registrar e enviar pedido" at bounding box center [417, 234] width 93 height 17
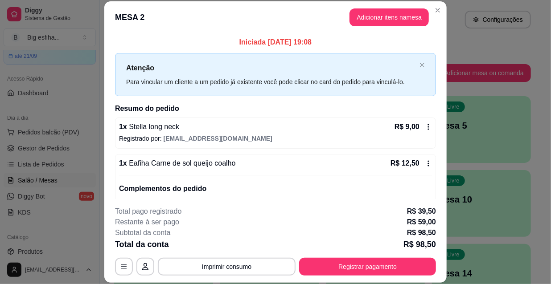
scroll to position [283, 0]
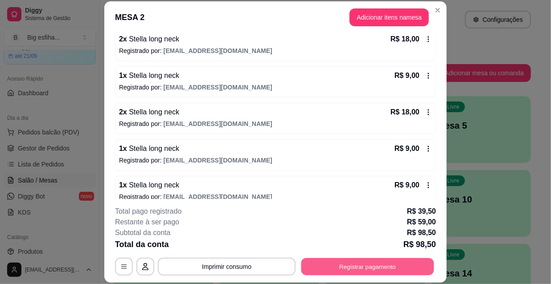
click at [393, 265] on button "Registrar pagamento" at bounding box center [367, 266] width 133 height 17
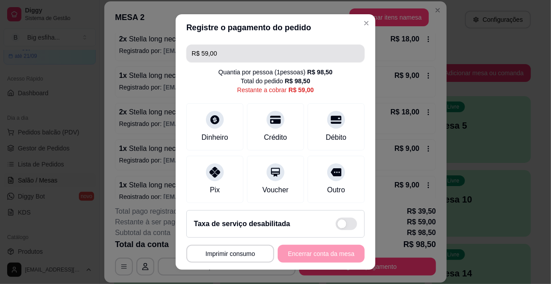
click at [213, 54] on input "R$ 59,00" at bounding box center [276, 54] width 168 height 18
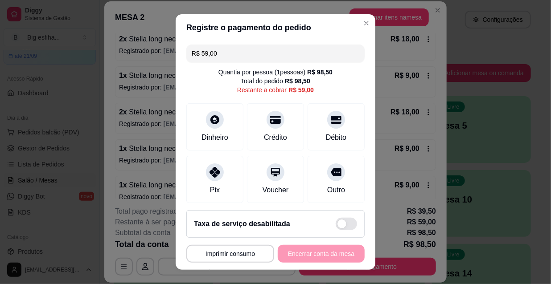
click at [213, 54] on input "R$ 59,00" at bounding box center [276, 54] width 168 height 18
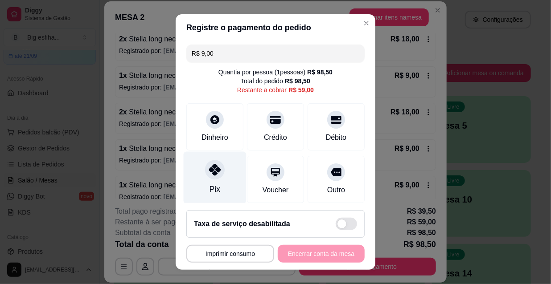
click at [215, 174] on icon at bounding box center [215, 170] width 12 height 12
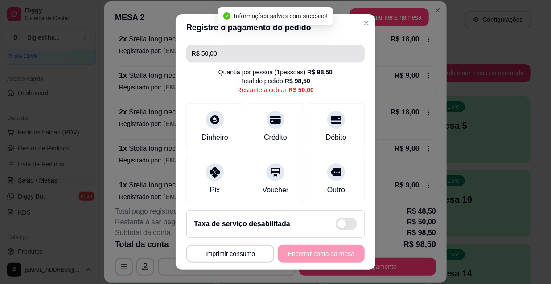
click at [222, 48] on input "R$ 50,00" at bounding box center [276, 54] width 168 height 18
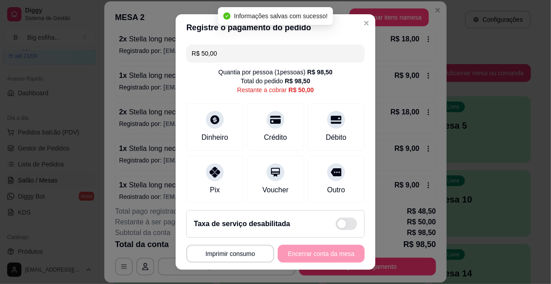
click at [222, 48] on input "R$ 50,00" at bounding box center [276, 54] width 168 height 18
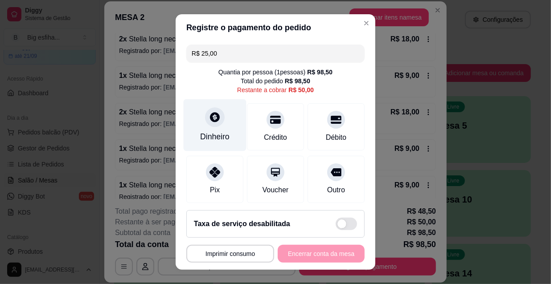
type input "R$ 25,00"
click at [201, 127] on div "Dinheiro" at bounding box center [215, 125] width 63 height 52
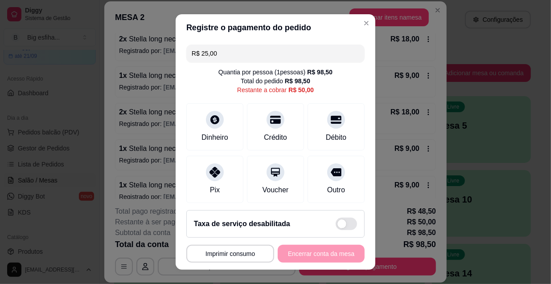
click at [222, 141] on input "0,00" at bounding box center [275, 134] width 178 height 18
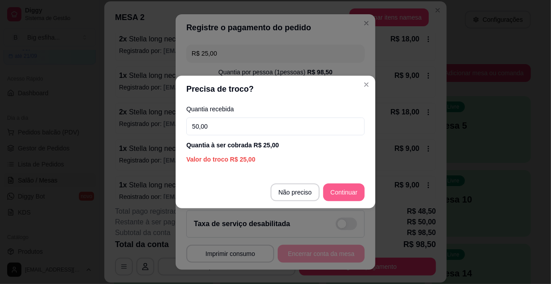
type input "50,00"
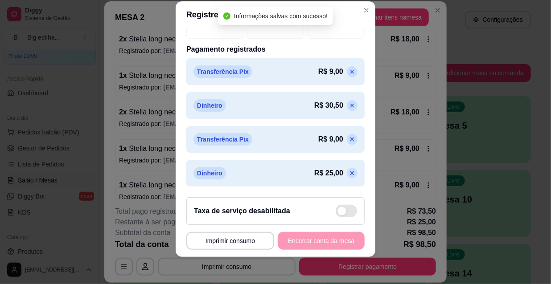
scroll to position [14, 0]
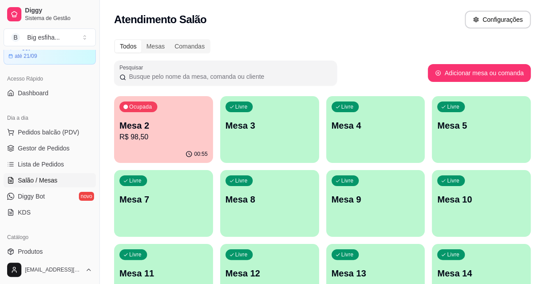
click at [263, 104] on div "Livre Mesa 3" at bounding box center [269, 124] width 99 height 56
click at [169, 112] on div "Ocupada Mesa 2 R$ 98,50" at bounding box center [163, 121] width 96 height 48
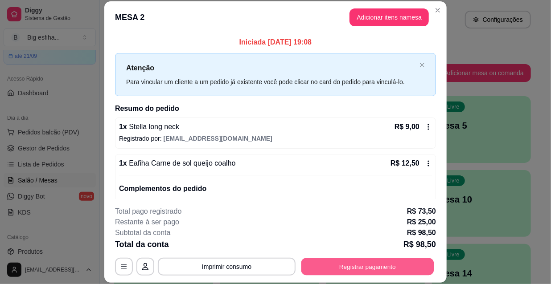
click at [398, 263] on button "Registrar pagamento" at bounding box center [367, 266] width 133 height 17
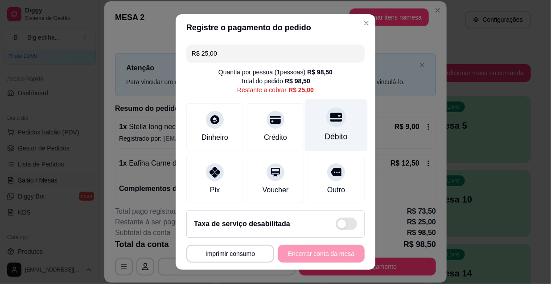
click at [326, 126] on div at bounding box center [336, 117] width 20 height 20
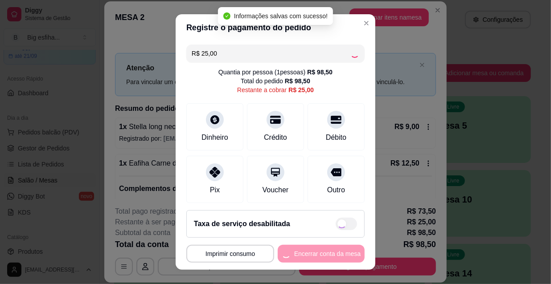
click at [308, 247] on button "Encerrar conta da mesa" at bounding box center [321, 254] width 87 height 18
type input "R$ 0,00"
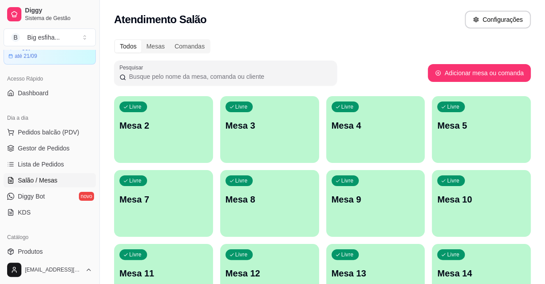
click at [150, 136] on div "Livre Mesa 2" at bounding box center [163, 124] width 99 height 56
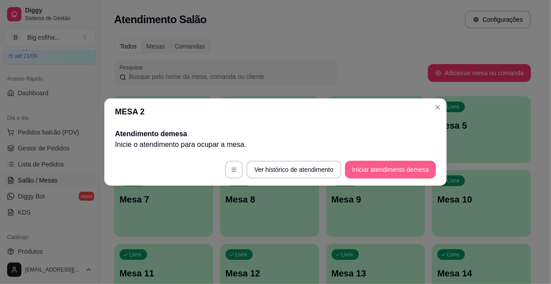
click at [353, 165] on button "Iniciar atendimento de mesa" at bounding box center [390, 170] width 91 height 18
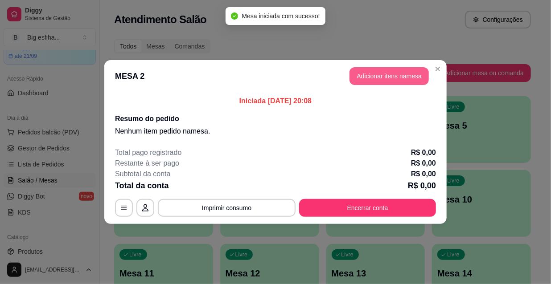
click at [402, 75] on button "Adicionar itens na mesa" at bounding box center [388, 76] width 79 height 18
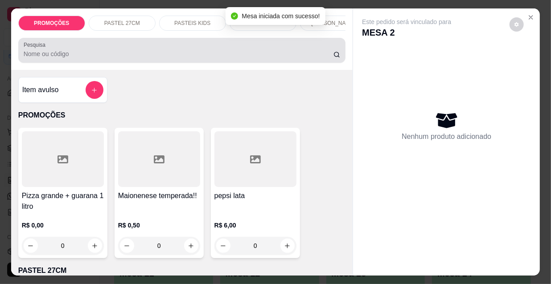
click at [44, 57] on input "Pesquisa" at bounding box center [179, 53] width 310 height 9
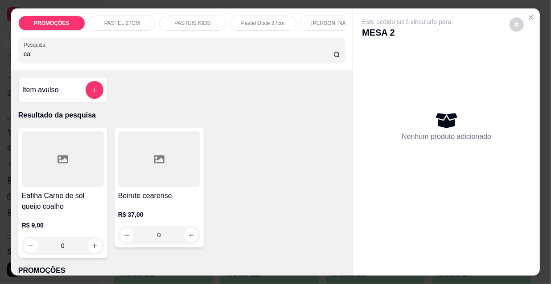
type input "ea"
click at [49, 205] on h4 "Eafiha Carne de sol queijo coalho" at bounding box center [63, 201] width 82 height 21
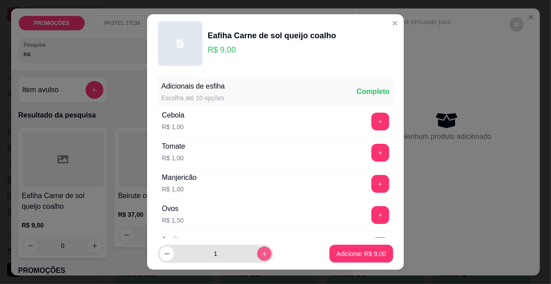
click at [257, 254] on button "increase-product-quantity" at bounding box center [264, 254] width 14 height 14
type input "2"
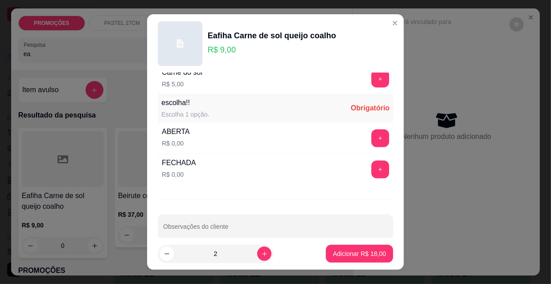
scroll to position [740, 0]
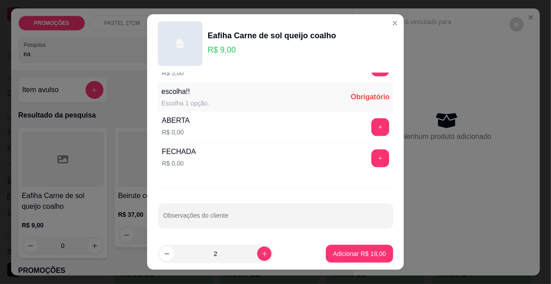
drag, startPoint x: 374, startPoint y: 147, endPoint x: 364, endPoint y: 154, distance: 12.7
click at [370, 150] on div "+" at bounding box center [380, 159] width 25 height 18
click at [372, 154] on button "+" at bounding box center [380, 158] width 17 height 17
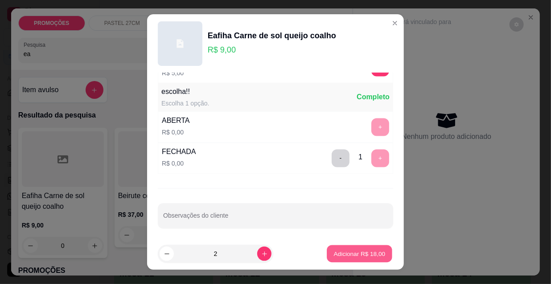
click at [371, 245] on button "Adicionar R$ 18,00" at bounding box center [359, 253] width 65 height 17
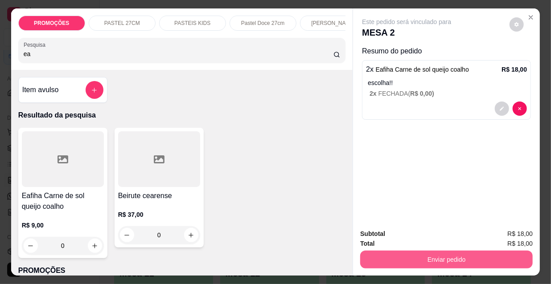
click at [415, 261] on button "Enviar pedido" at bounding box center [446, 260] width 172 height 18
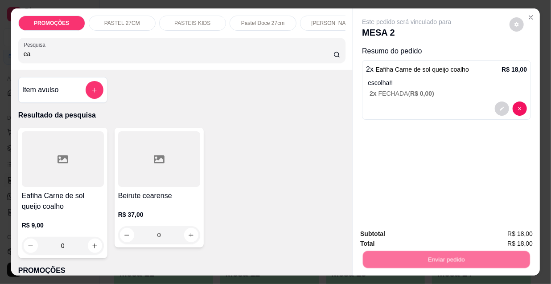
click at [385, 233] on button "Não registrar e enviar pedido" at bounding box center [417, 234] width 90 height 16
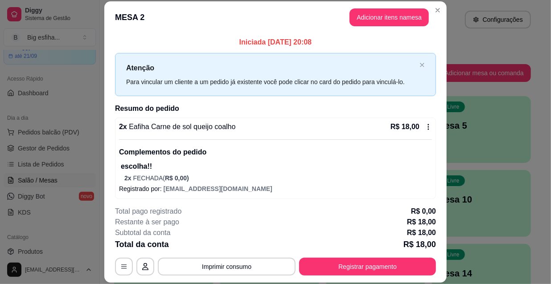
scroll to position [3, 0]
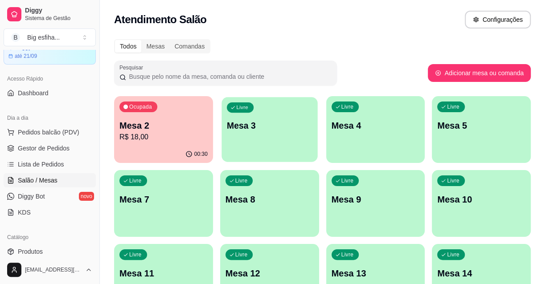
click at [257, 133] on div "Livre Mesa 3" at bounding box center [269, 124] width 96 height 54
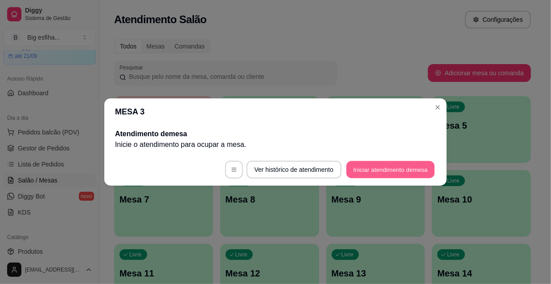
click at [364, 167] on button "Iniciar atendimento de mesa" at bounding box center [390, 169] width 88 height 17
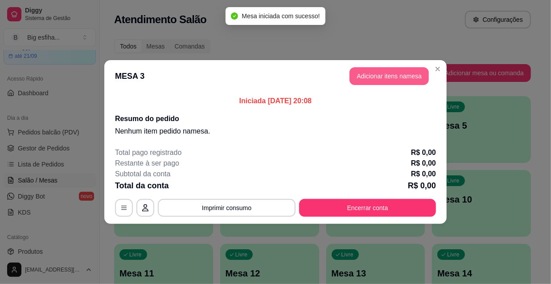
click at [392, 70] on button "Adicionar itens na mesa" at bounding box center [388, 76] width 79 height 18
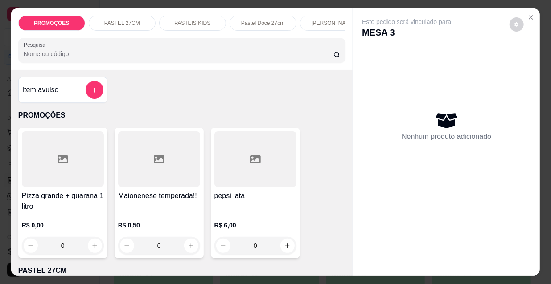
click at [66, 180] on div at bounding box center [63, 159] width 82 height 56
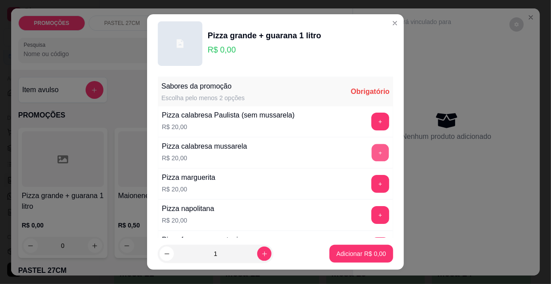
click at [372, 152] on button "+" at bounding box center [380, 152] width 17 height 17
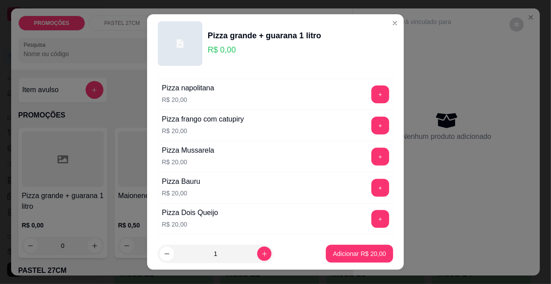
scroll to position [121, 0]
click at [371, 126] on button "+" at bounding box center [380, 125] width 18 height 18
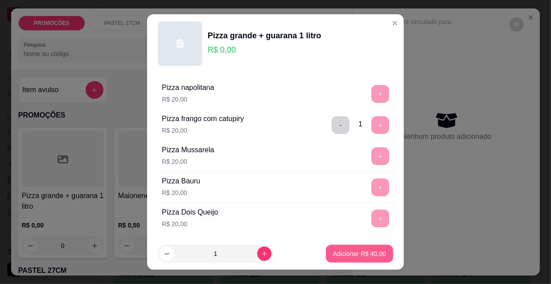
click at [356, 253] on p "Adicionar R$ 40,00" at bounding box center [359, 254] width 53 height 9
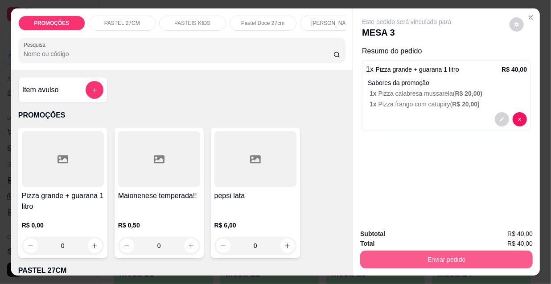
click at [450, 254] on button "Enviar pedido" at bounding box center [446, 260] width 172 height 18
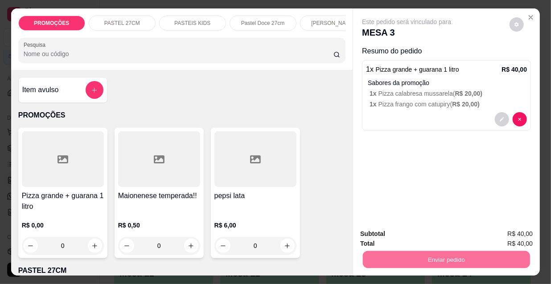
click at [422, 232] on button "Não registrar e enviar pedido" at bounding box center [417, 234] width 93 height 17
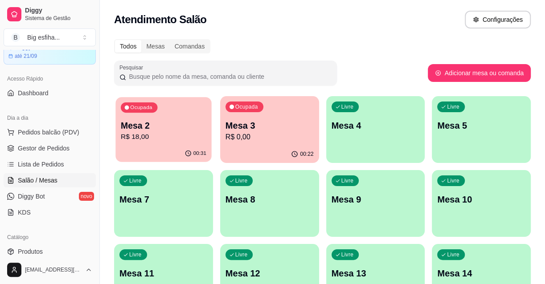
click at [172, 125] on p "Mesa 2" at bounding box center [164, 126] width 86 height 12
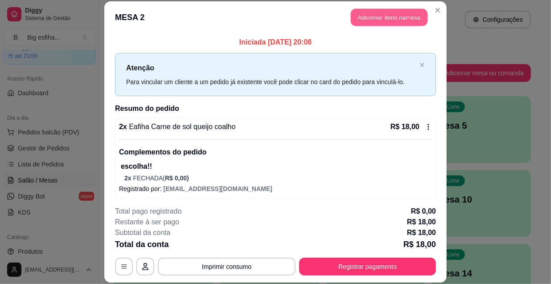
click at [384, 20] on button "Adicionar itens na mesa" at bounding box center [389, 17] width 77 height 17
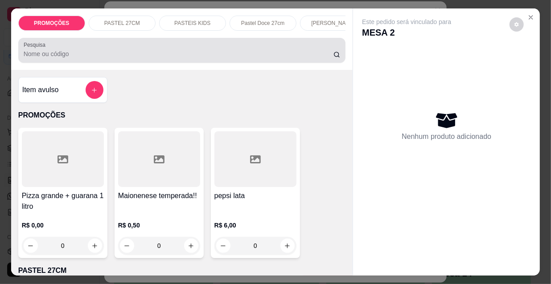
click at [53, 58] on input "Pesquisa" at bounding box center [179, 53] width 310 height 9
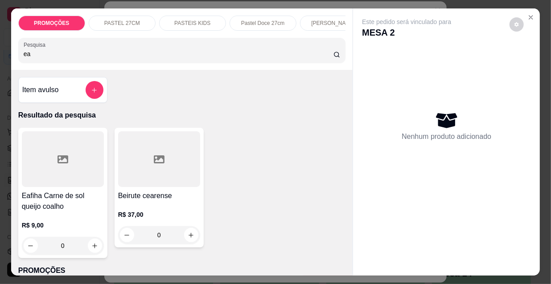
type input "ea"
click at [58, 207] on h4 "Eafiha Carne de sol queijo coalho" at bounding box center [63, 201] width 82 height 21
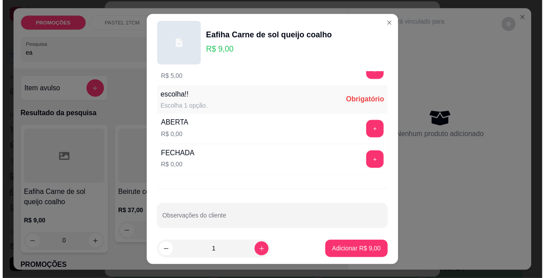
scroll to position [740, 0]
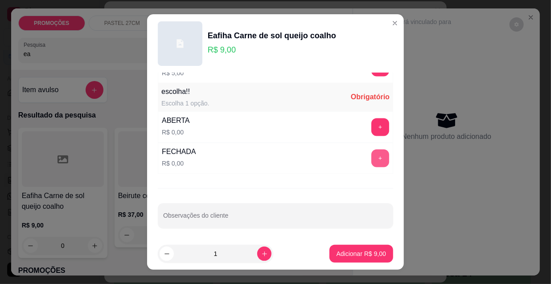
click at [371, 152] on button "+" at bounding box center [380, 159] width 18 height 18
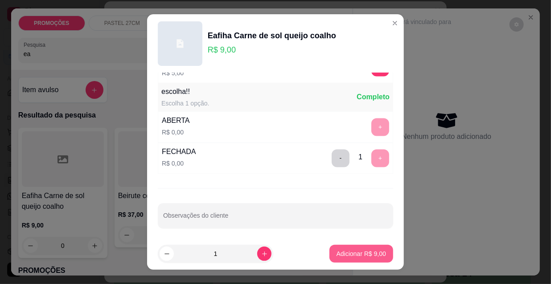
click at [352, 257] on p "Adicionar R$ 9,00" at bounding box center [360, 254] width 49 height 9
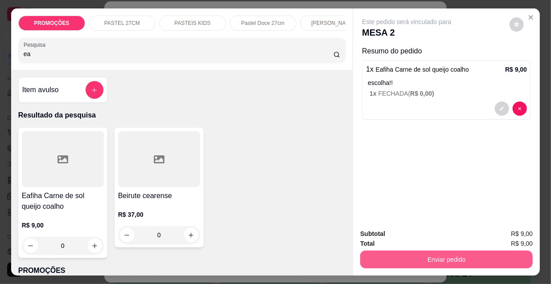
click at [426, 254] on button "Enviar pedido" at bounding box center [446, 260] width 172 height 18
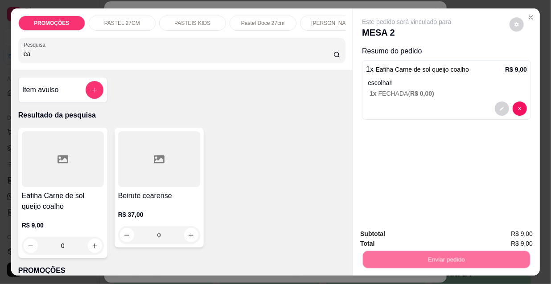
click at [413, 230] on button "Não registrar e enviar pedido" at bounding box center [417, 234] width 90 height 16
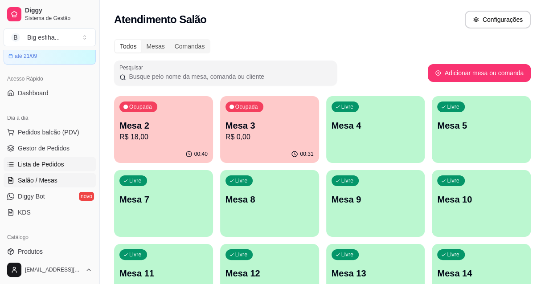
click at [58, 166] on span "Lista de Pedidos" at bounding box center [41, 164] width 46 height 9
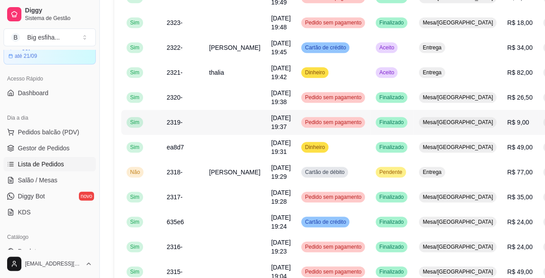
scroll to position [324, 0]
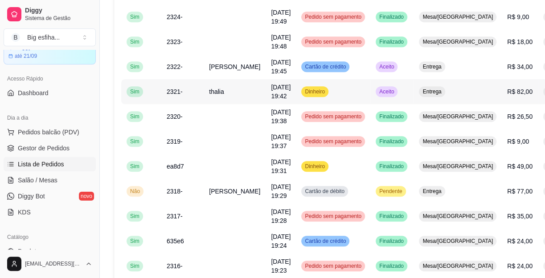
click at [271, 100] on span "[DATE] 19:42" at bounding box center [281, 92] width 20 height 16
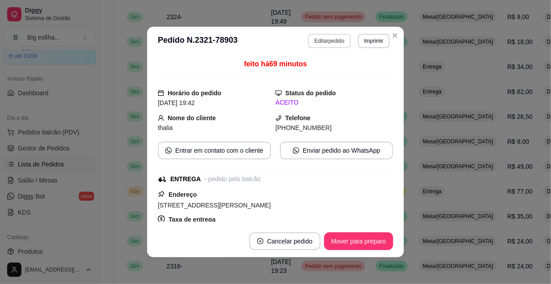
click at [327, 41] on button "Editar pedido" at bounding box center [329, 41] width 42 height 14
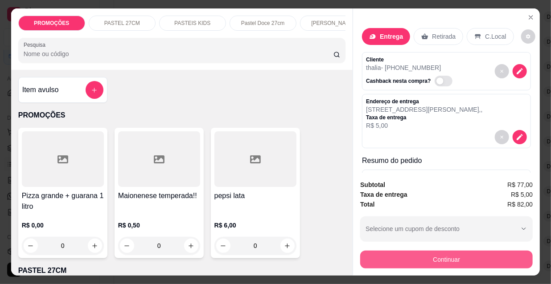
click at [427, 265] on button "Continuar" at bounding box center [446, 260] width 172 height 18
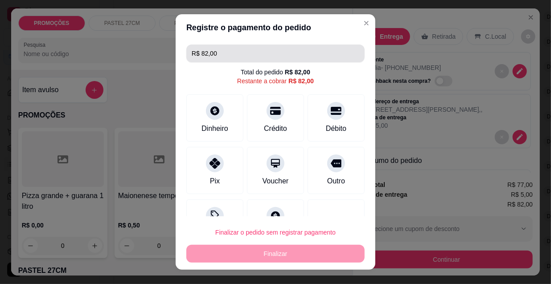
click at [230, 48] on input "R$ 82,00" at bounding box center [276, 54] width 168 height 18
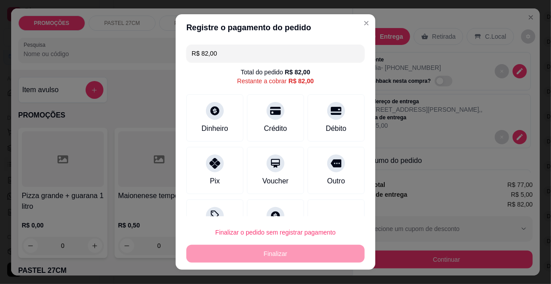
click at [230, 48] on input "R$ 82,00" at bounding box center [276, 54] width 168 height 18
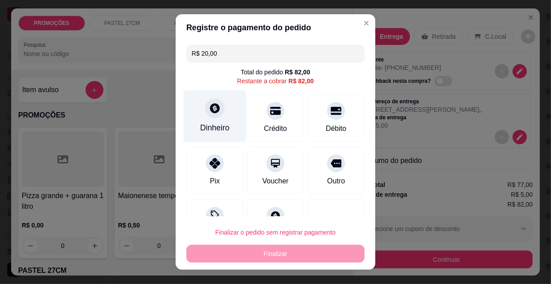
click at [216, 117] on div "Dinheiro" at bounding box center [215, 116] width 63 height 52
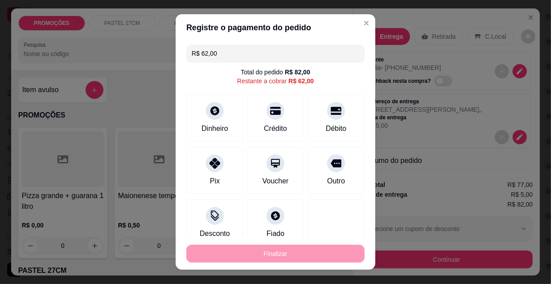
click at [236, 52] on input "R$ 62,00" at bounding box center [276, 54] width 168 height 18
click at [236, 53] on input "R$ 62,00" at bounding box center [276, 54] width 168 height 18
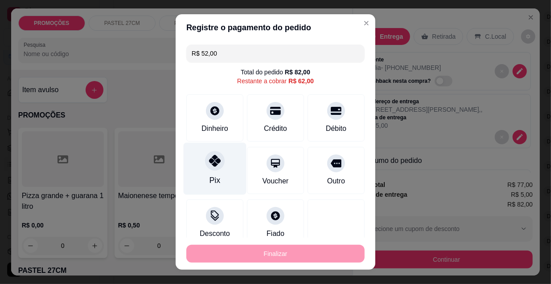
click at [220, 173] on div "Pix" at bounding box center [215, 169] width 63 height 52
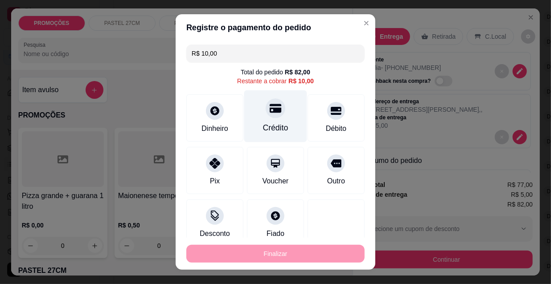
click at [271, 119] on div "Crédito" at bounding box center [275, 116] width 63 height 52
type input "R$ 0,00"
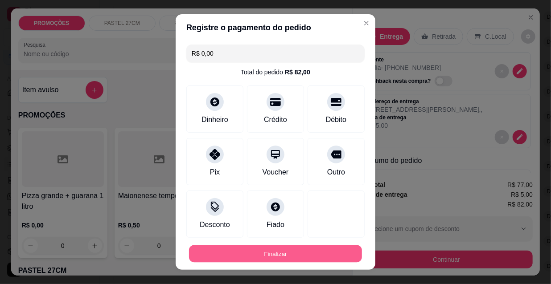
click at [306, 258] on button "Finalizar" at bounding box center [275, 253] width 173 height 17
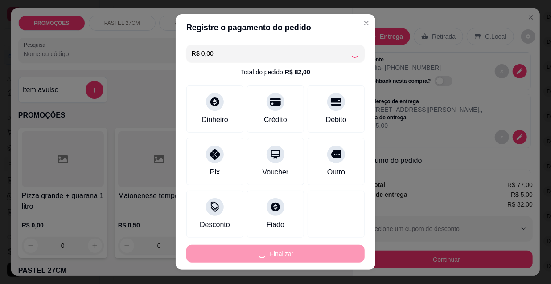
type input "0"
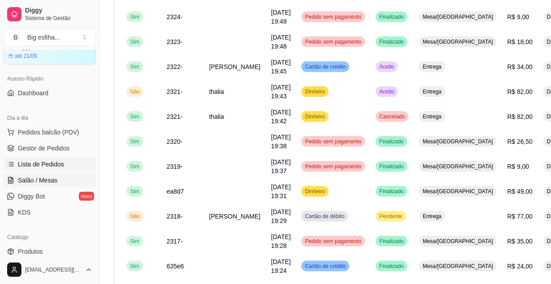
click at [22, 177] on span "Salão / Mesas" at bounding box center [38, 180] width 40 height 9
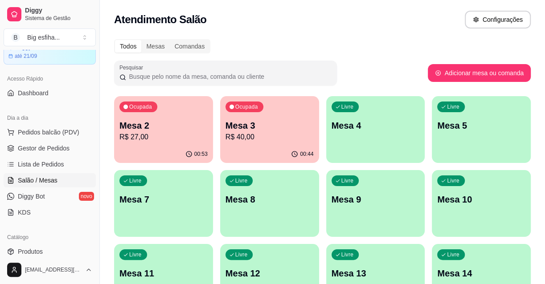
click at [181, 115] on div "Ocupada Mesa 2 R$ 27,00" at bounding box center [163, 120] width 99 height 49
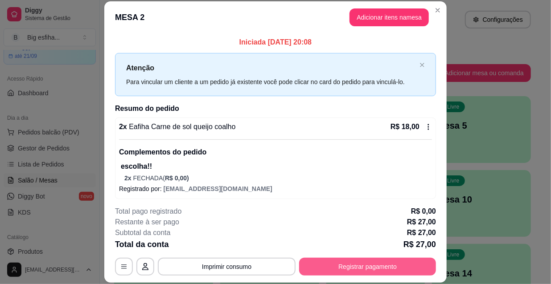
click at [362, 271] on button "Registrar pagamento" at bounding box center [367, 267] width 137 height 18
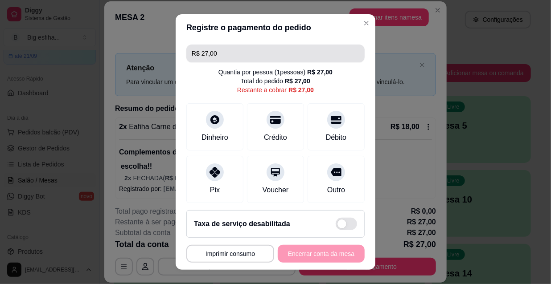
click at [209, 48] on input "R$ 27,00" at bounding box center [276, 54] width 168 height 18
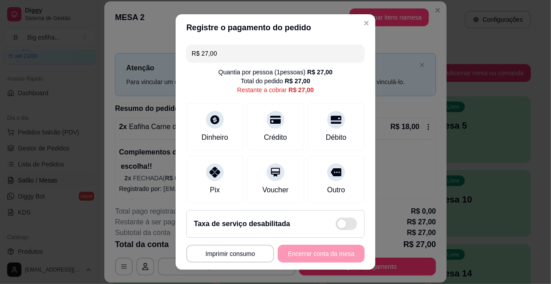
click at [209, 48] on input "R$ 27,00" at bounding box center [276, 54] width 168 height 18
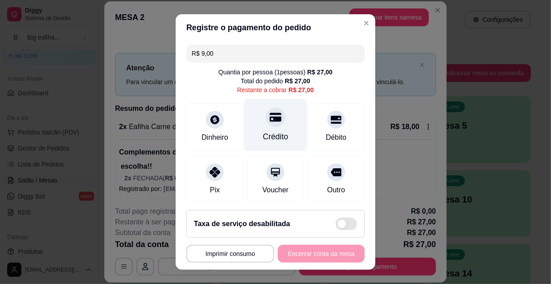
click at [276, 109] on div "Crédito" at bounding box center [275, 125] width 63 height 52
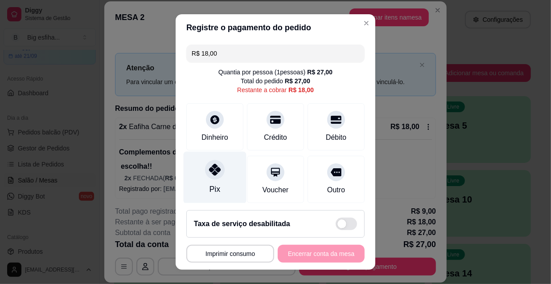
click at [224, 175] on div "Pix" at bounding box center [215, 178] width 63 height 52
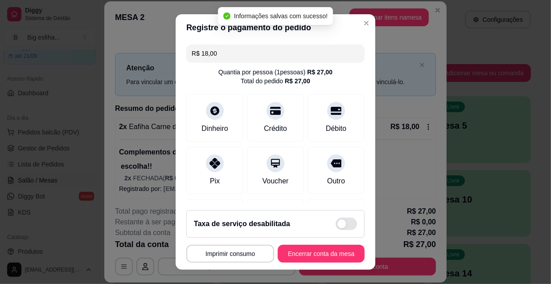
type input "R$ 0,00"
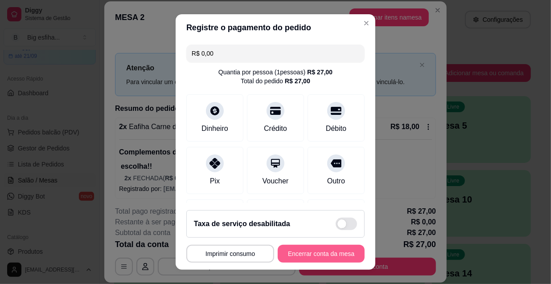
click at [298, 253] on button "Encerrar conta da mesa" at bounding box center [321, 254] width 87 height 18
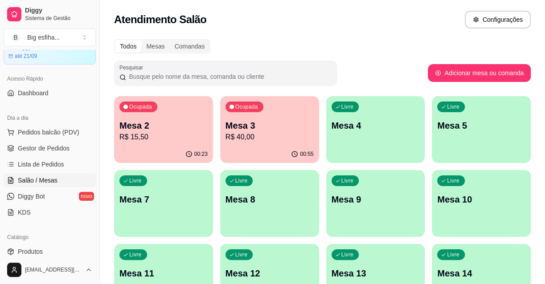
click at [365, 147] on div "Livre Mesa 4" at bounding box center [375, 124] width 99 height 56
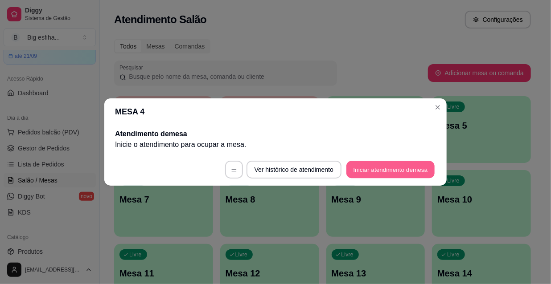
click at [383, 178] on button "Iniciar atendimento de mesa" at bounding box center [390, 169] width 88 height 17
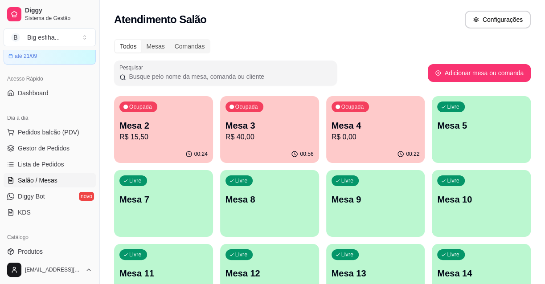
click at [380, 151] on div "00:22" at bounding box center [375, 154] width 99 height 17
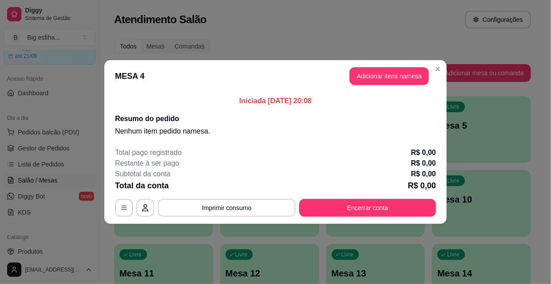
click at [384, 70] on button "Adicionar itens na mesa" at bounding box center [388, 76] width 79 height 18
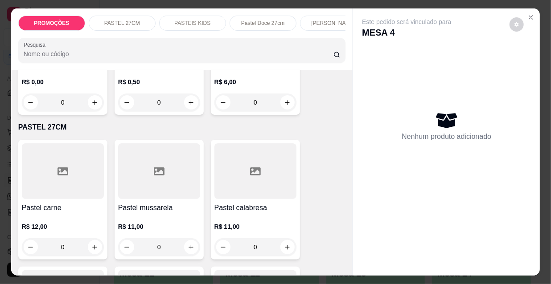
scroll to position [162, 0]
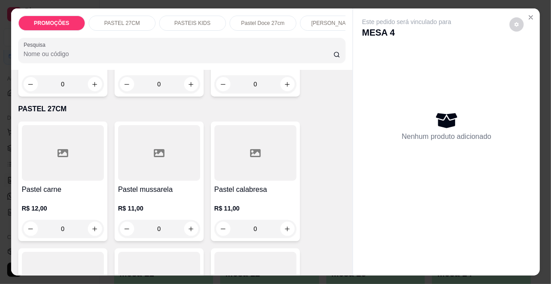
click at [27, 205] on div "R$ 12,00 0" at bounding box center [63, 216] width 82 height 43
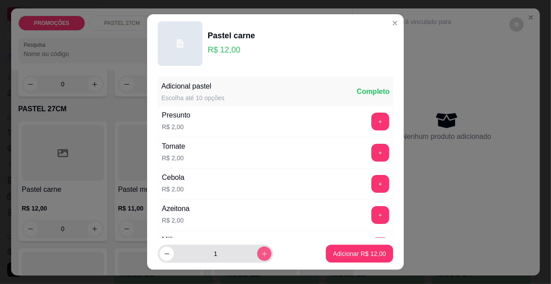
click at [360, 246] on button "Adicionar R$ 12,00" at bounding box center [359, 254] width 67 height 18
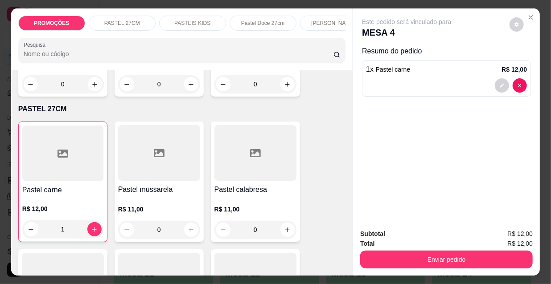
type input "1"
click at [309, 18] on div "[PERSON_NAME]" at bounding box center [333, 23] width 67 height 15
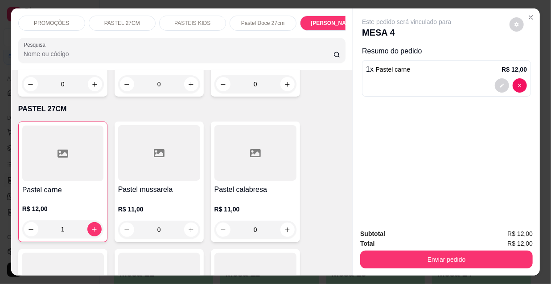
scroll to position [23, 0]
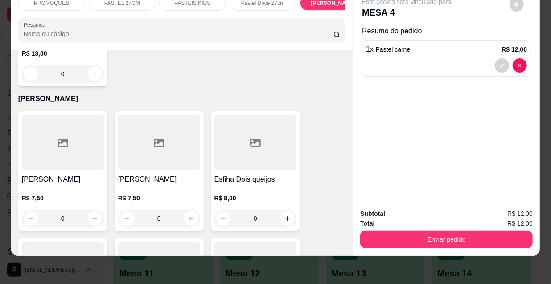
click at [89, 115] on div at bounding box center [63, 143] width 82 height 56
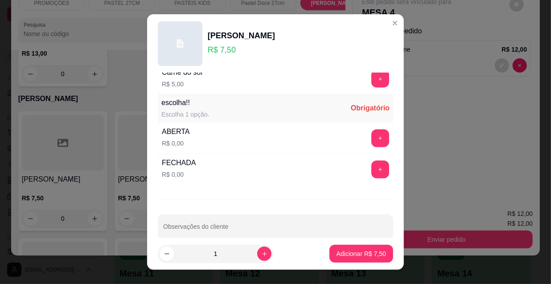
scroll to position [740, 0]
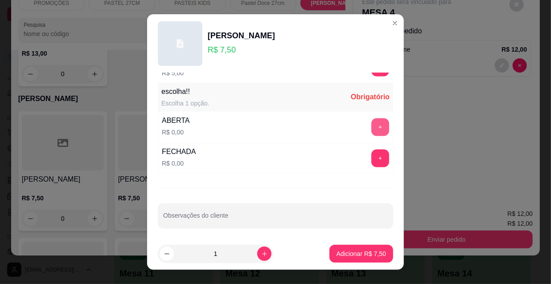
click at [371, 123] on button "+" at bounding box center [380, 128] width 18 height 18
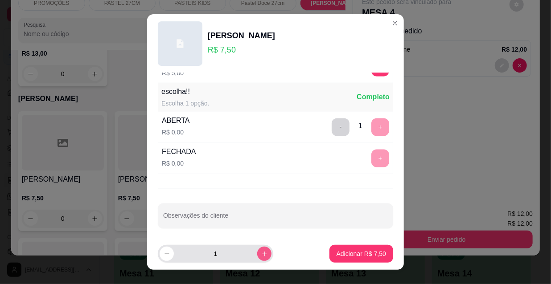
click at [258, 256] on button "increase-product-quantity" at bounding box center [264, 254] width 14 height 14
type input "2"
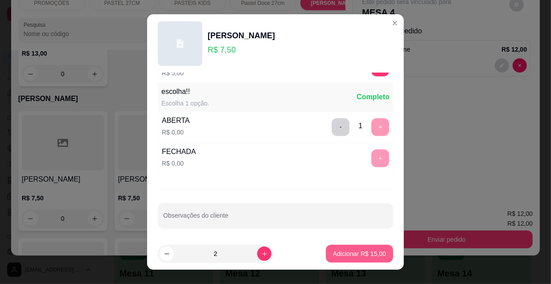
click at [353, 258] on button "Adicionar R$ 15,00" at bounding box center [359, 254] width 67 height 18
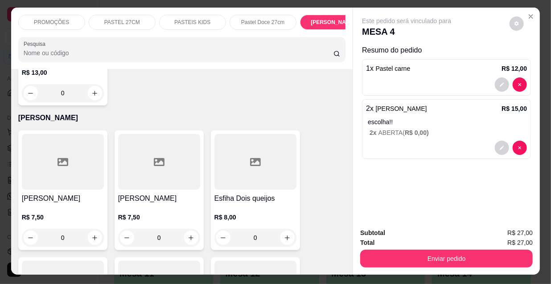
scroll to position [0, 0]
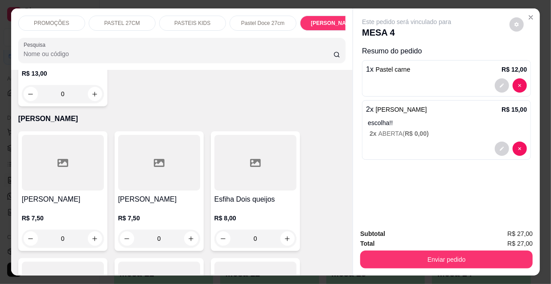
click at [313, 34] on div "PROMOÇÕES PASTEL 27CM PASTEIS KIDS Pastel Doce 27cm Esfihas Salgadas Esfihas do…" at bounding box center [182, 38] width 342 height 61
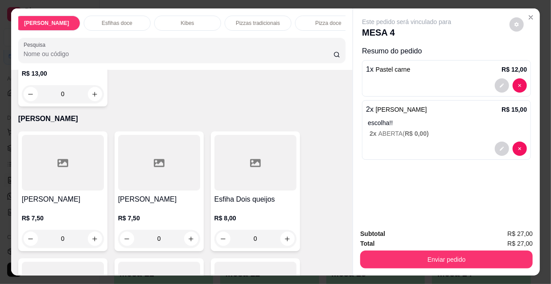
click at [164, 19] on div "Kibes" at bounding box center [187, 23] width 67 height 15
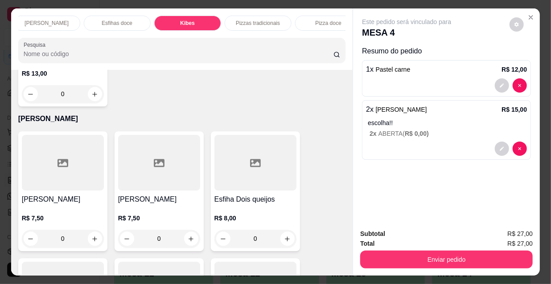
scroll to position [23, 0]
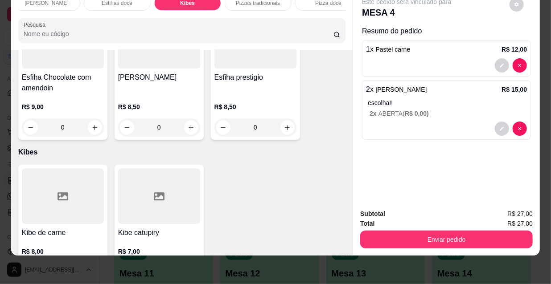
click at [94, 269] on icon "increase-product-quantity" at bounding box center [94, 272] width 7 height 7
type input "2"
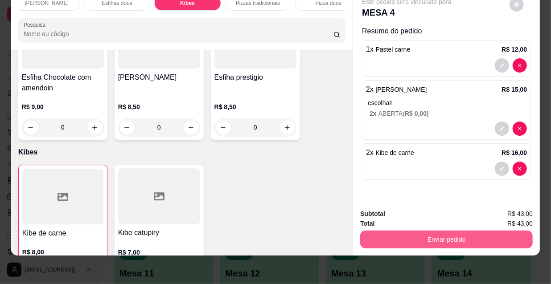
click at [420, 238] on button "Enviar pedido" at bounding box center [446, 240] width 172 height 18
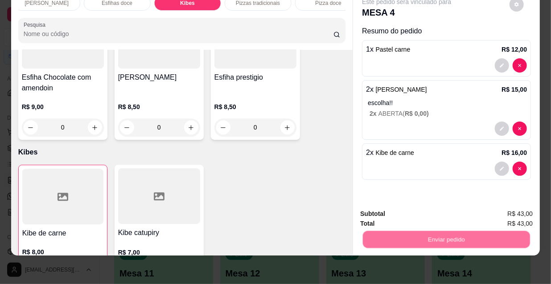
click at [419, 211] on button "Não registrar e enviar pedido" at bounding box center [417, 211] width 93 height 17
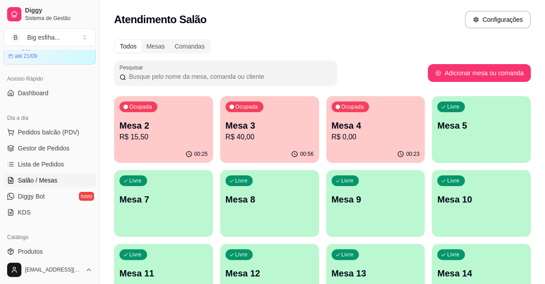
click at [165, 130] on p "Mesa 2" at bounding box center [163, 125] width 88 height 12
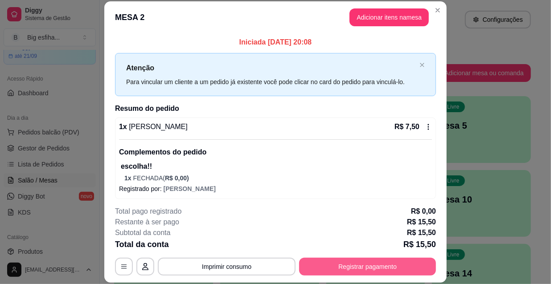
click at [392, 265] on button "Registrar pagamento" at bounding box center [367, 267] width 137 height 18
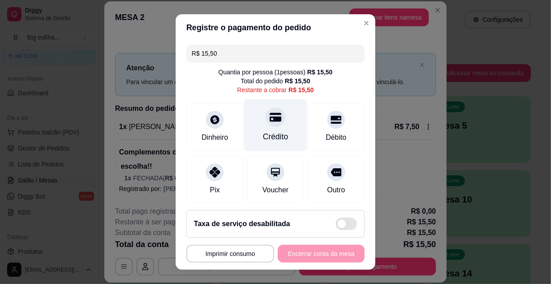
click at [274, 125] on div "Crédito" at bounding box center [275, 125] width 63 height 52
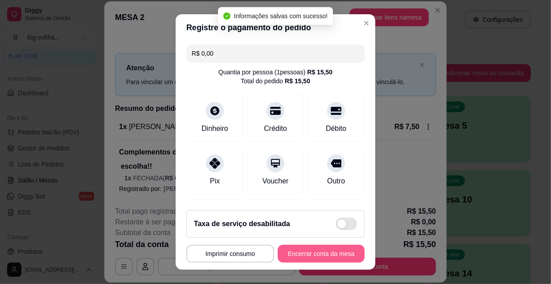
type input "R$ 0,00"
click at [319, 252] on button "Encerrar conta da mesa" at bounding box center [321, 254] width 87 height 18
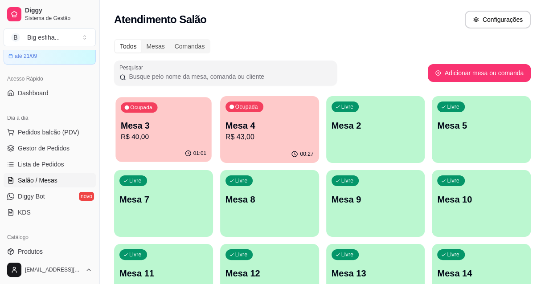
click at [147, 145] on div "Ocupada Mesa 3 R$ 40,00" at bounding box center [163, 121] width 96 height 48
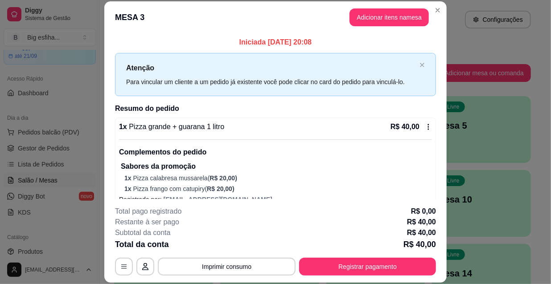
click at [361, 252] on div "**********" at bounding box center [275, 241] width 321 height 70
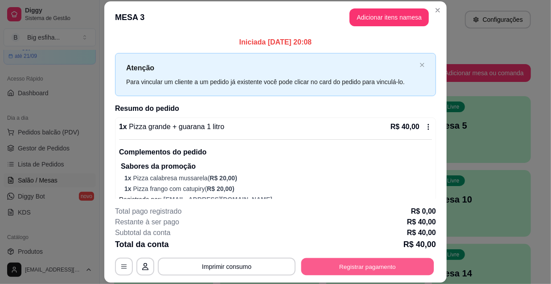
click at [372, 261] on button "Registrar pagamento" at bounding box center [367, 266] width 133 height 17
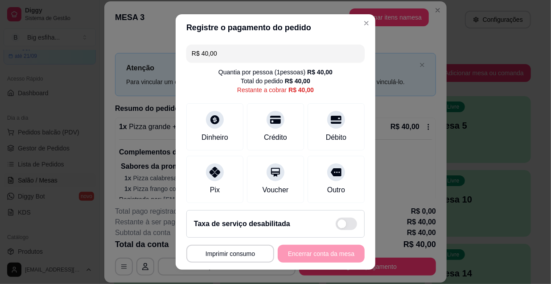
scroll to position [66, 0]
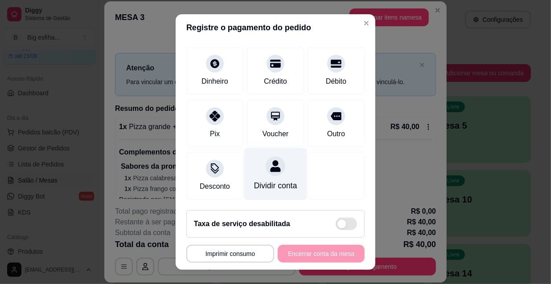
click at [254, 183] on div "Dividir conta" at bounding box center [275, 186] width 43 height 12
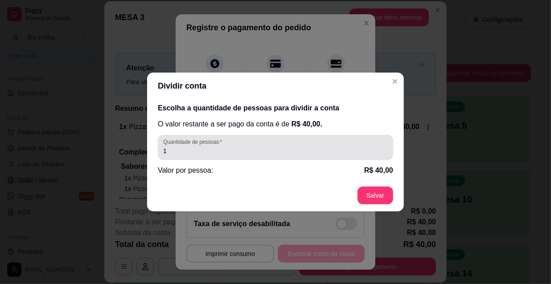
click at [248, 139] on div "1" at bounding box center [275, 148] width 225 height 18
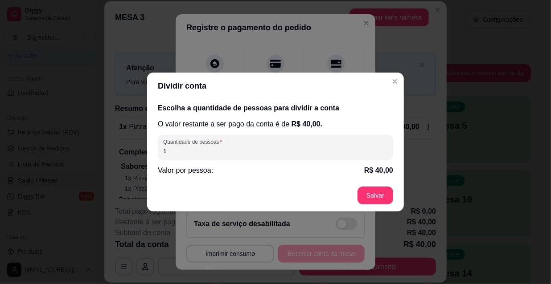
click at [248, 140] on div "1" at bounding box center [275, 148] width 225 height 18
type input "3"
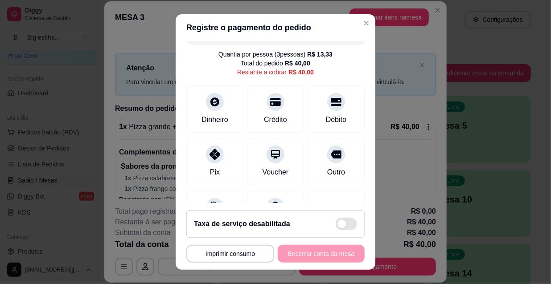
scroll to position [0, 0]
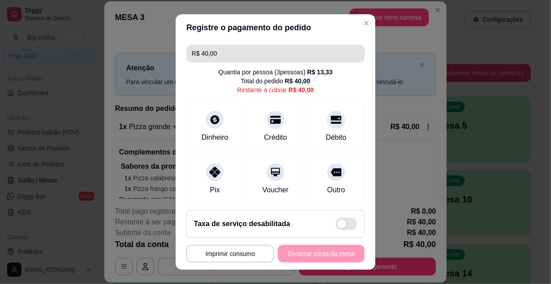
click at [229, 54] on input "R$ 40,00" at bounding box center [276, 54] width 168 height 18
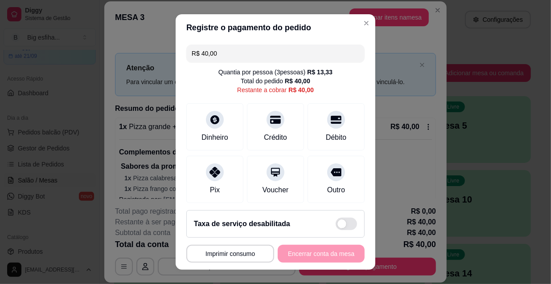
click at [229, 54] on input "R$ 40,00" at bounding box center [276, 54] width 168 height 18
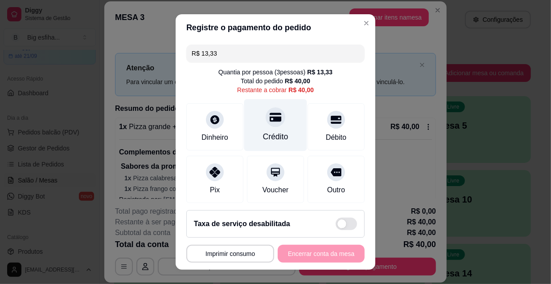
click at [253, 125] on div "Crédito" at bounding box center [275, 125] width 63 height 52
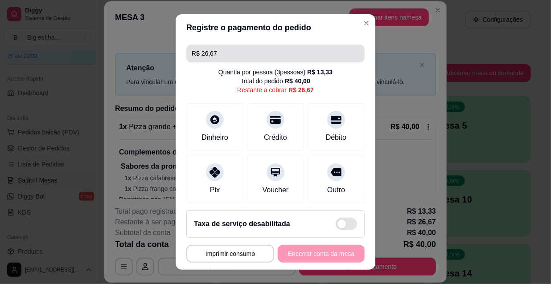
click at [232, 47] on input "R$ 26,67" at bounding box center [276, 54] width 168 height 18
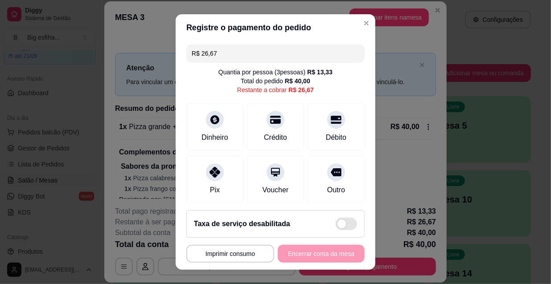
click at [232, 47] on input "R$ 26,67" at bounding box center [276, 54] width 168 height 18
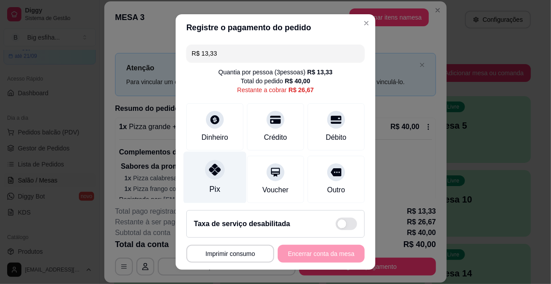
click at [220, 178] on div "Pix" at bounding box center [215, 178] width 63 height 52
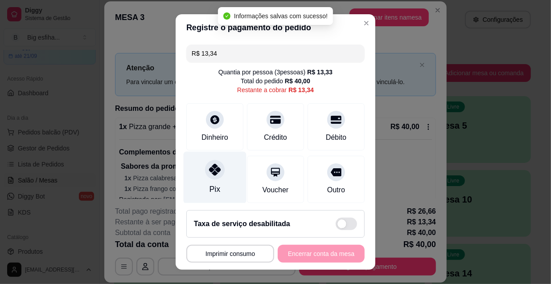
click at [220, 179] on div "Pix" at bounding box center [215, 178] width 63 height 52
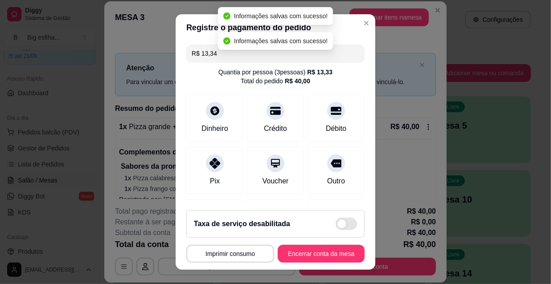
type input "R$ 0,00"
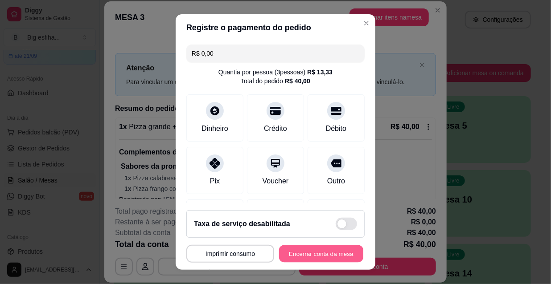
click at [315, 251] on button "Encerrar conta da mesa" at bounding box center [321, 253] width 84 height 17
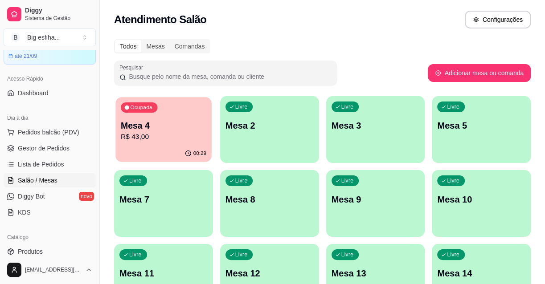
click at [160, 130] on p "Mesa 4" at bounding box center [164, 126] width 86 height 12
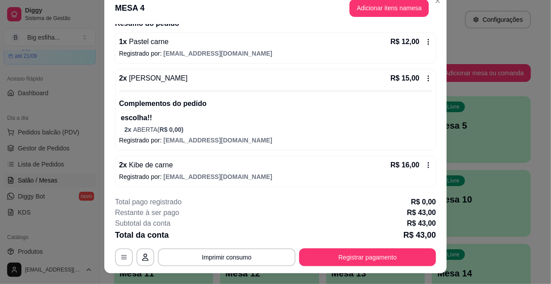
scroll to position [27, 0]
